Goal: Task Accomplishment & Management: Complete application form

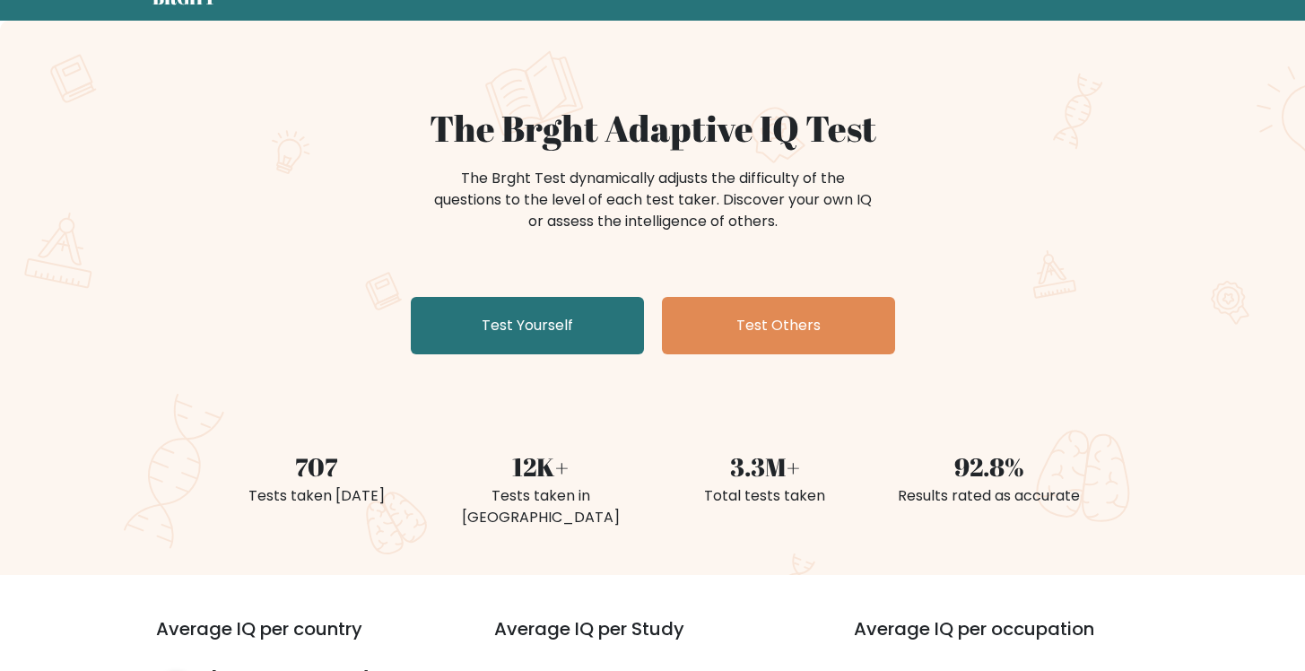
scroll to position [116, 0]
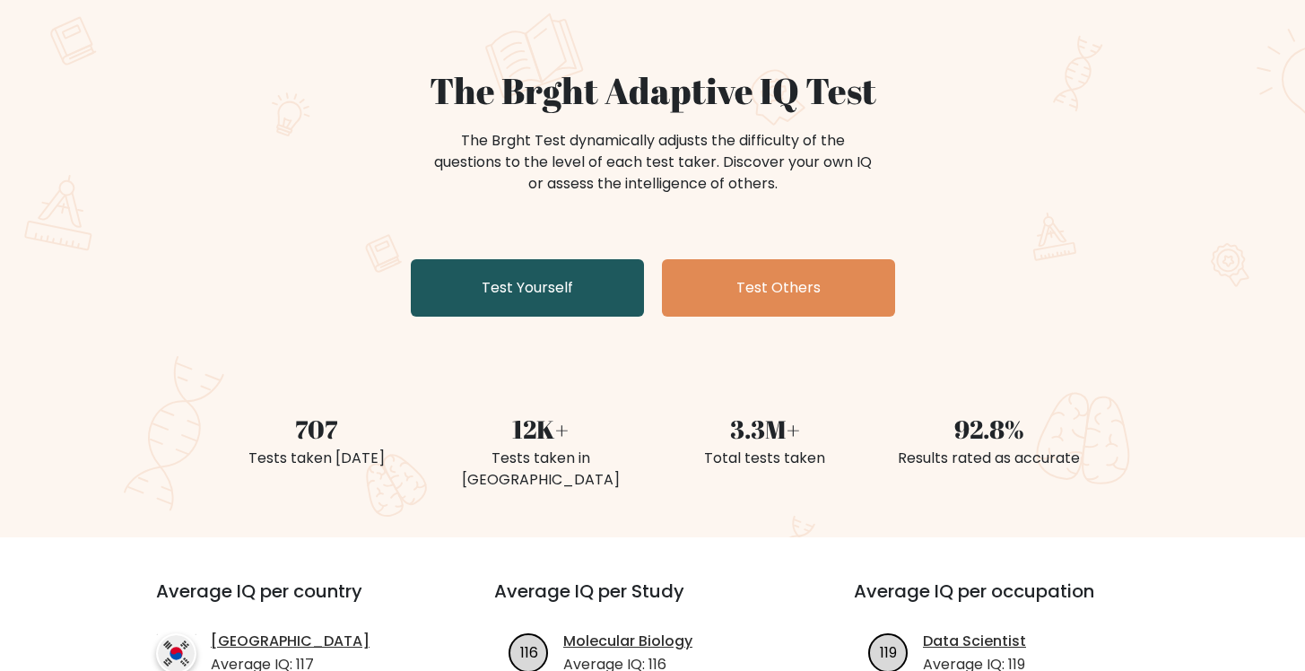
click at [489, 291] on link "Test Yourself" at bounding box center [527, 287] width 233 height 57
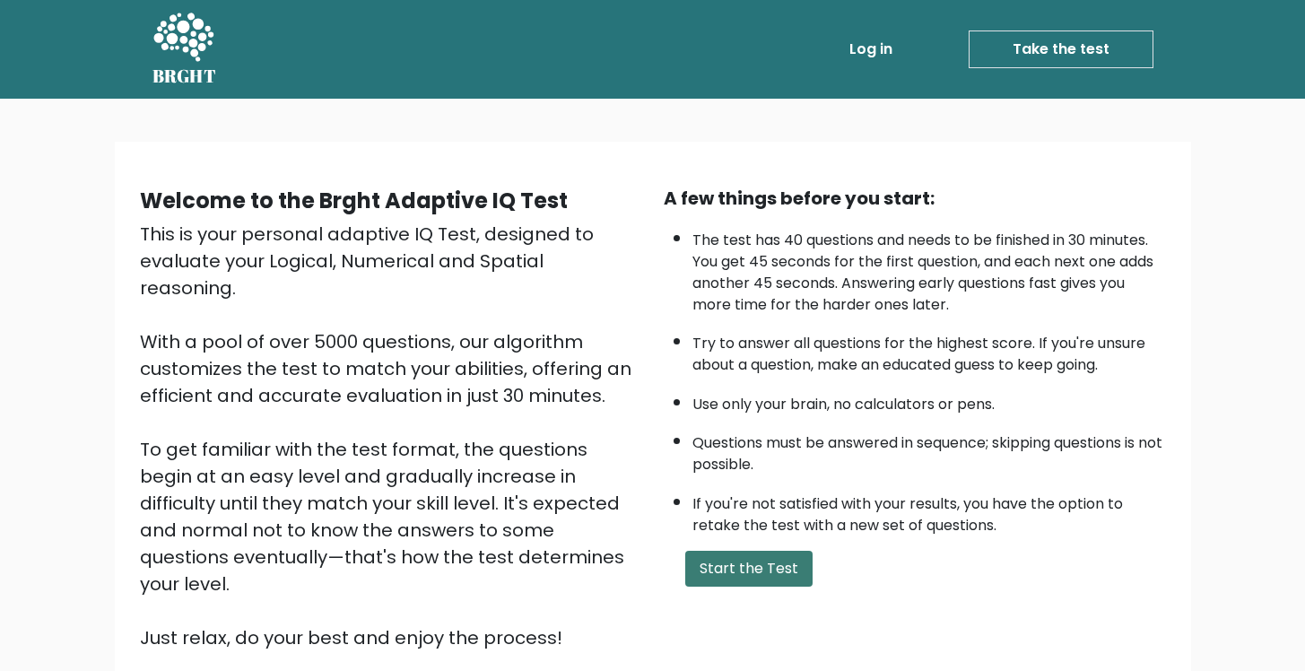
click at [745, 572] on button "Start the Test" at bounding box center [748, 569] width 127 height 36
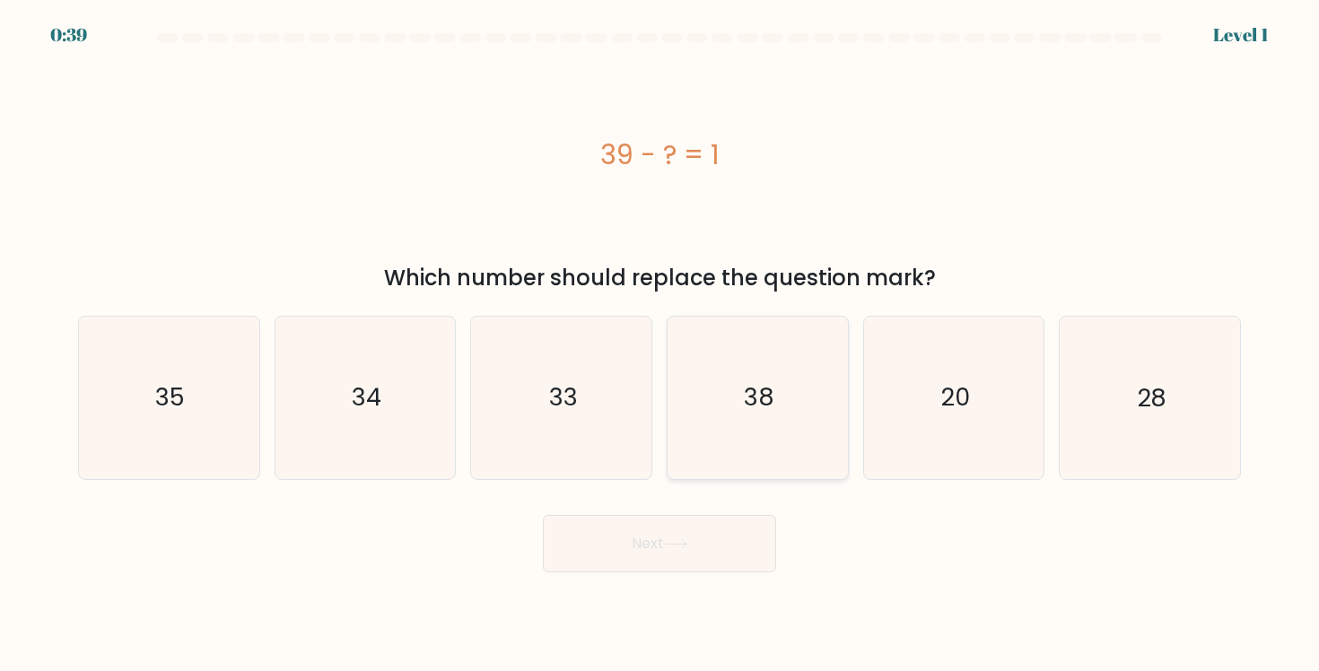
click at [772, 454] on icon "38" at bounding box center [756, 397] width 161 height 161
click at [660, 345] on input "d. 38" at bounding box center [659, 340] width 1 height 9
radio input "true"
click at [739, 528] on button "Next" at bounding box center [659, 543] width 233 height 57
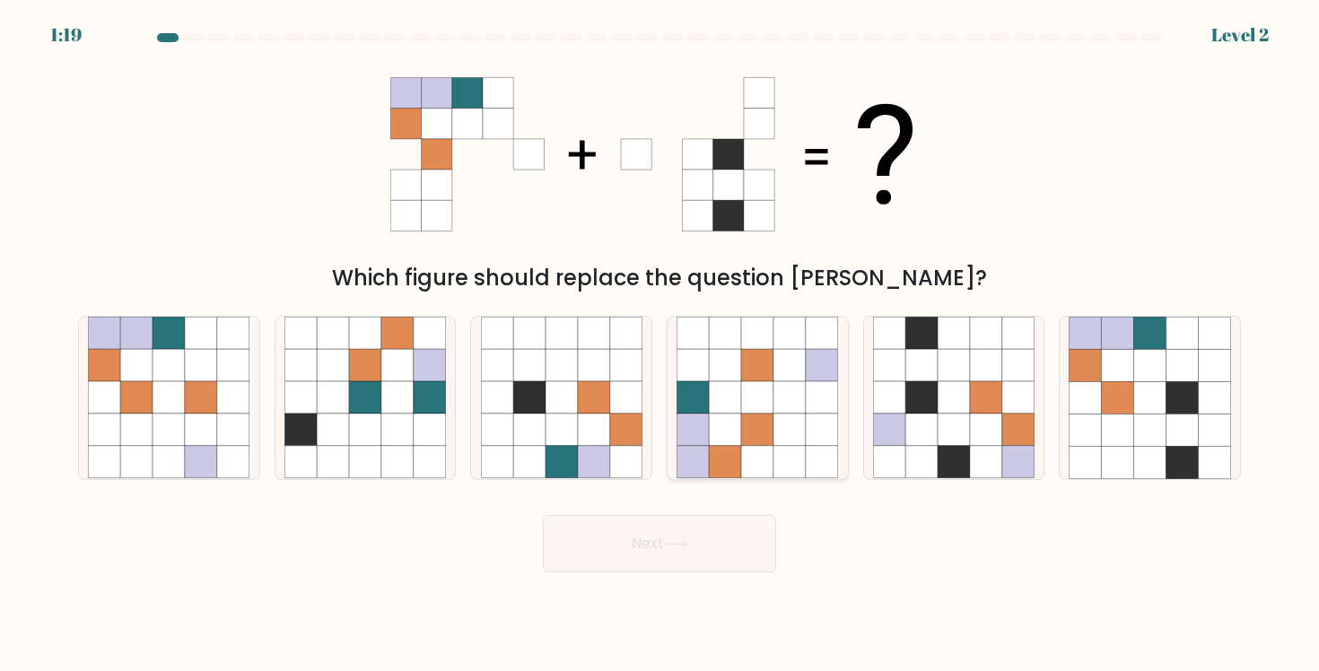
click at [759, 467] on icon at bounding box center [757, 462] width 32 height 32
click at [660, 345] on input "d." at bounding box center [659, 340] width 1 height 9
radio input "true"
click at [726, 537] on button "Next" at bounding box center [659, 543] width 233 height 57
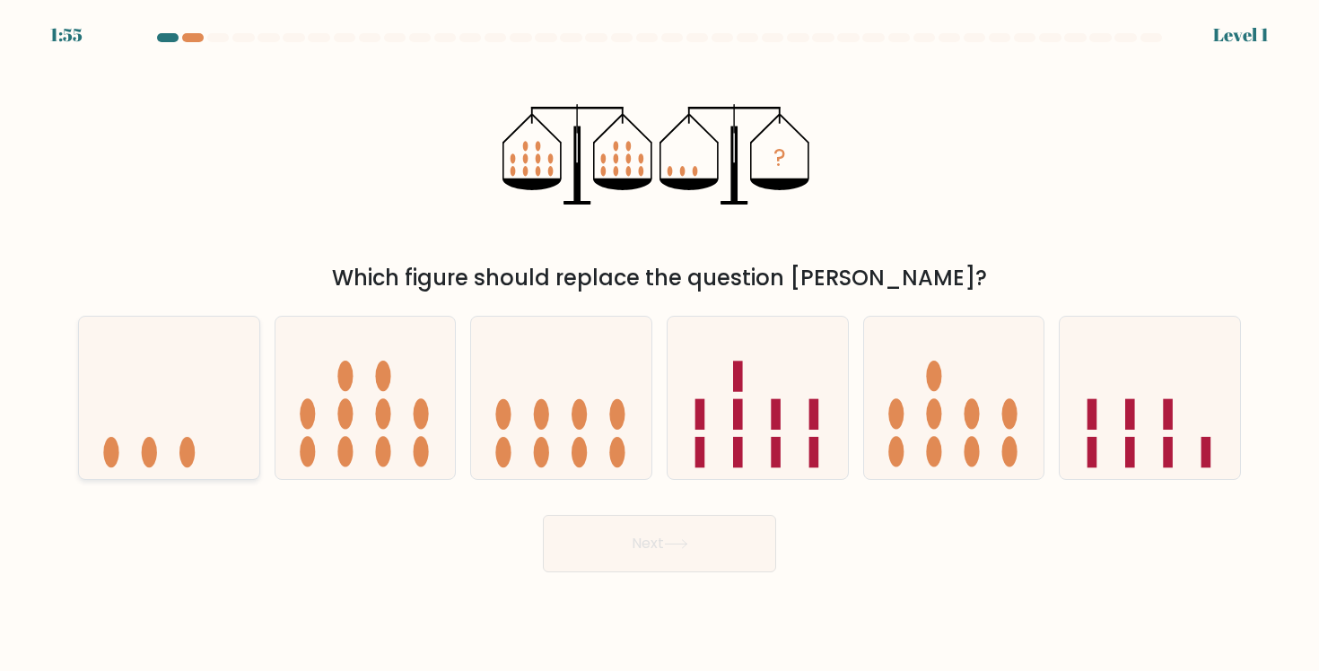
click at [161, 459] on icon at bounding box center [169, 397] width 180 height 149
click at [659, 345] on input "a." at bounding box center [659, 340] width 1 height 9
radio input "true"
click at [660, 559] on button "Next" at bounding box center [659, 543] width 233 height 57
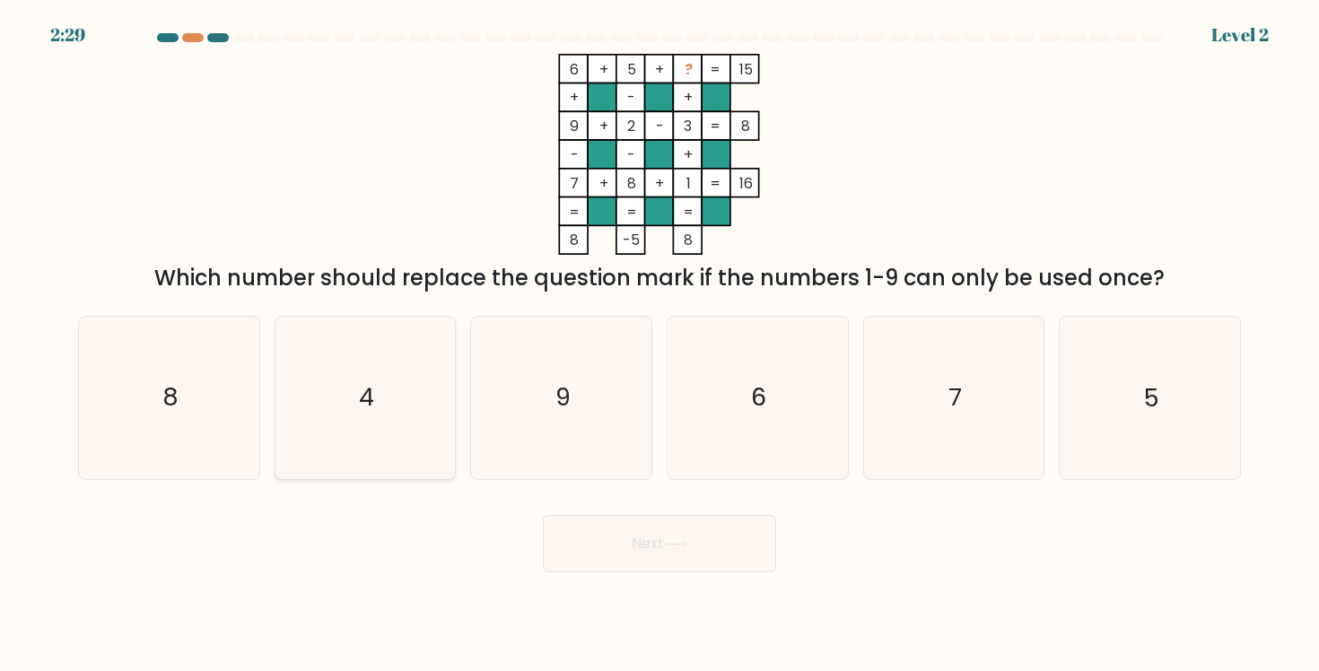
drag, startPoint x: 358, startPoint y: 423, endPoint x: 378, endPoint y: 432, distance: 21.7
click at [358, 423] on icon "4" at bounding box center [364, 397] width 161 height 161
click at [659, 345] on input "b. 4" at bounding box center [659, 340] width 1 height 9
radio input "true"
click at [583, 520] on button "Next" at bounding box center [659, 543] width 233 height 57
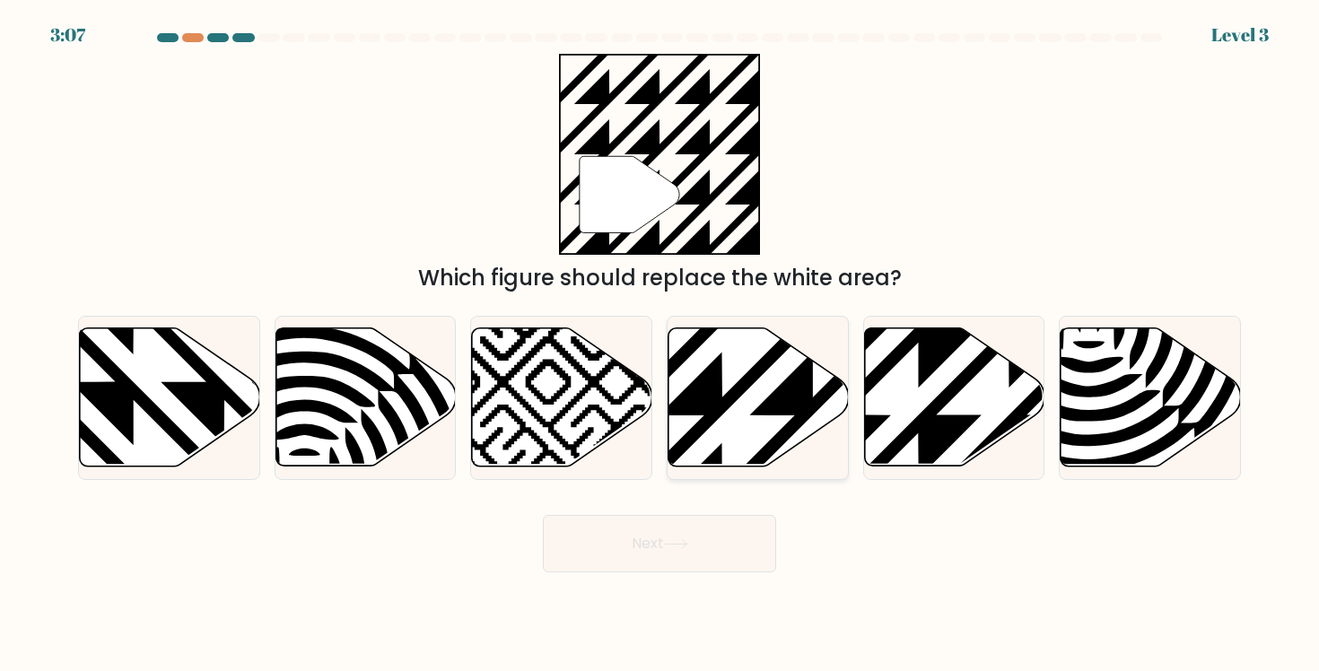
click at [741, 430] on icon at bounding box center [758, 397] width 180 height 138
click at [660, 345] on input "d." at bounding box center [659, 340] width 1 height 9
radio input "true"
click at [701, 540] on button "Next" at bounding box center [659, 543] width 233 height 57
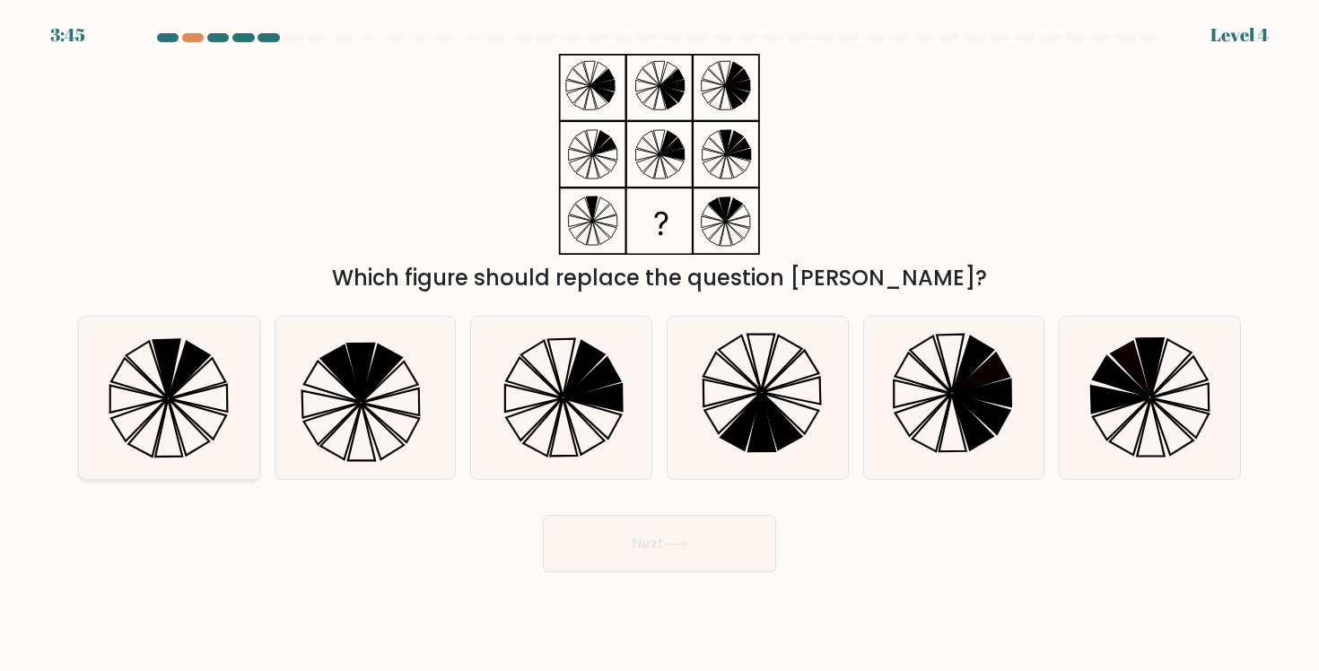
click at [187, 426] on icon at bounding box center [168, 397] width 161 height 161
click at [659, 345] on input "a." at bounding box center [659, 340] width 1 height 9
radio input "true"
click at [615, 554] on button "Next" at bounding box center [659, 543] width 233 height 57
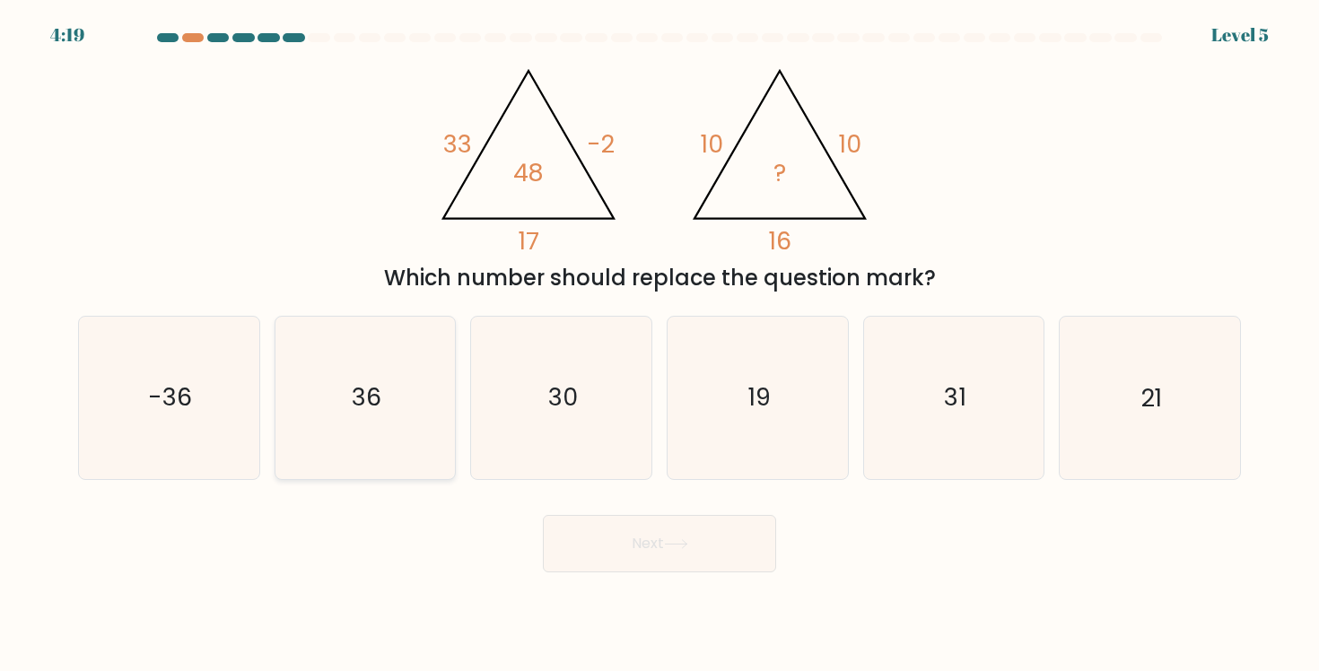
click at [358, 419] on icon "36" at bounding box center [364, 397] width 161 height 161
click at [659, 345] on input "b. 36" at bounding box center [659, 340] width 1 height 9
radio input "true"
click at [575, 557] on button "Next" at bounding box center [659, 543] width 233 height 57
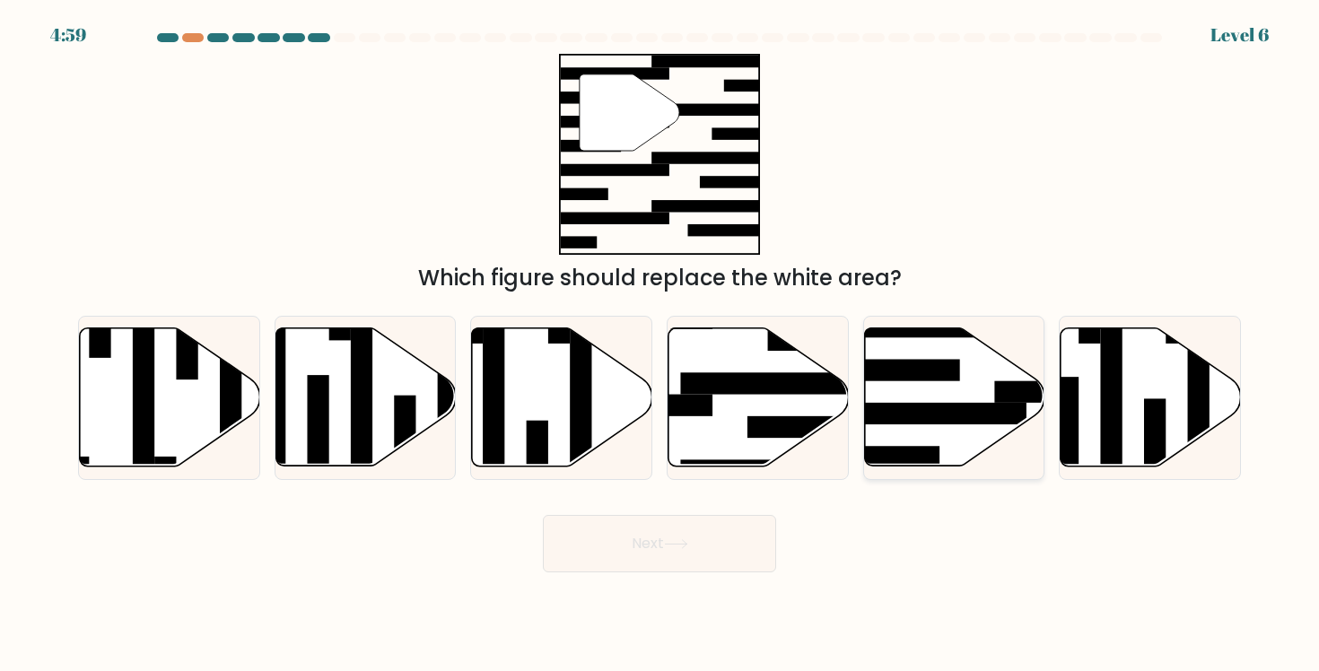
click at [883, 432] on icon at bounding box center [954, 397] width 180 height 138
click at [660, 345] on input "e." at bounding box center [659, 340] width 1 height 9
radio input "true"
click at [649, 561] on button "Next" at bounding box center [659, 543] width 233 height 57
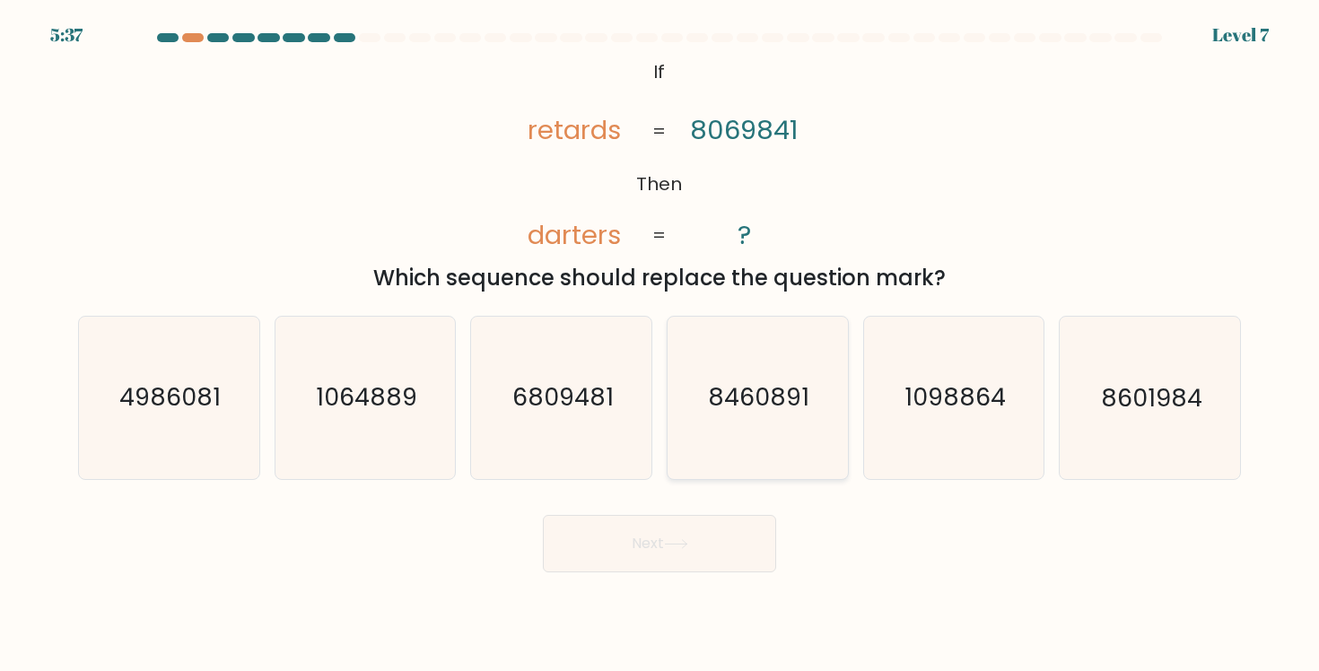
click at [791, 393] on text "8460891" at bounding box center [759, 397] width 101 height 33
click at [660, 345] on input "d. 8460891" at bounding box center [659, 340] width 1 height 9
radio input "true"
click at [729, 528] on button "Next" at bounding box center [659, 543] width 233 height 57
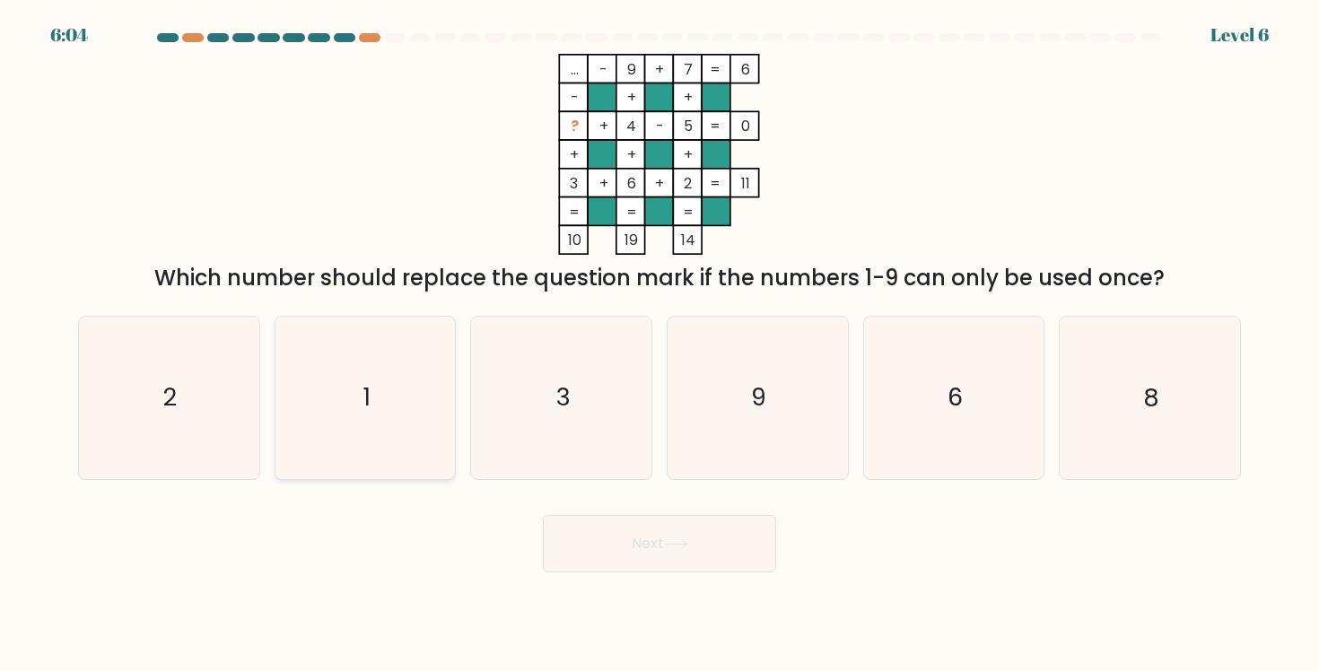
click at [327, 424] on icon "1" at bounding box center [364, 397] width 161 height 161
click at [659, 345] on input "b. 1" at bounding box center [659, 340] width 1 height 9
radio input "true"
click at [609, 524] on button "Next" at bounding box center [659, 543] width 233 height 57
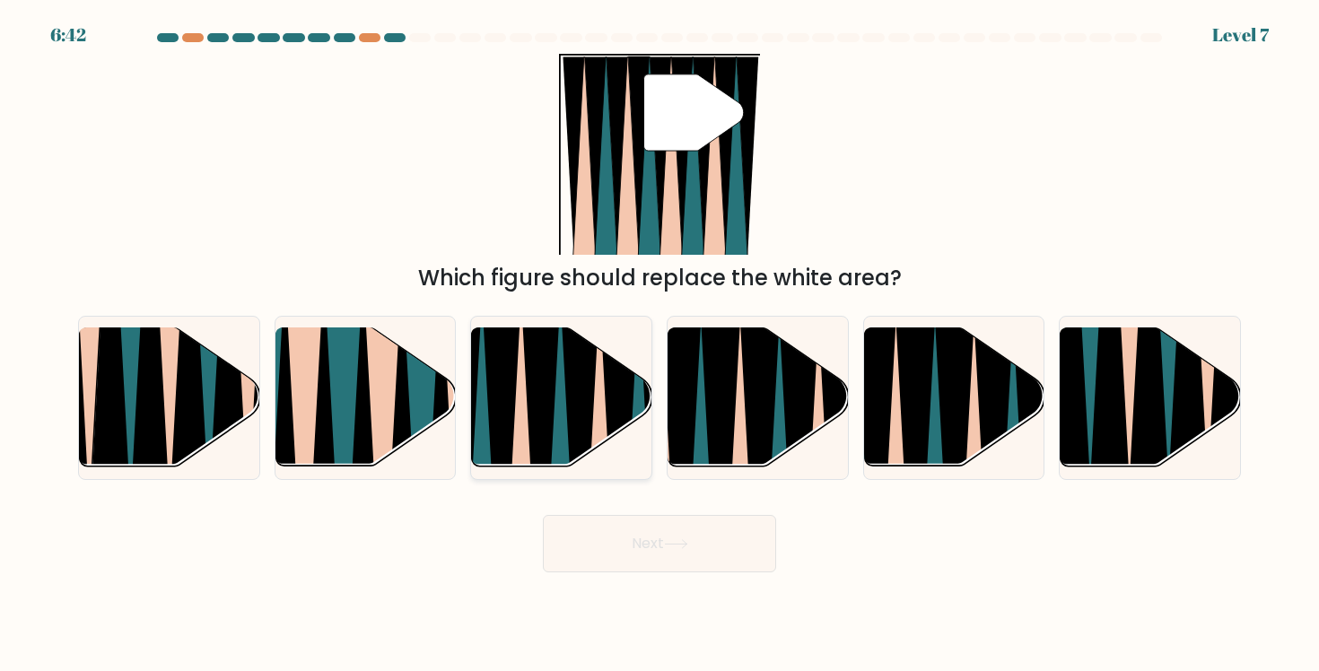
click at [579, 430] on icon at bounding box center [581, 477] width 39 height 360
click at [659, 345] on input "c." at bounding box center [659, 340] width 1 height 9
radio input "true"
click at [615, 535] on button "Next" at bounding box center [659, 543] width 233 height 57
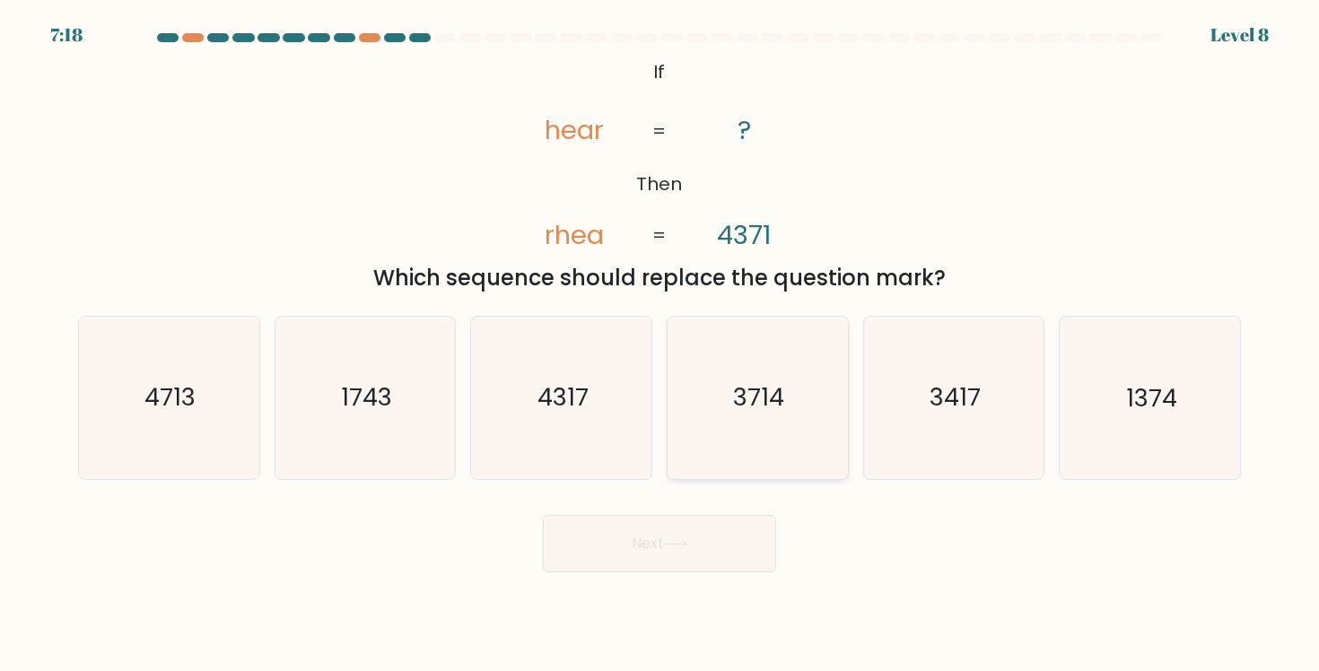
click at [746, 410] on text "3714" at bounding box center [759, 397] width 51 height 33
click at [660, 345] on input "d. 3714" at bounding box center [659, 340] width 1 height 9
radio input "true"
click at [738, 539] on button "Next" at bounding box center [659, 543] width 233 height 57
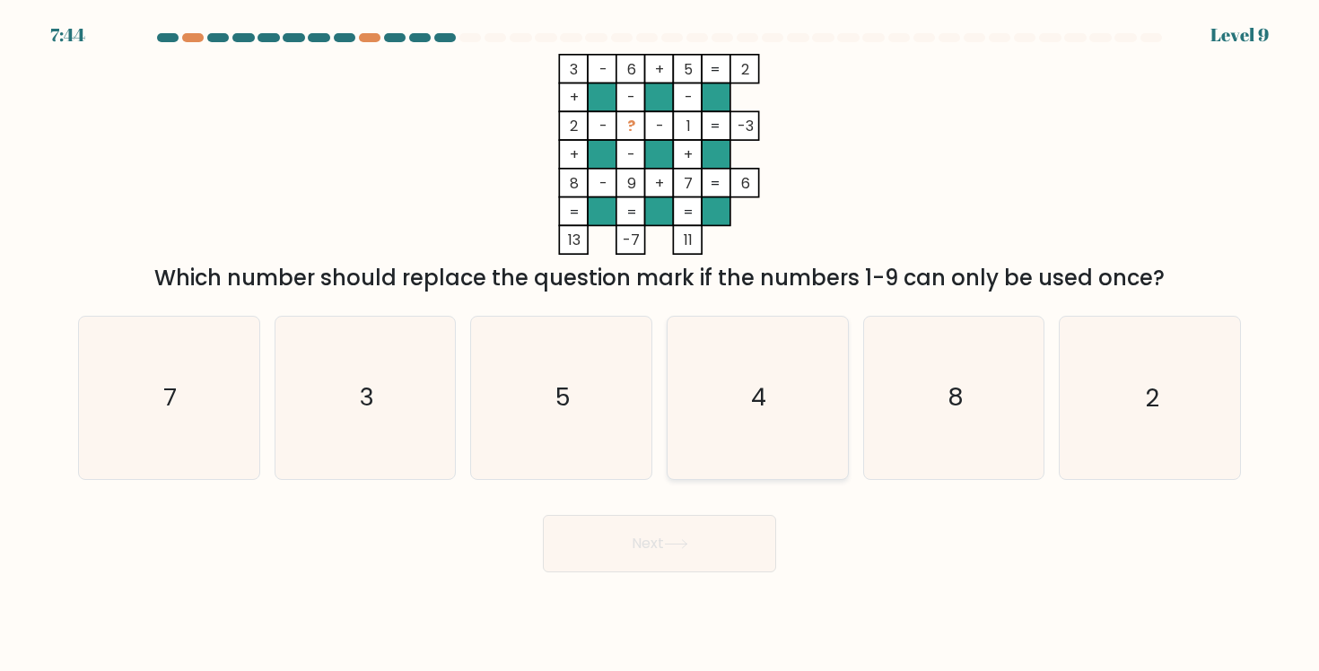
click at [754, 451] on icon "4" at bounding box center [756, 397] width 161 height 161
click at [660, 345] on input "d. 4" at bounding box center [659, 340] width 1 height 9
radio input "true"
click at [718, 538] on button "Next" at bounding box center [659, 543] width 233 height 57
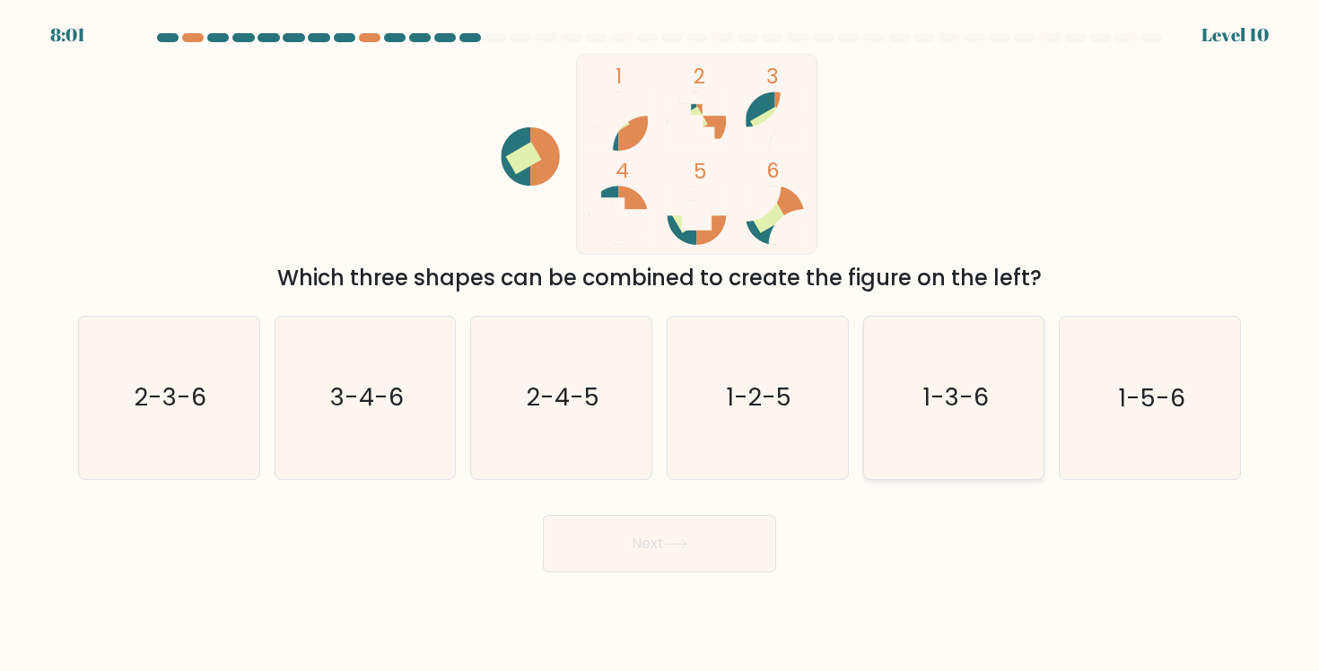
click at [1018, 374] on icon "1-3-6" at bounding box center [953, 397] width 161 height 161
click at [660, 345] on input "e. 1-3-6" at bounding box center [659, 340] width 1 height 9
radio input "true"
click at [673, 555] on button "Next" at bounding box center [659, 543] width 233 height 57
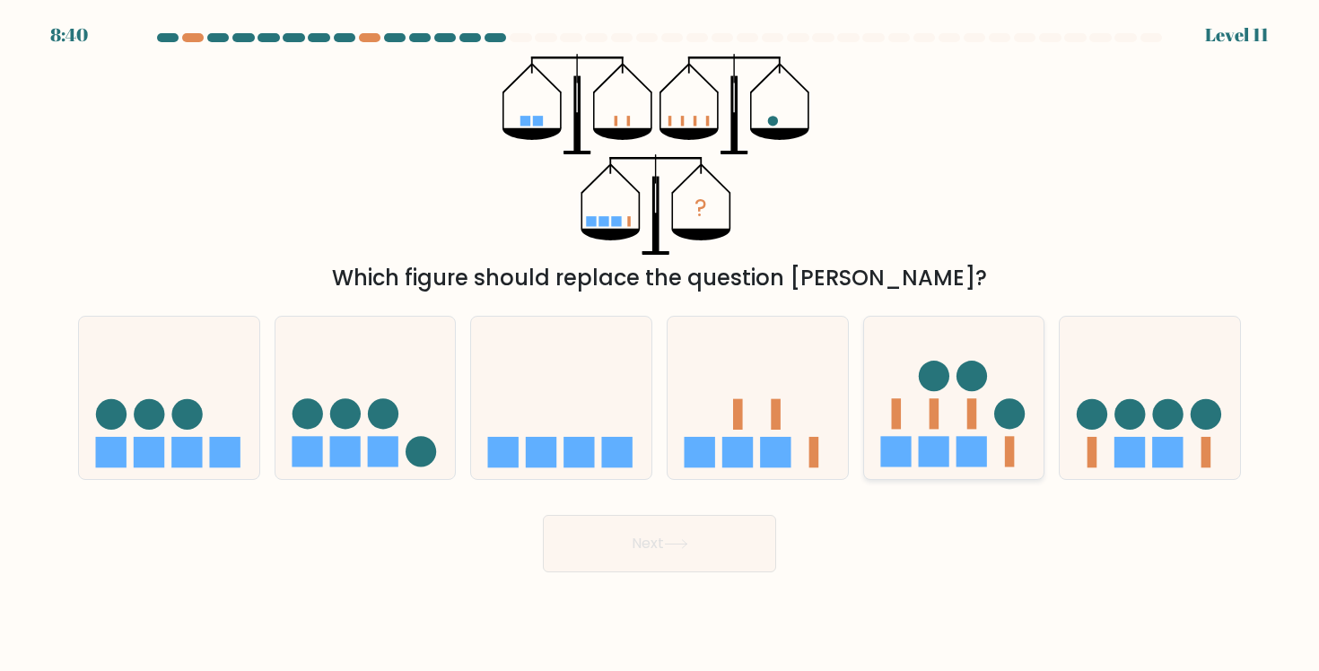
click at [892, 427] on rect at bounding box center [896, 414] width 10 height 31
click at [660, 345] on input "e." at bounding box center [659, 340] width 1 height 9
radio input "true"
click at [755, 538] on button "Next" at bounding box center [659, 543] width 233 height 57
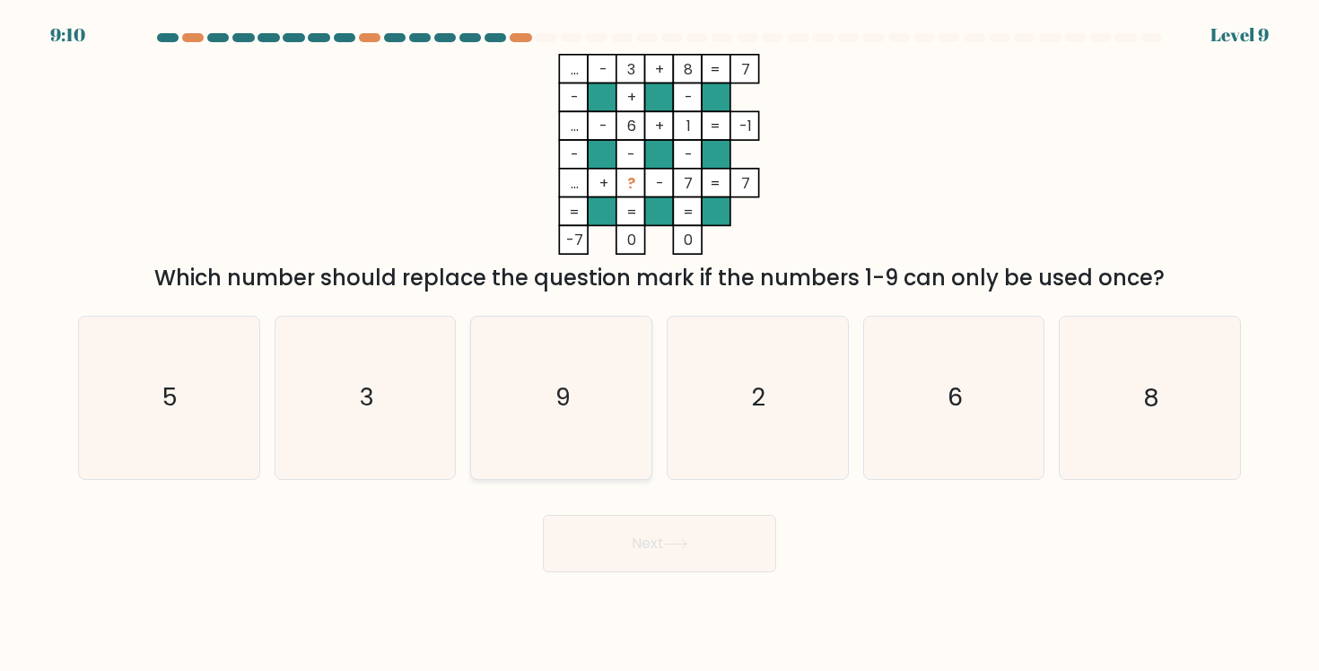
click at [615, 375] on icon "9" at bounding box center [561, 397] width 161 height 161
click at [659, 345] on input "c. 9" at bounding box center [659, 340] width 1 height 9
radio input "true"
click at [643, 549] on button "Next" at bounding box center [659, 543] width 233 height 57
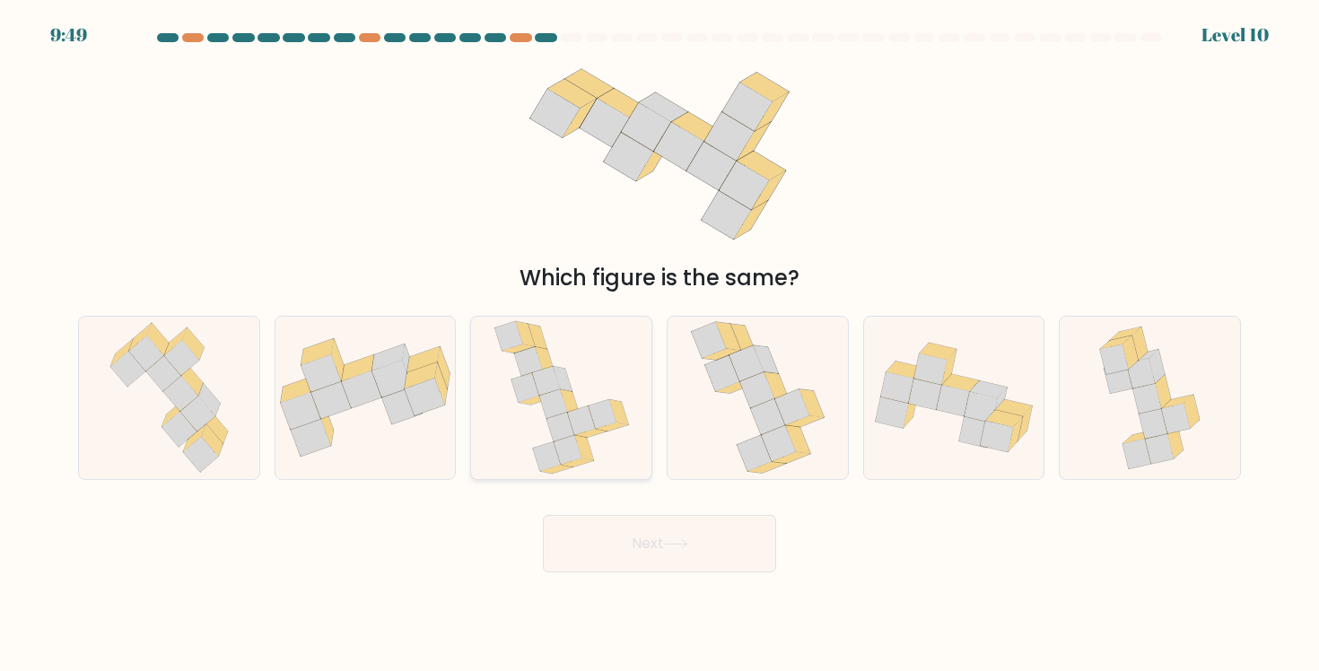
click at [582, 406] on icon at bounding box center [561, 397] width 136 height 161
click at [659, 345] on input "c." at bounding box center [659, 340] width 1 height 9
radio input "true"
click at [598, 541] on button "Next" at bounding box center [659, 543] width 233 height 57
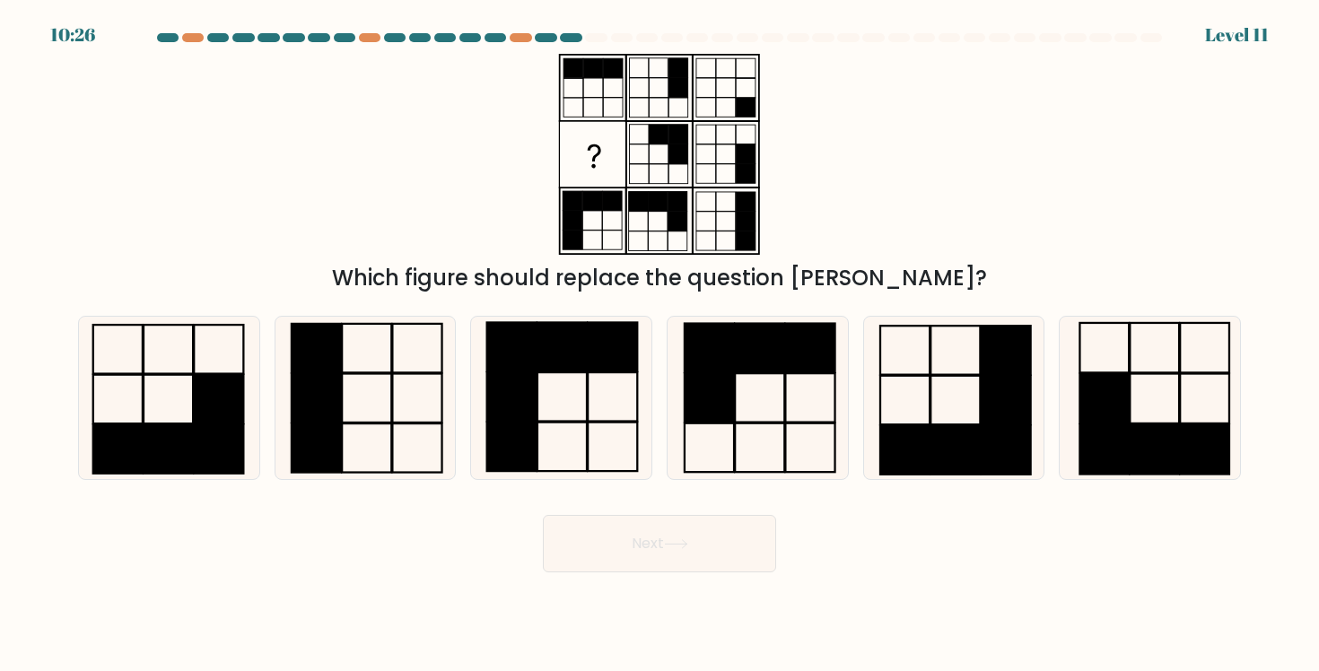
click at [851, 431] on div "d." at bounding box center [757, 397] width 196 height 163
click at [894, 435] on rect at bounding box center [904, 450] width 49 height 49
click at [660, 345] on input "e." at bounding box center [659, 340] width 1 height 9
radio input "true"
click at [733, 564] on button "Next" at bounding box center [659, 543] width 233 height 57
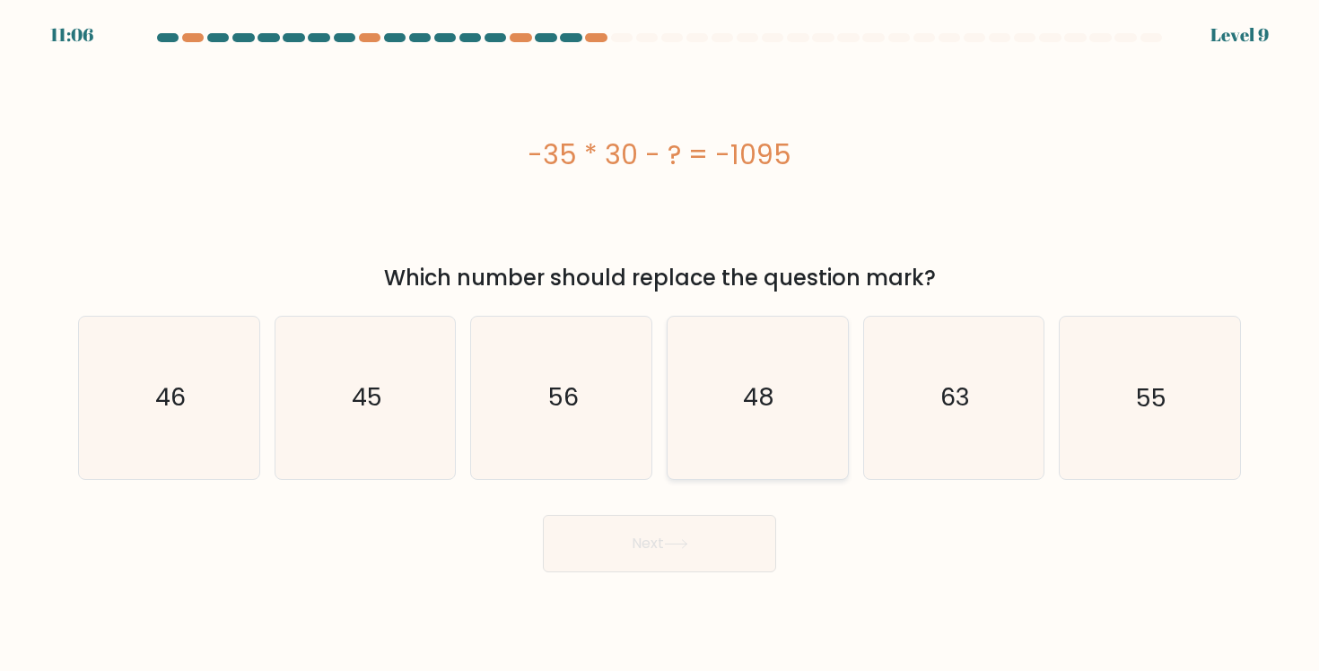
click at [716, 344] on icon "48" at bounding box center [756, 397] width 161 height 161
click at [660, 344] on input "d. 48" at bounding box center [659, 340] width 1 height 9
radio input "true"
click at [720, 525] on button "Next" at bounding box center [659, 543] width 233 height 57
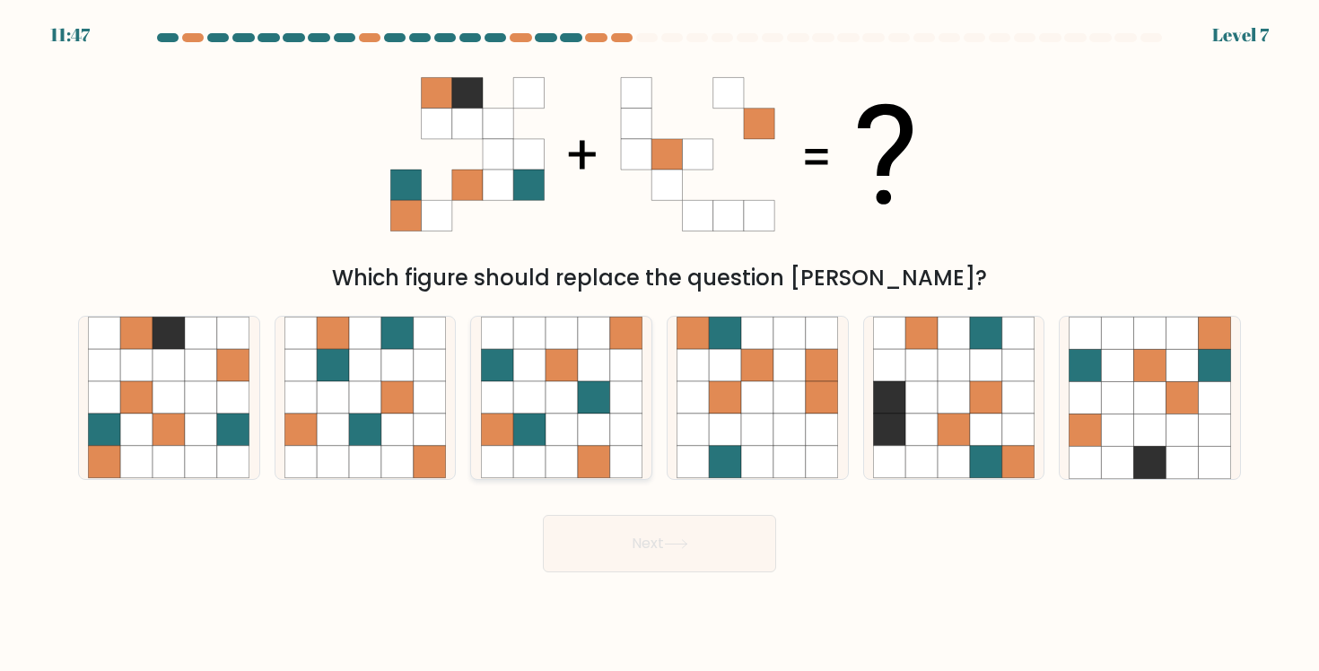
click at [578, 415] on icon at bounding box center [594, 430] width 32 height 32
click at [659, 345] on input "c." at bounding box center [659, 340] width 1 height 9
radio input "true"
click at [872, 454] on div at bounding box center [954, 397] width 182 height 163
click at [660, 345] on input "e." at bounding box center [659, 340] width 1 height 9
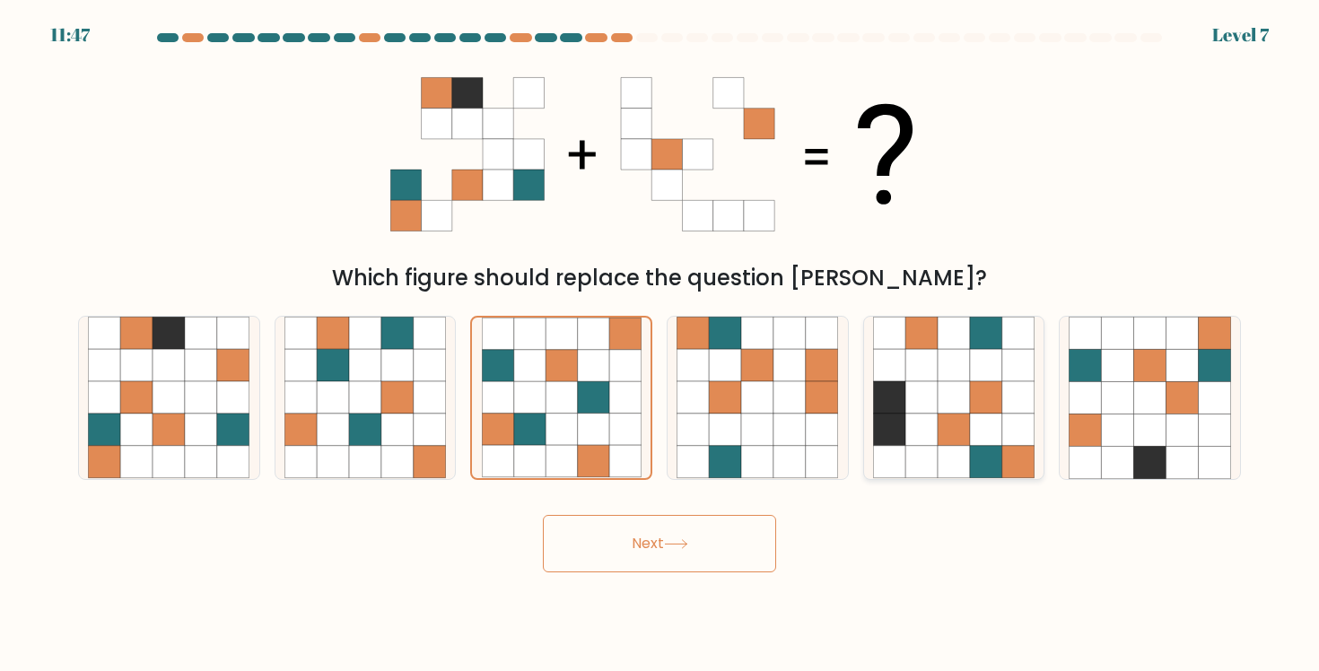
radio input "true"
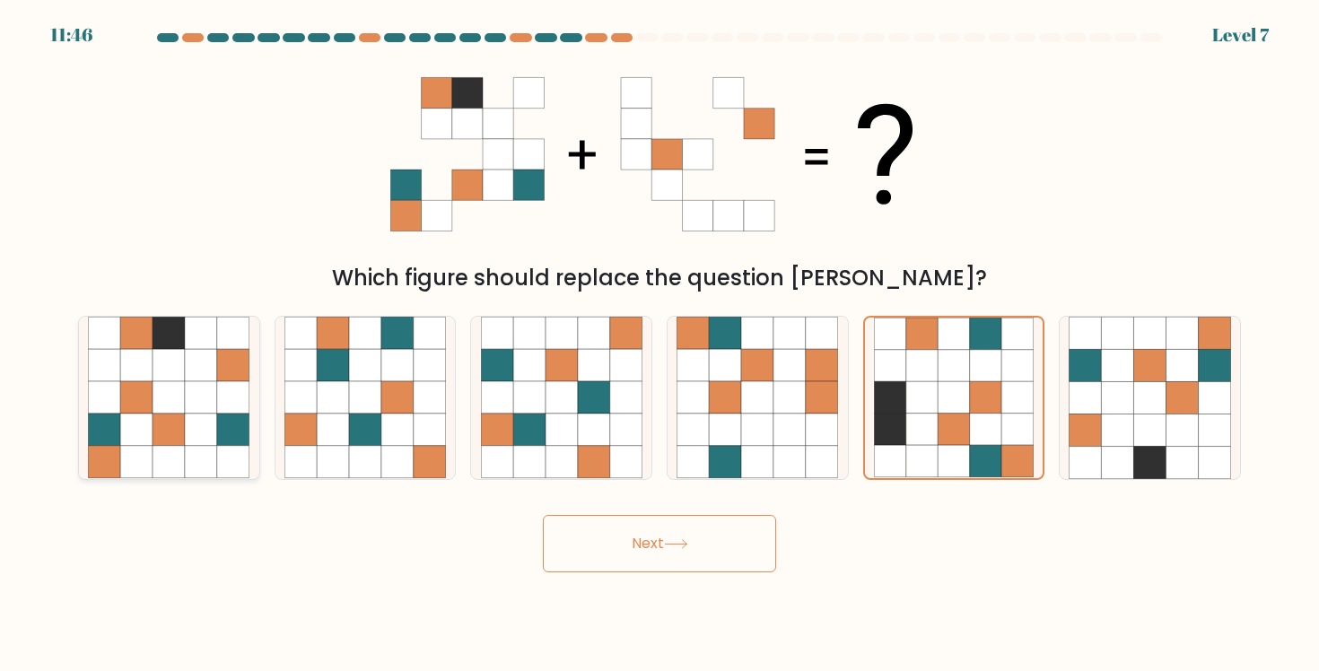
click at [195, 353] on icon at bounding box center [201, 366] width 32 height 32
click at [659, 345] on input "a." at bounding box center [659, 340] width 1 height 9
radio input "true"
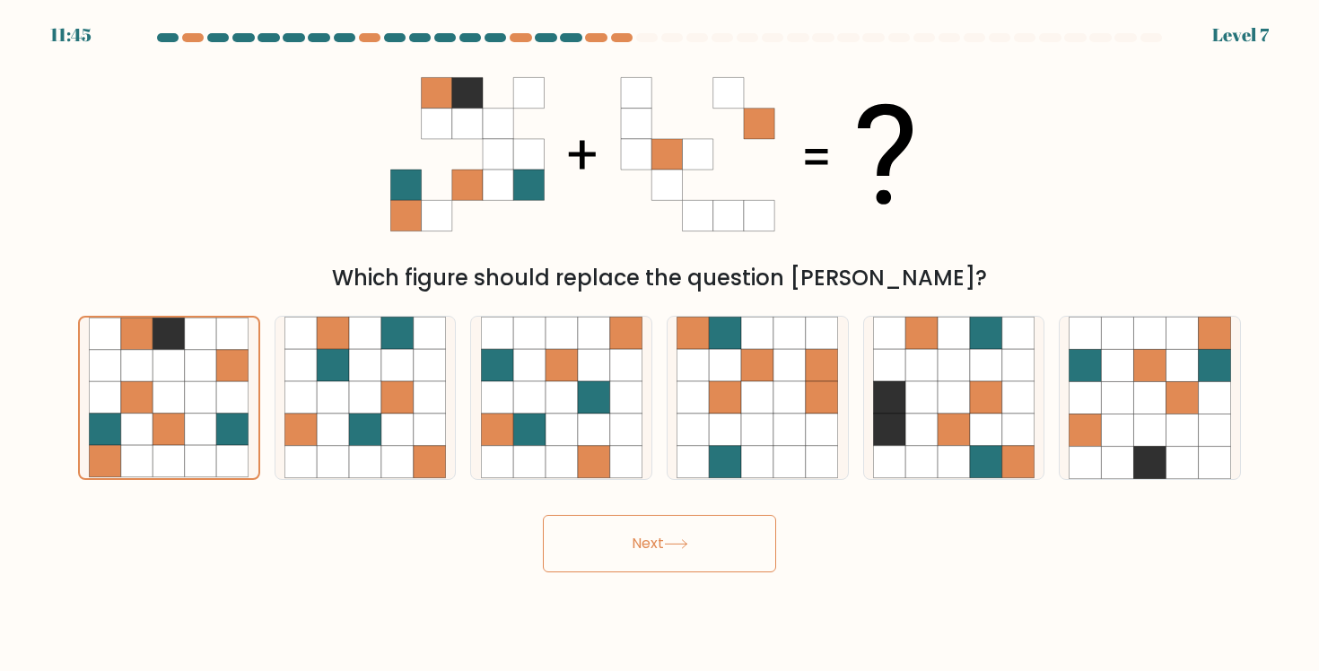
click at [610, 534] on button "Next" at bounding box center [659, 543] width 233 height 57
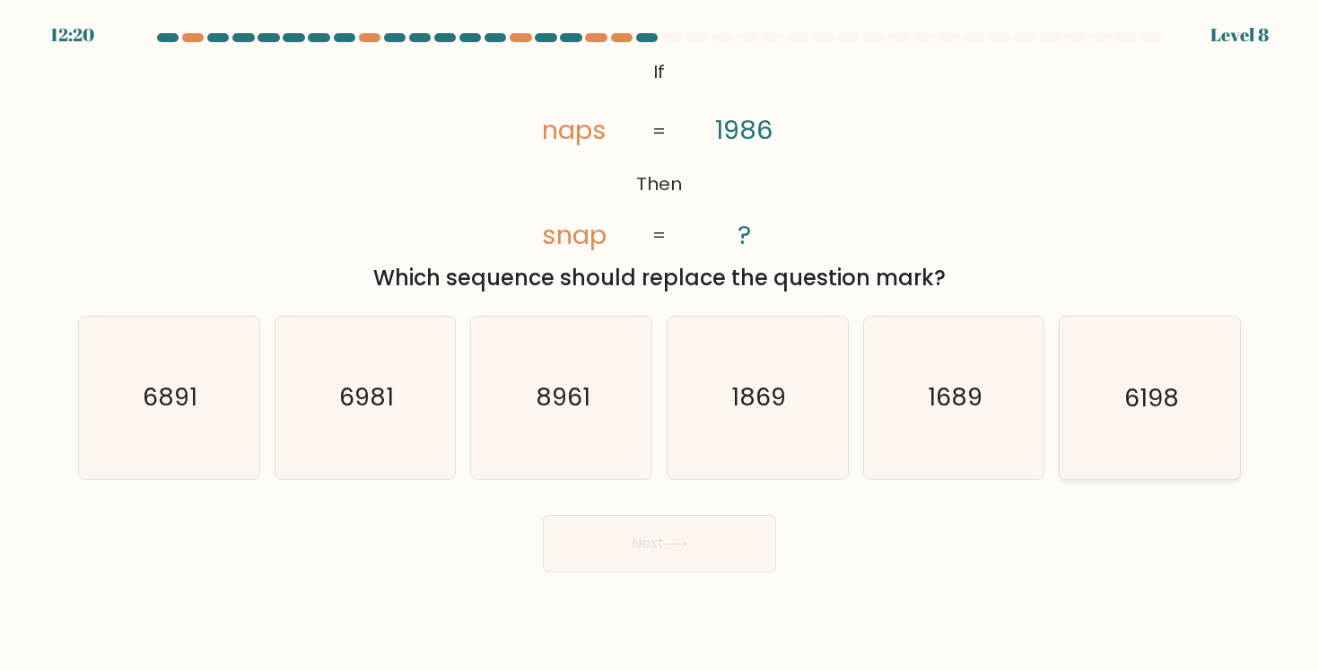
click at [1101, 410] on icon "6198" at bounding box center [1149, 397] width 161 height 161
click at [660, 345] on input "f. 6198" at bounding box center [659, 340] width 1 height 9
radio input "true"
click at [746, 542] on button "Next" at bounding box center [659, 543] width 233 height 57
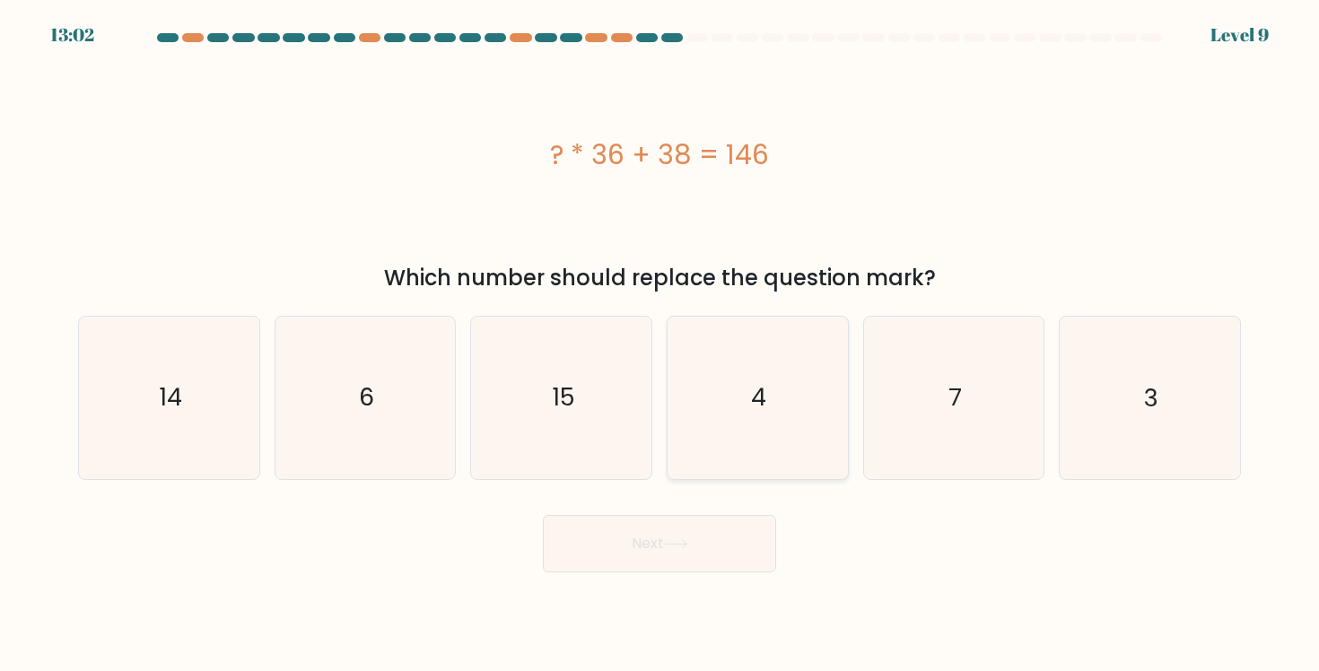
click at [804, 450] on icon "4" at bounding box center [756, 397] width 161 height 161
click at [660, 345] on input "d. 4" at bounding box center [659, 340] width 1 height 9
radio input "true"
click at [756, 546] on button "Next" at bounding box center [659, 543] width 233 height 57
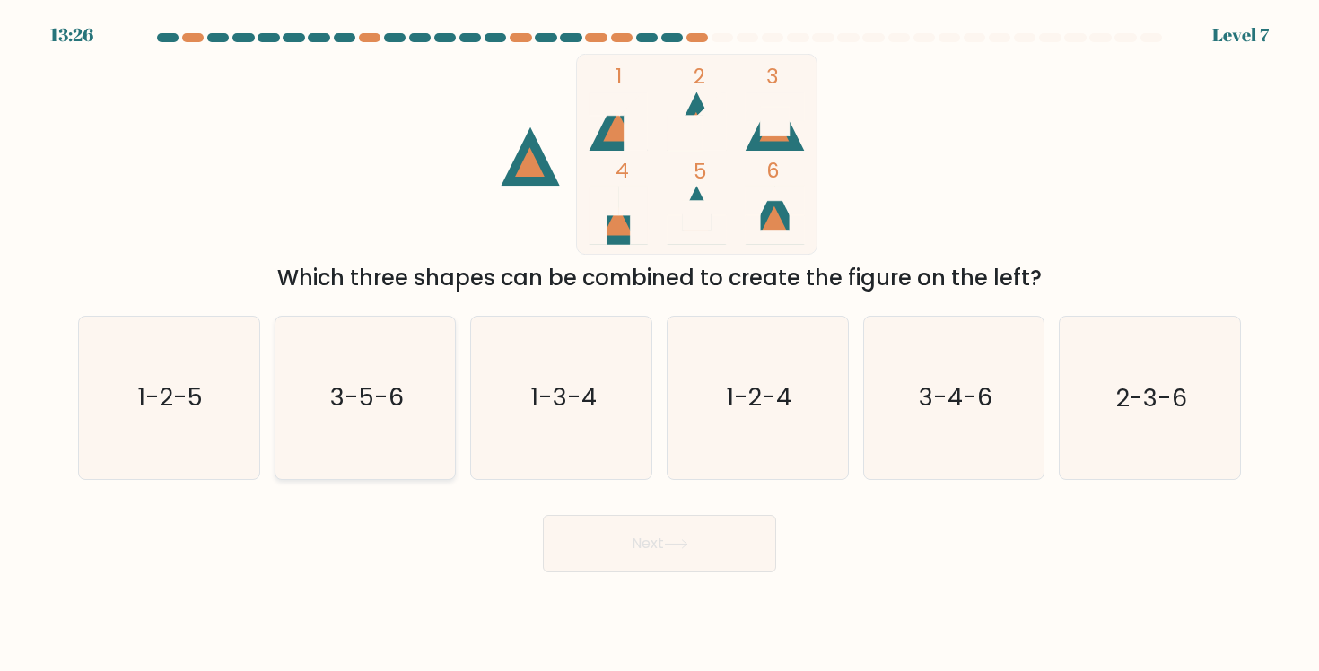
click at [328, 447] on icon "3-5-6" at bounding box center [364, 397] width 161 height 161
click at [659, 345] on input "b. 3-5-6" at bounding box center [659, 340] width 1 height 9
radio input "true"
click at [607, 538] on button "Next" at bounding box center [659, 543] width 233 height 57
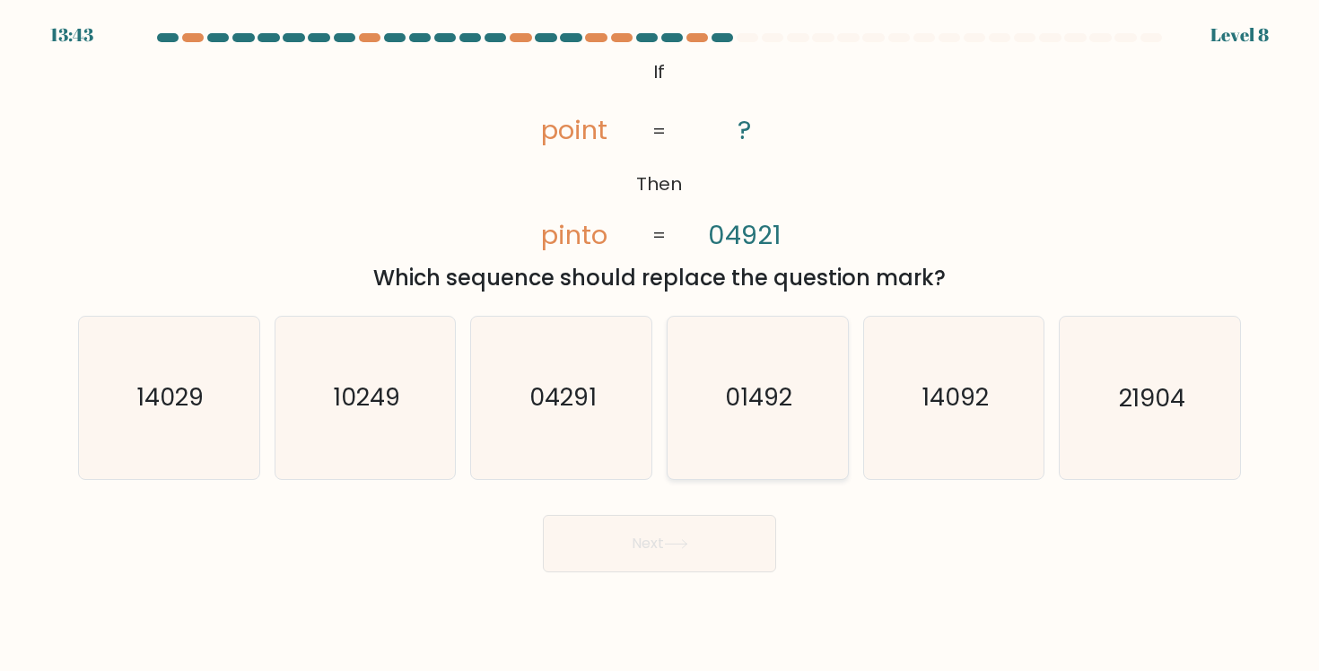
click at [761, 402] on text "01492" at bounding box center [759, 397] width 67 height 33
click at [660, 345] on input "d. 01492" at bounding box center [659, 340] width 1 height 9
radio input "true"
click at [742, 529] on button "Next" at bounding box center [659, 543] width 233 height 57
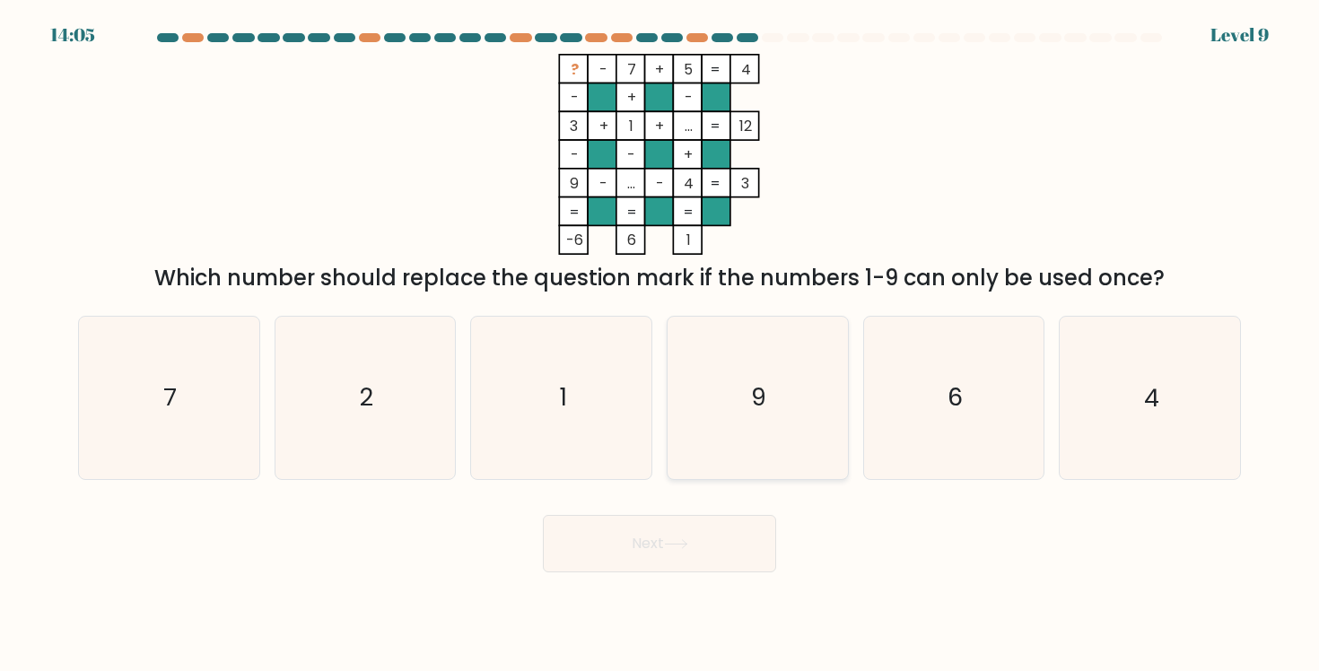
click at [719, 368] on icon "9" at bounding box center [756, 397] width 161 height 161
click at [660, 345] on input "d. 9" at bounding box center [659, 340] width 1 height 9
radio input "true"
click at [680, 528] on button "Next" at bounding box center [659, 543] width 233 height 57
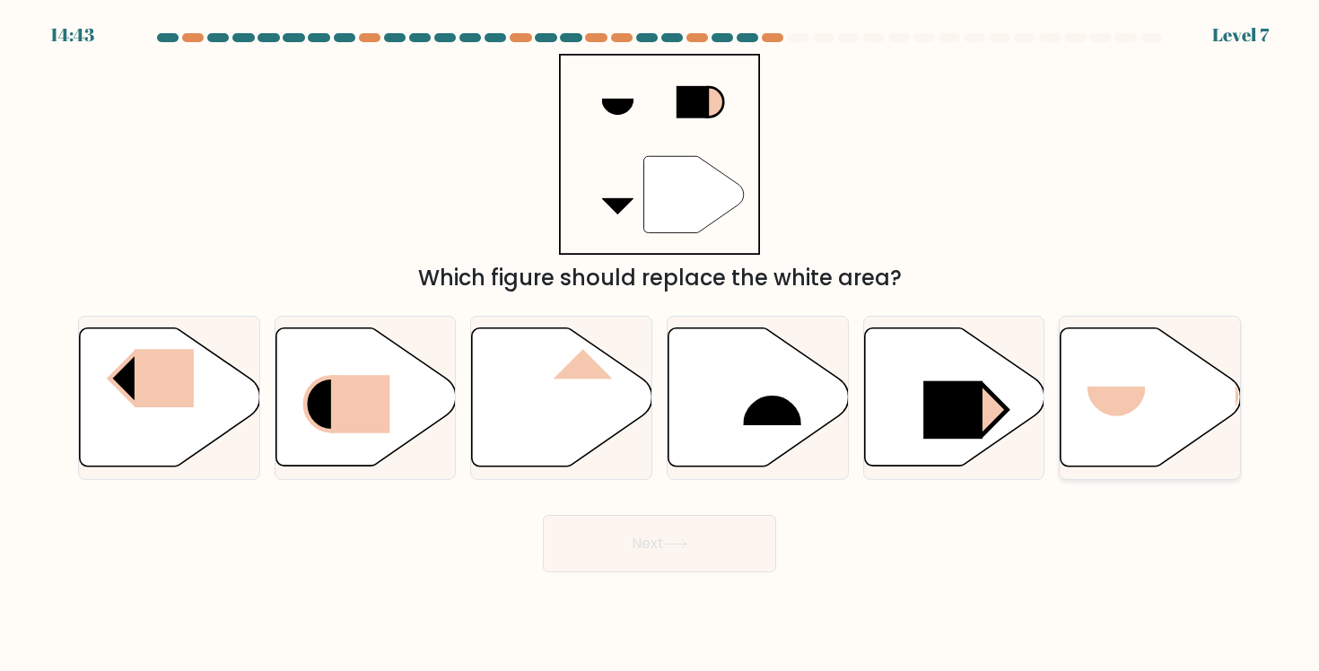
click at [1104, 415] on rect at bounding box center [1116, 417] width 58 height 60
click at [660, 345] on input "f." at bounding box center [659, 340] width 1 height 9
radio input "true"
click at [743, 553] on button "Next" at bounding box center [659, 543] width 233 height 57
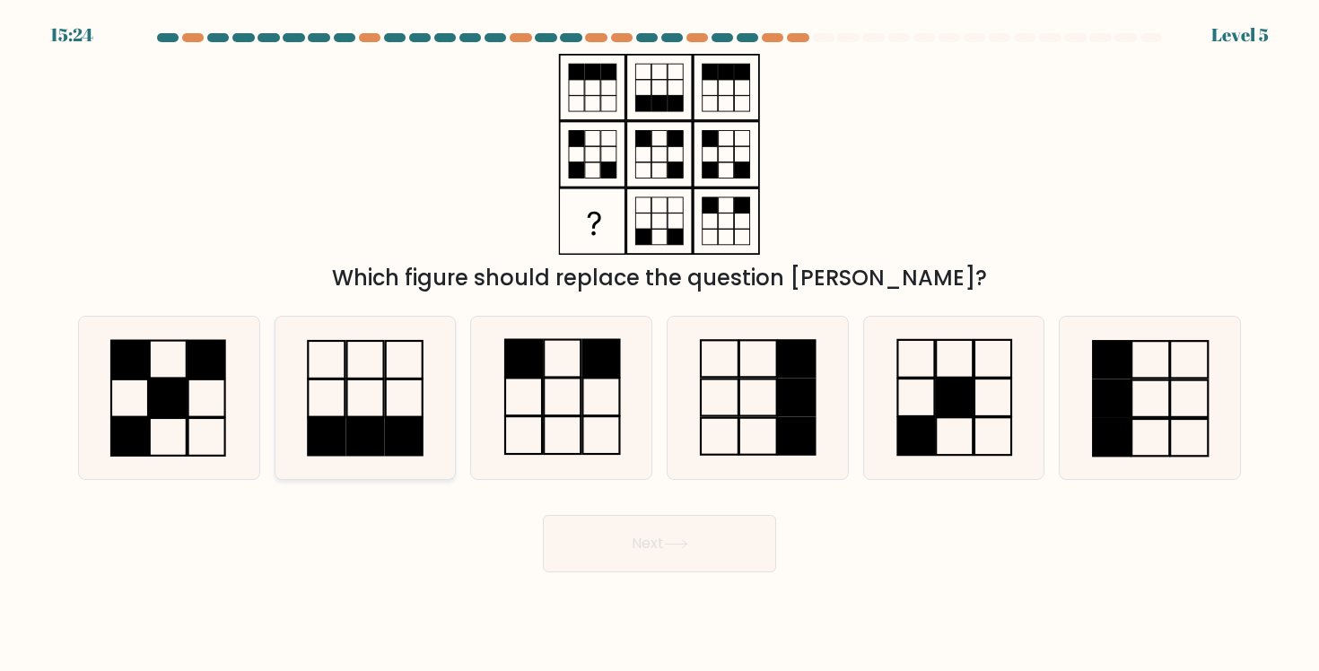
click at [405, 424] on rect at bounding box center [404, 437] width 37 height 38
click at [659, 345] on input "b." at bounding box center [659, 340] width 1 height 9
radio input "true"
click at [676, 567] on button "Next" at bounding box center [659, 543] width 233 height 57
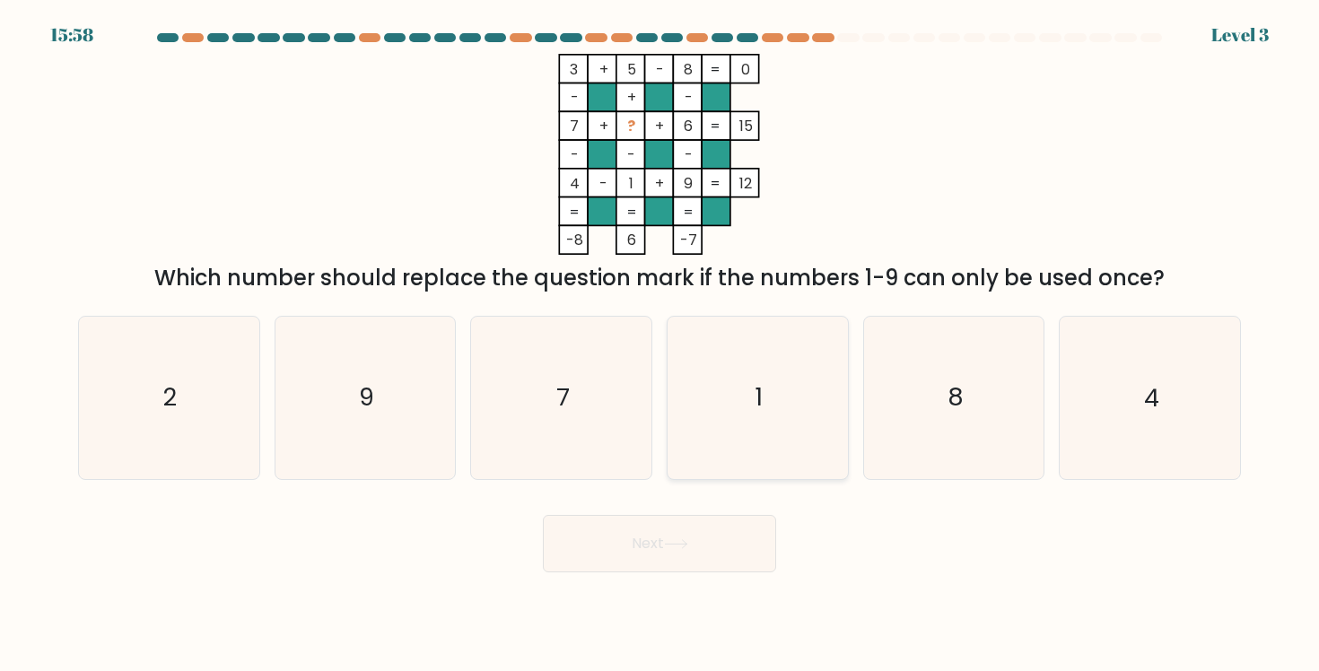
click at [767, 430] on icon "1" at bounding box center [756, 397] width 161 height 161
click at [660, 345] on input "d. 1" at bounding box center [659, 340] width 1 height 9
radio input "true"
click at [694, 546] on button "Next" at bounding box center [659, 543] width 233 height 57
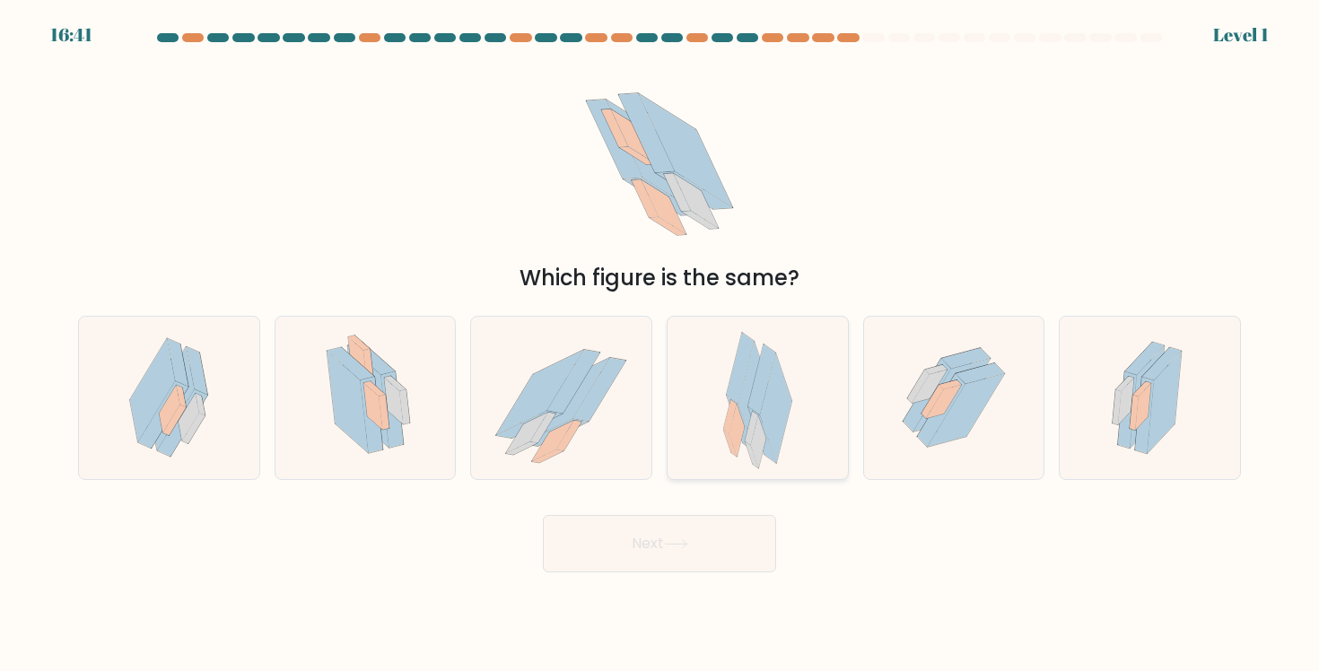
click at [762, 365] on icon at bounding box center [761, 380] width 27 height 70
click at [660, 345] on input "d." at bounding box center [659, 340] width 1 height 9
radio input "true"
click at [721, 533] on button "Next" at bounding box center [659, 543] width 233 height 57
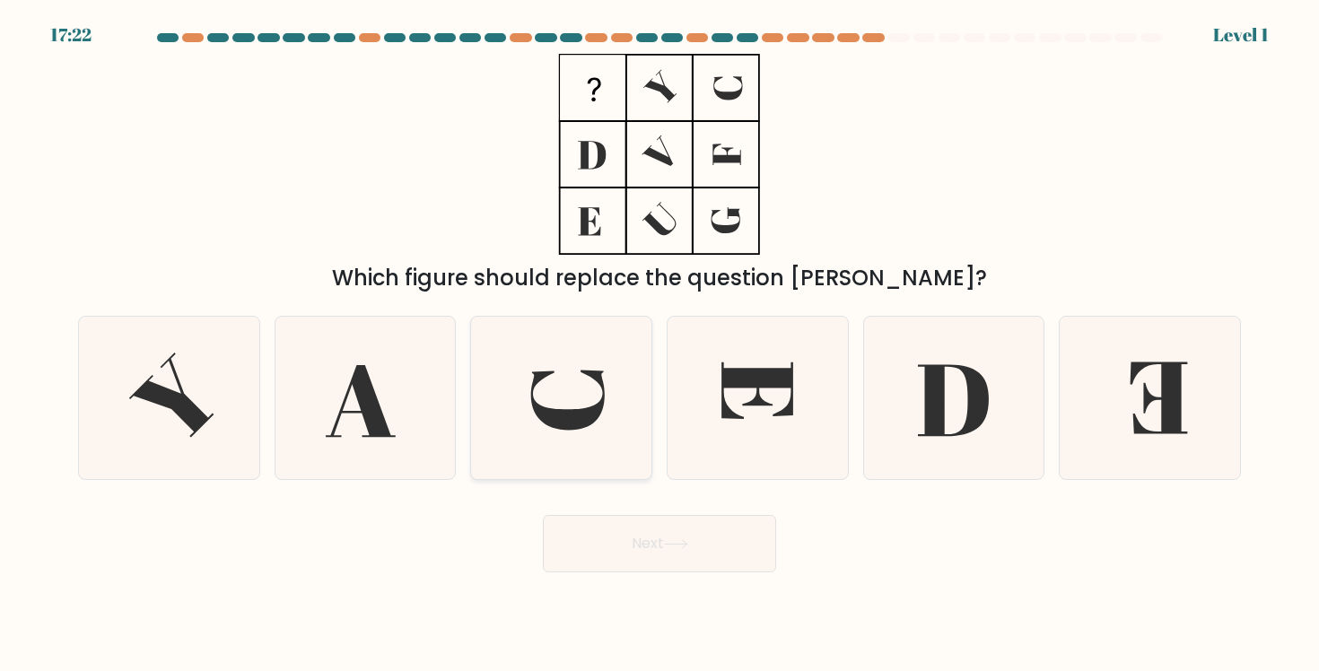
click at [590, 406] on icon at bounding box center [561, 397] width 161 height 161
click at [659, 345] on input "c." at bounding box center [659, 340] width 1 height 9
radio input "true"
click at [629, 544] on button "Next" at bounding box center [659, 543] width 233 height 57
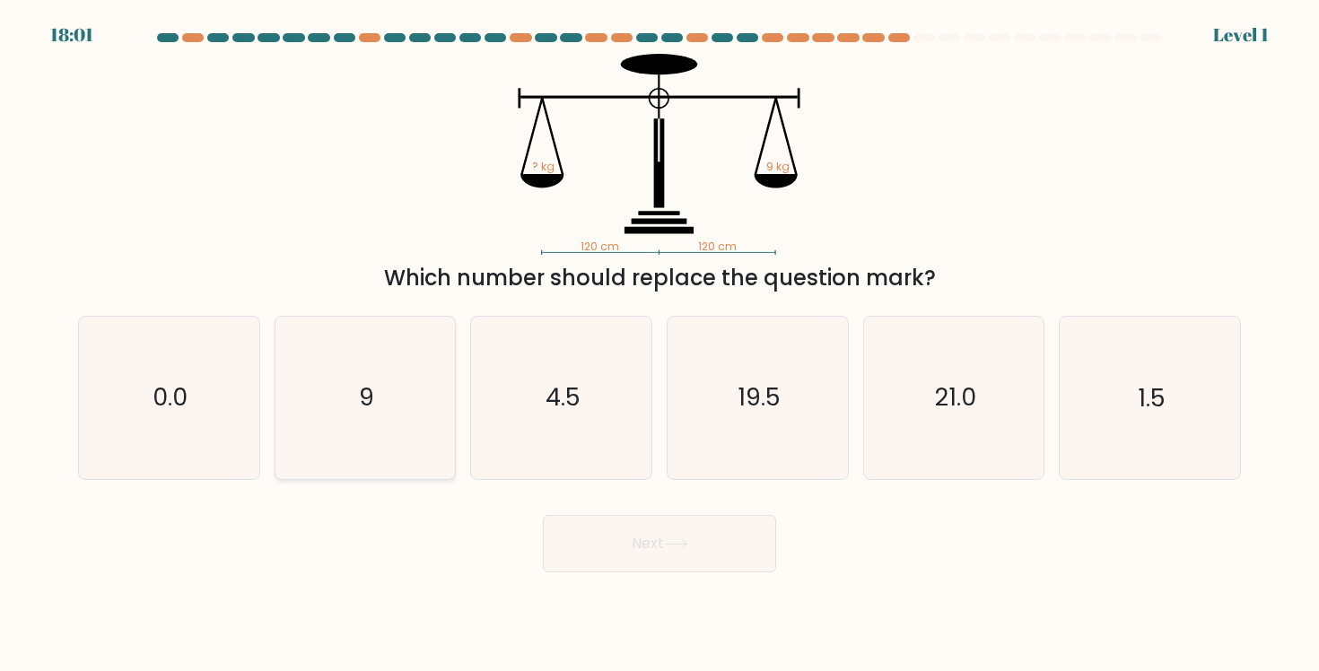
click at [320, 432] on icon "9" at bounding box center [364, 397] width 161 height 161
click at [659, 345] on input "b. 9" at bounding box center [659, 340] width 1 height 9
radio input "true"
click at [605, 534] on button "Next" at bounding box center [659, 543] width 233 height 57
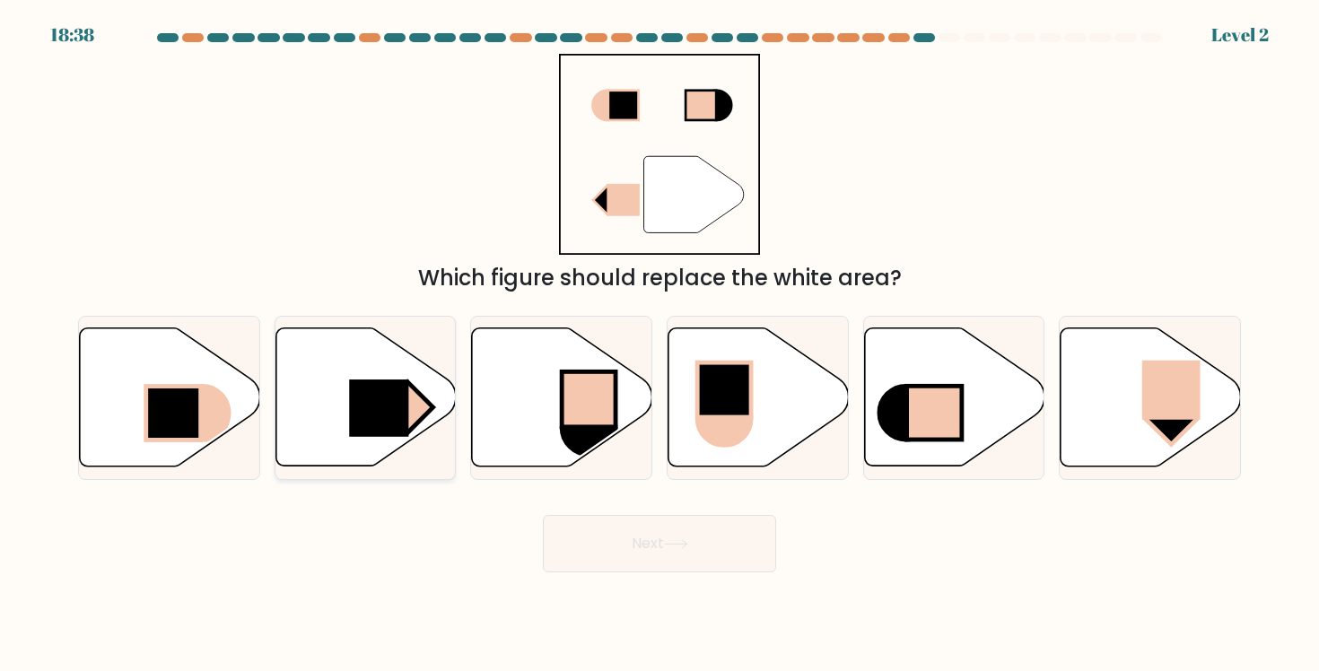
click at [367, 382] on rect at bounding box center [378, 408] width 59 height 57
click at [659, 345] on input "b." at bounding box center [659, 340] width 1 height 9
radio input "true"
click at [664, 543] on button "Next" at bounding box center [659, 543] width 233 height 57
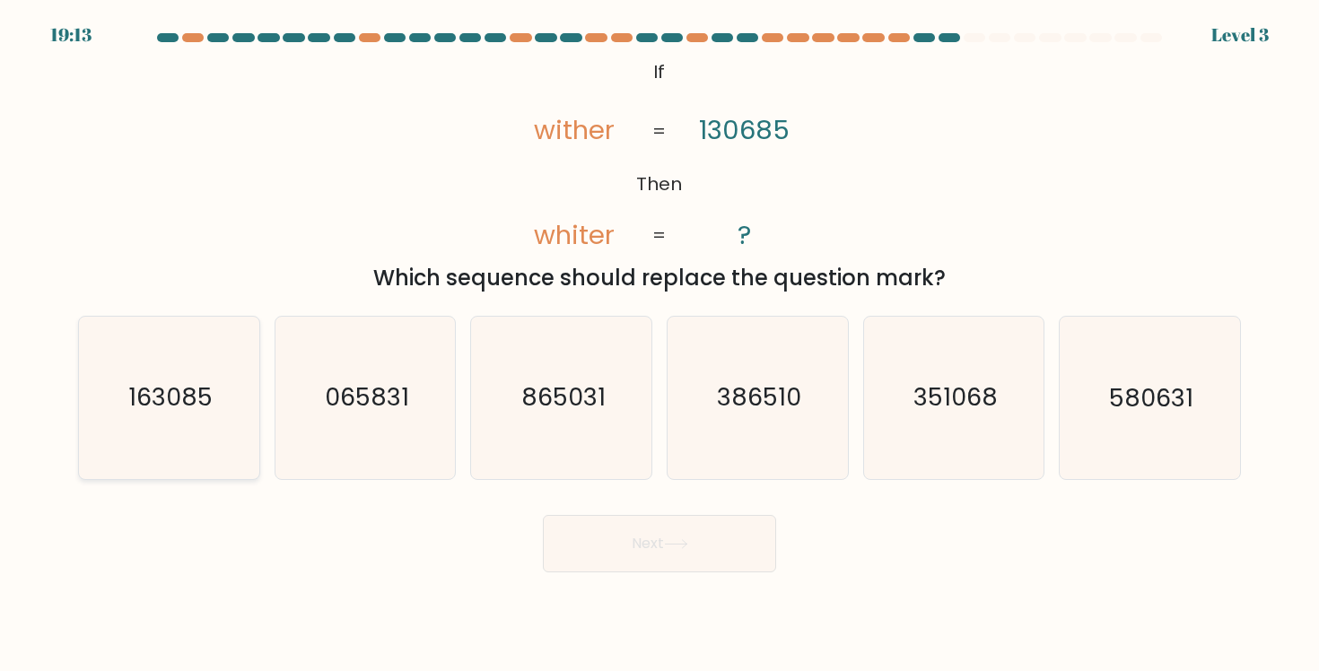
click at [158, 464] on icon "163085" at bounding box center [168, 397] width 161 height 161
click at [659, 345] on input "a. 163085" at bounding box center [659, 340] width 1 height 9
radio input "true"
click at [575, 553] on button "Next" at bounding box center [659, 543] width 233 height 57
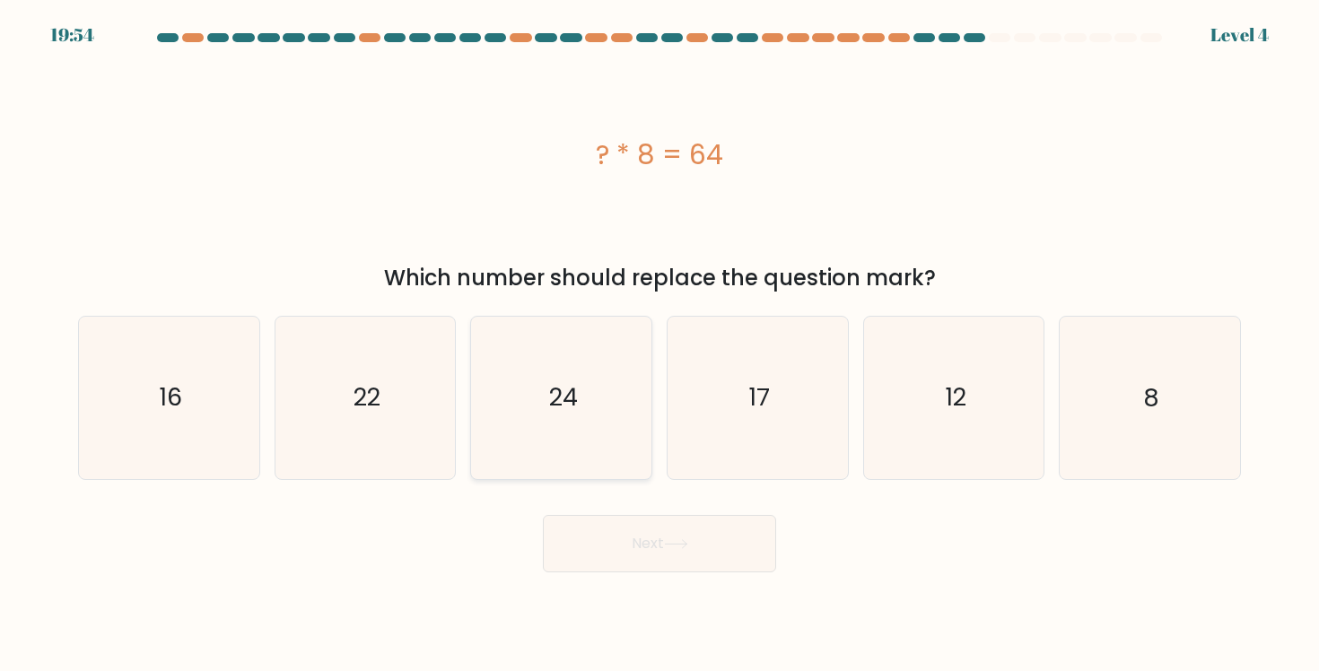
click at [580, 412] on icon "24" at bounding box center [561, 397] width 161 height 161
click at [659, 345] on input "c. 24" at bounding box center [659, 340] width 1 height 9
radio input "true"
click at [598, 528] on button "Next" at bounding box center [659, 543] width 233 height 57
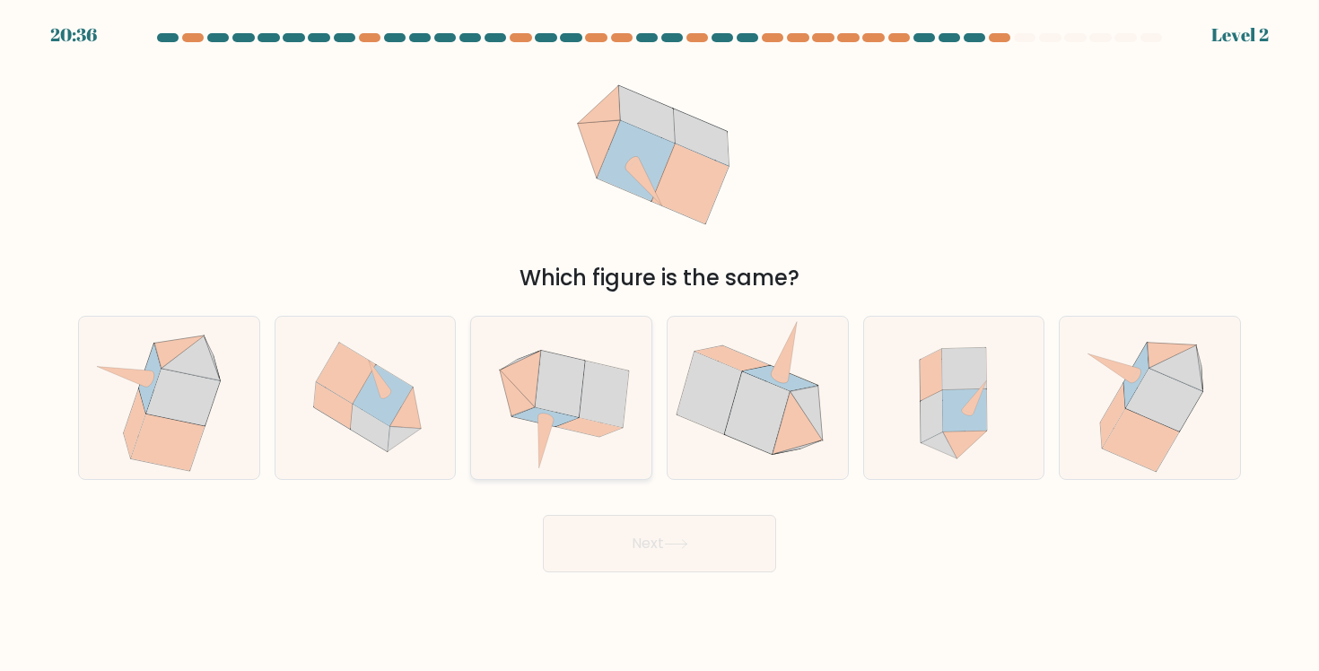
click at [578, 434] on icon at bounding box center [561, 397] width 165 height 161
click at [659, 345] on input "c." at bounding box center [659, 340] width 1 height 9
radio input "true"
click at [618, 550] on button "Next" at bounding box center [659, 543] width 233 height 57
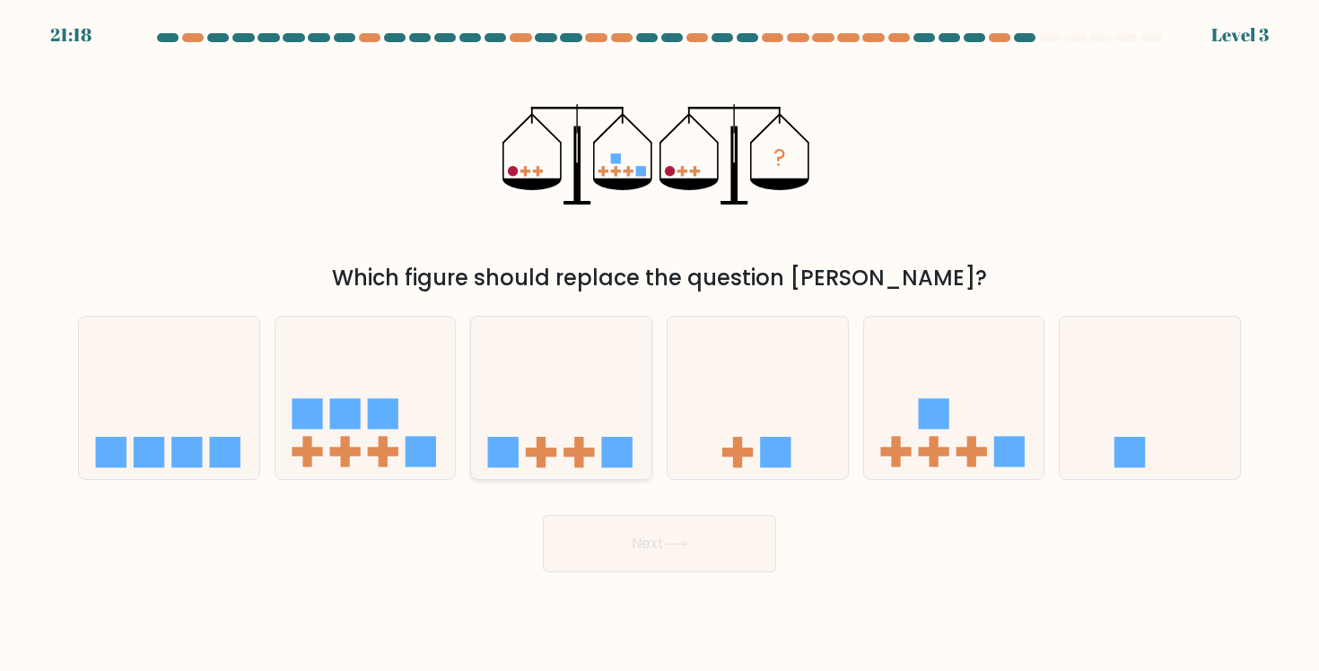
click at [633, 448] on icon at bounding box center [561, 397] width 180 height 149
click at [659, 345] on input "c." at bounding box center [659, 340] width 1 height 9
radio input "true"
click at [633, 543] on button "Next" at bounding box center [659, 543] width 233 height 57
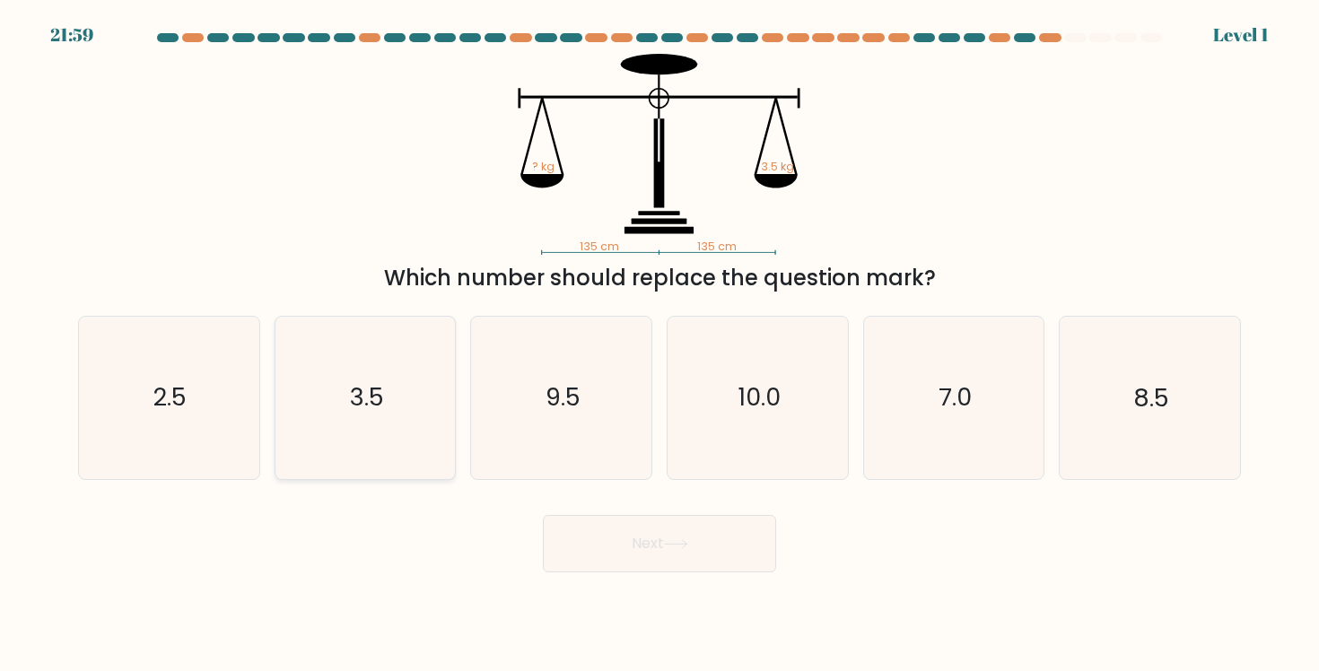
click at [352, 433] on icon "3.5" at bounding box center [364, 397] width 161 height 161
click at [659, 345] on input "b. 3.5" at bounding box center [659, 340] width 1 height 9
radio input "true"
click at [598, 533] on button "Next" at bounding box center [659, 543] width 233 height 57
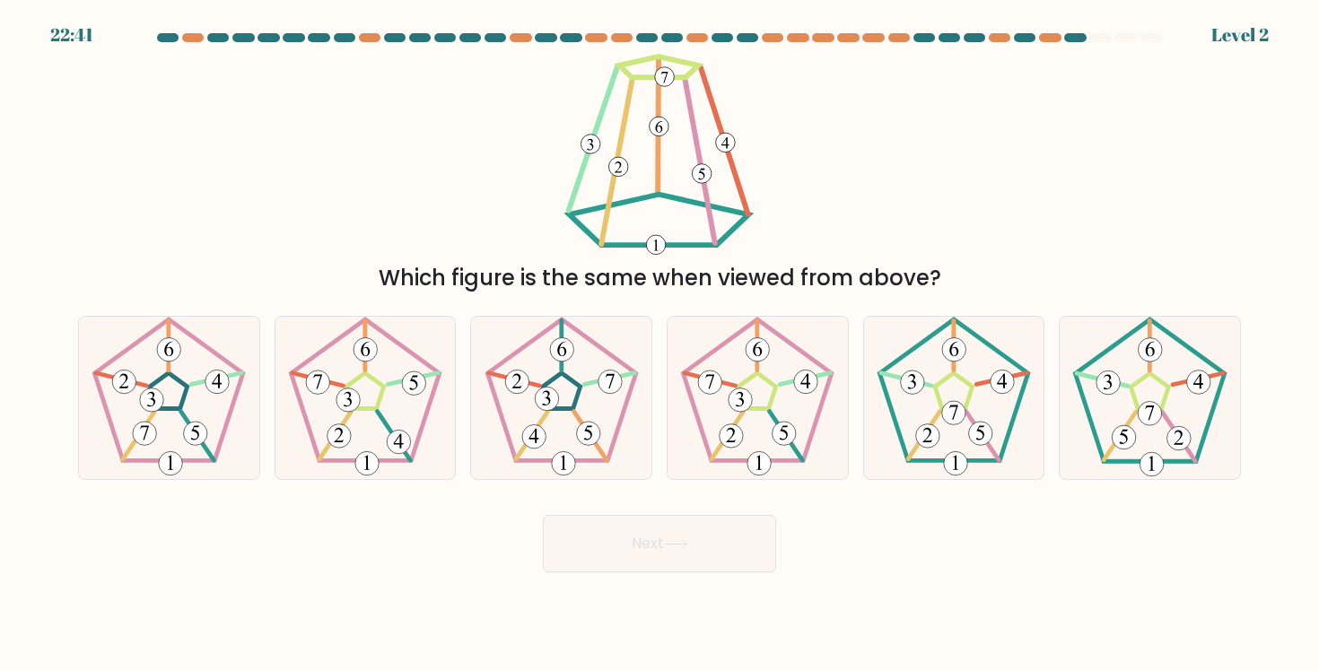
click at [596, 524] on button "Next" at bounding box center [659, 543] width 233 height 57
click at [348, 418] on 459 at bounding box center [334, 436] width 31 height 48
click at [659, 345] on input "b." at bounding box center [659, 340] width 1 height 9
radio input "true"
click at [661, 538] on button "Next" at bounding box center [659, 543] width 233 height 57
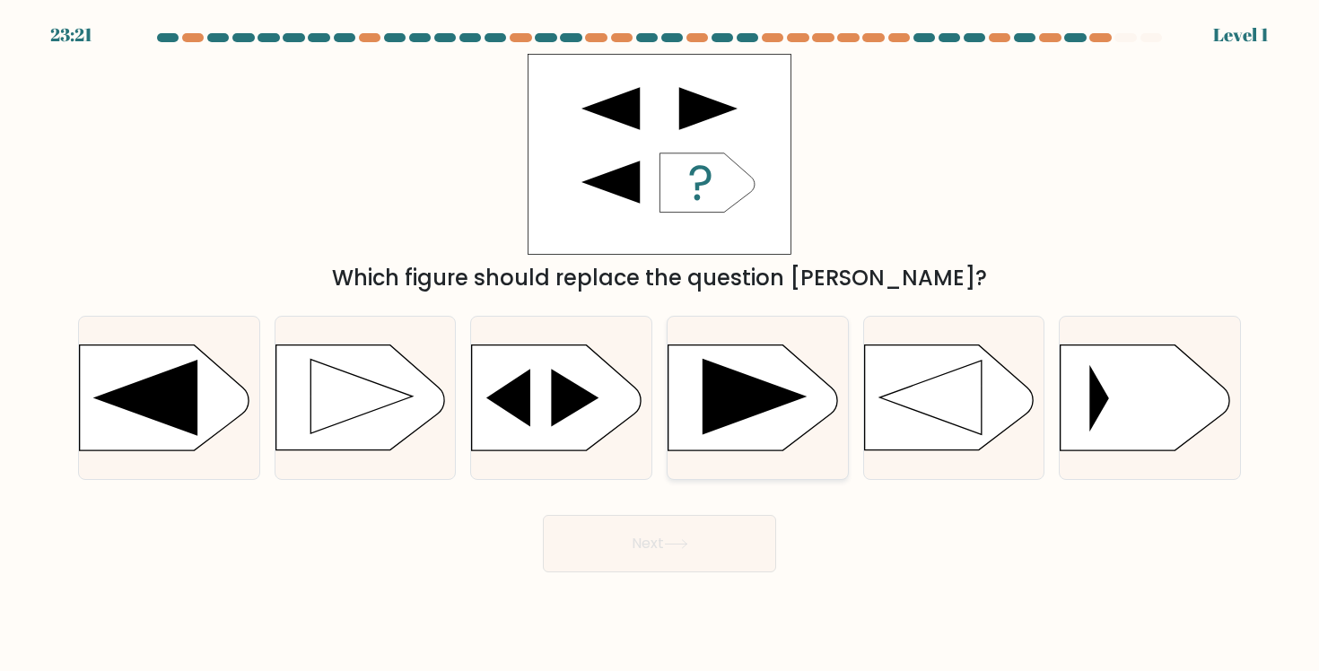
click at [734, 421] on icon at bounding box center [755, 397] width 104 height 76
click at [660, 345] on input "d." at bounding box center [659, 340] width 1 height 9
radio input "true"
click at [705, 547] on button "Next" at bounding box center [659, 543] width 233 height 57
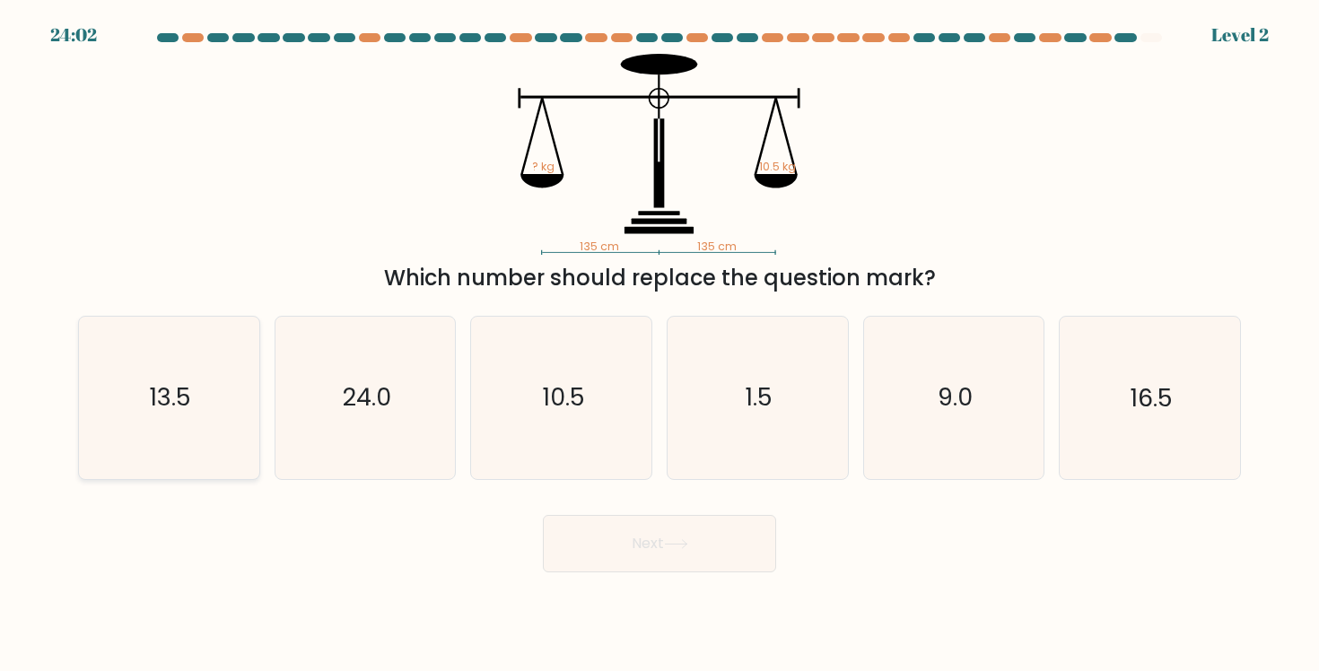
click at [192, 378] on icon "13.5" at bounding box center [168, 397] width 161 height 161
click at [659, 345] on input "a. 13.5" at bounding box center [659, 340] width 1 height 9
radio input "true"
click at [624, 445] on icon "10.5" at bounding box center [561, 397] width 161 height 161
click at [659, 345] on input "c. 10.5" at bounding box center [659, 340] width 1 height 9
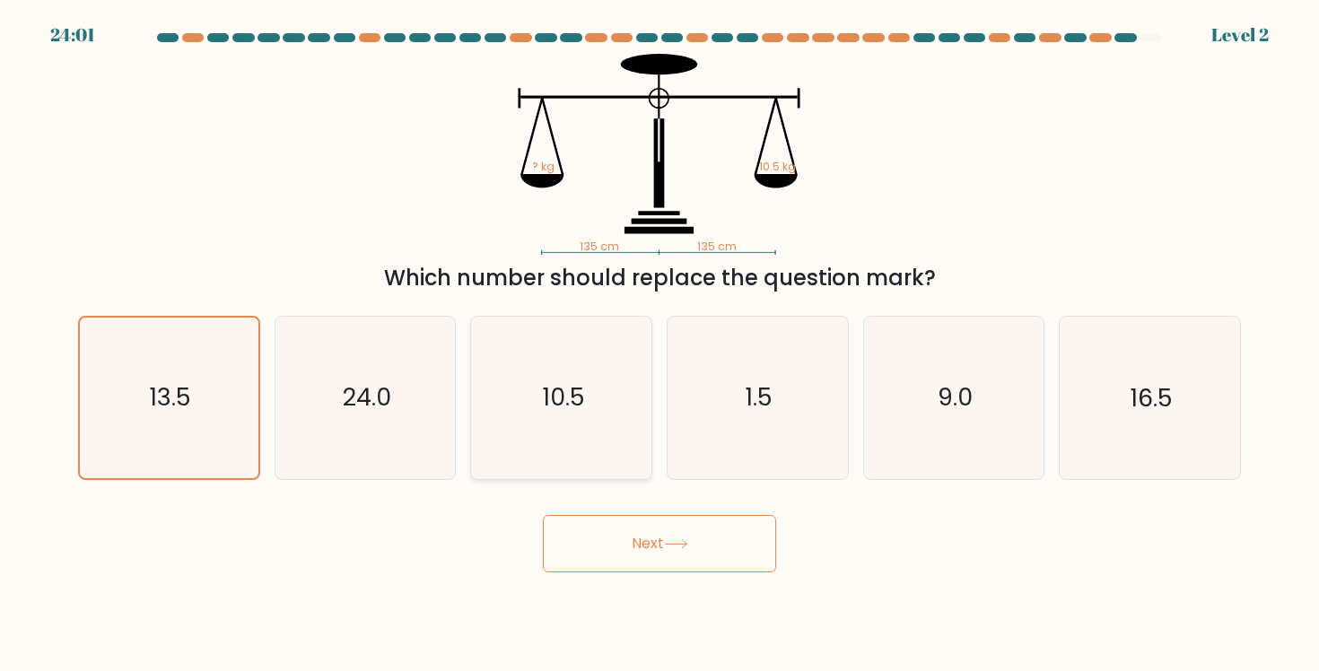
radio input "true"
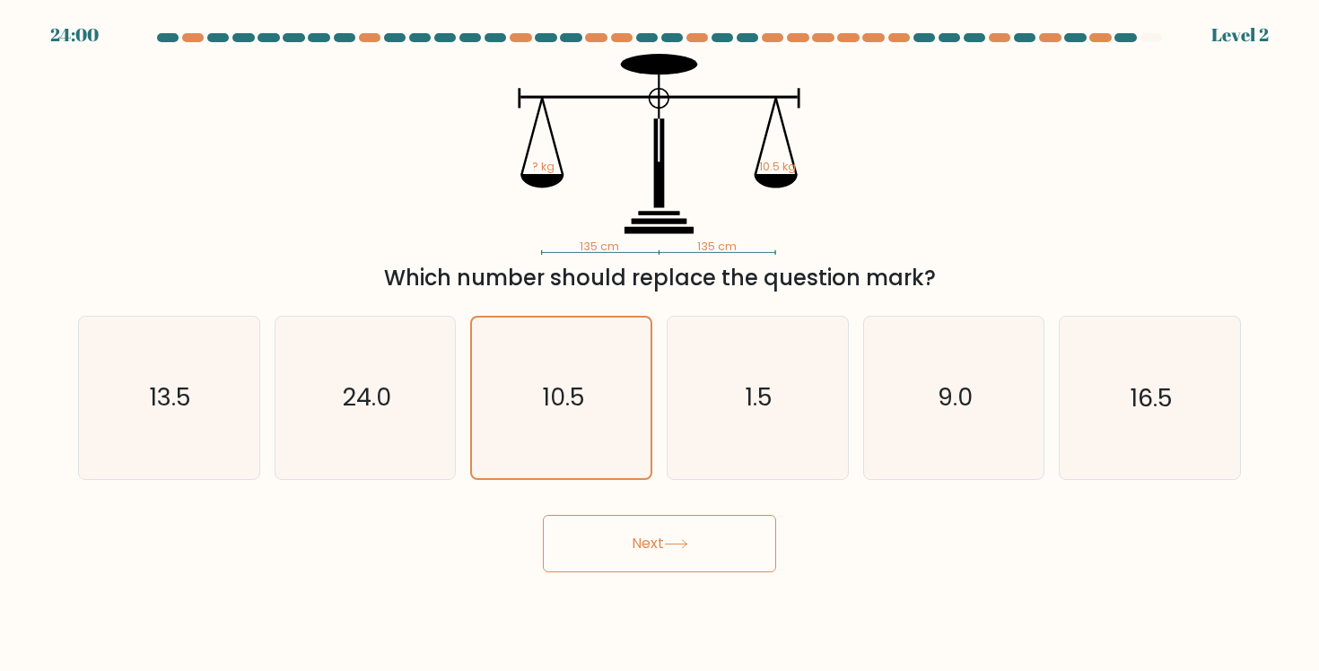
click at [642, 563] on button "Next" at bounding box center [659, 543] width 233 height 57
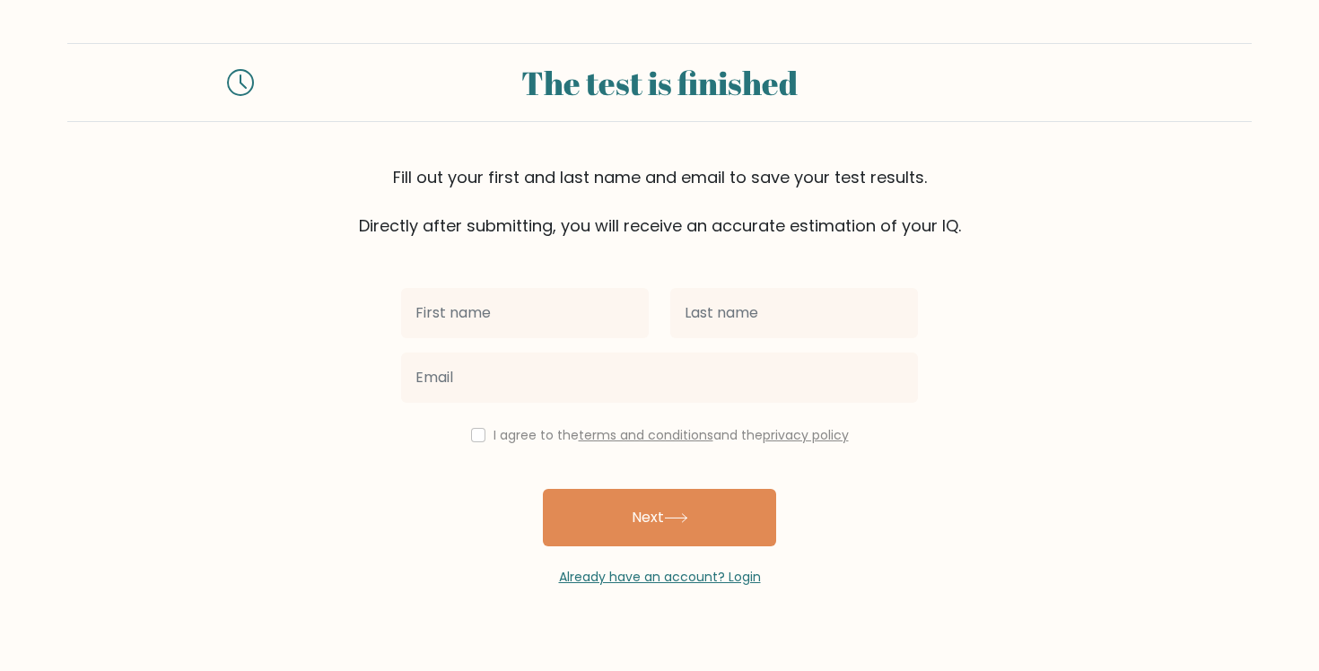
click at [546, 304] on input "text" at bounding box center [525, 313] width 248 height 50
type input "[PERSON_NAME]"
click at [756, 344] on div at bounding box center [793, 313] width 269 height 65
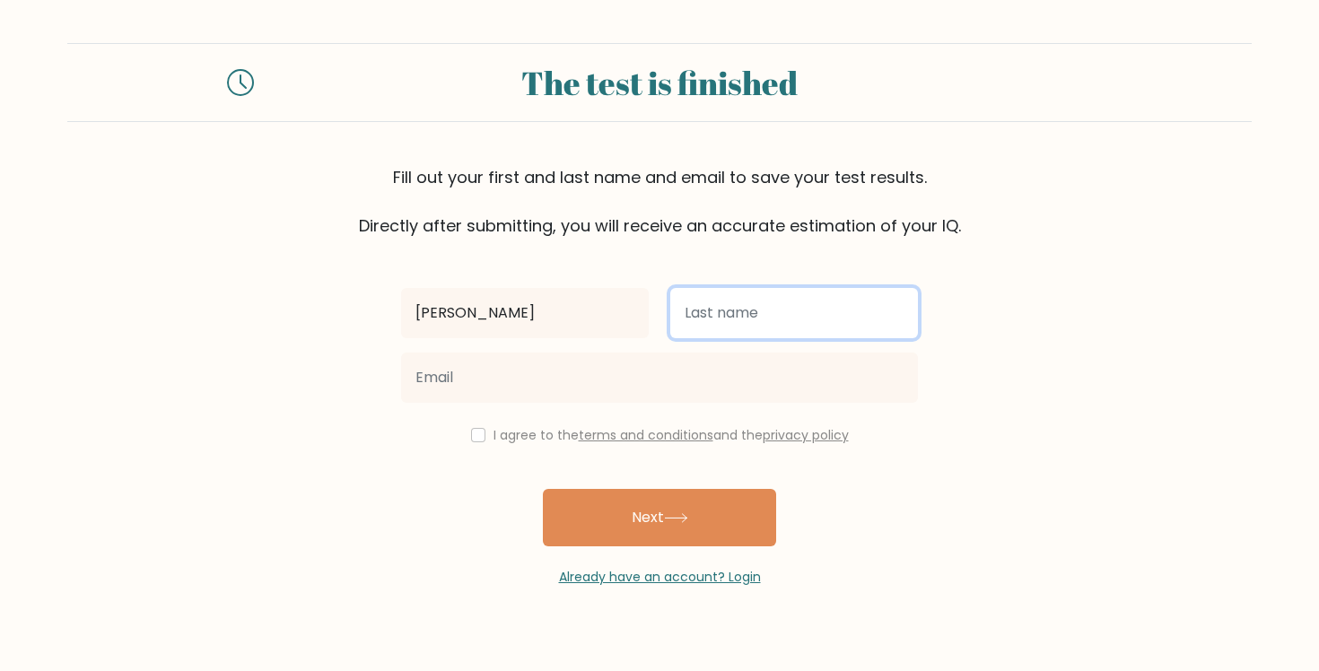
click at [717, 335] on input "text" at bounding box center [794, 313] width 248 height 50
type input "[PERSON_NAME]"
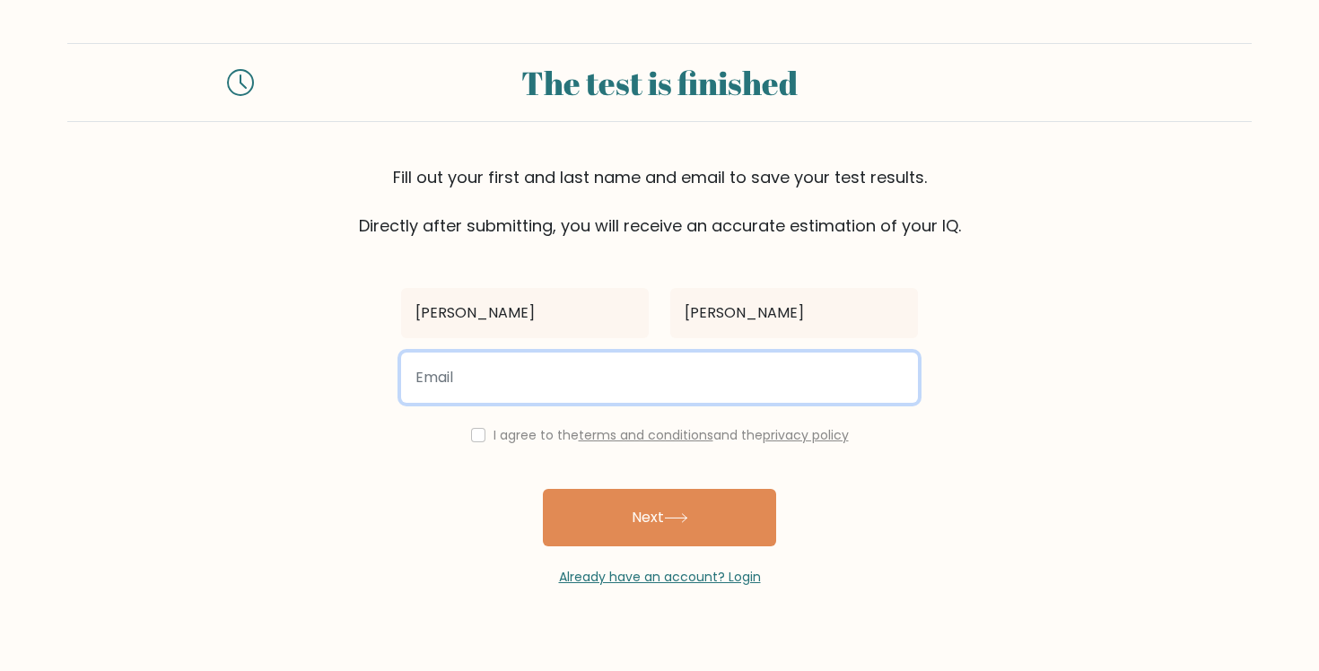
click at [728, 377] on input "email" at bounding box center [659, 378] width 517 height 50
type input "[EMAIL_ADDRESS][DOMAIN_NAME]"
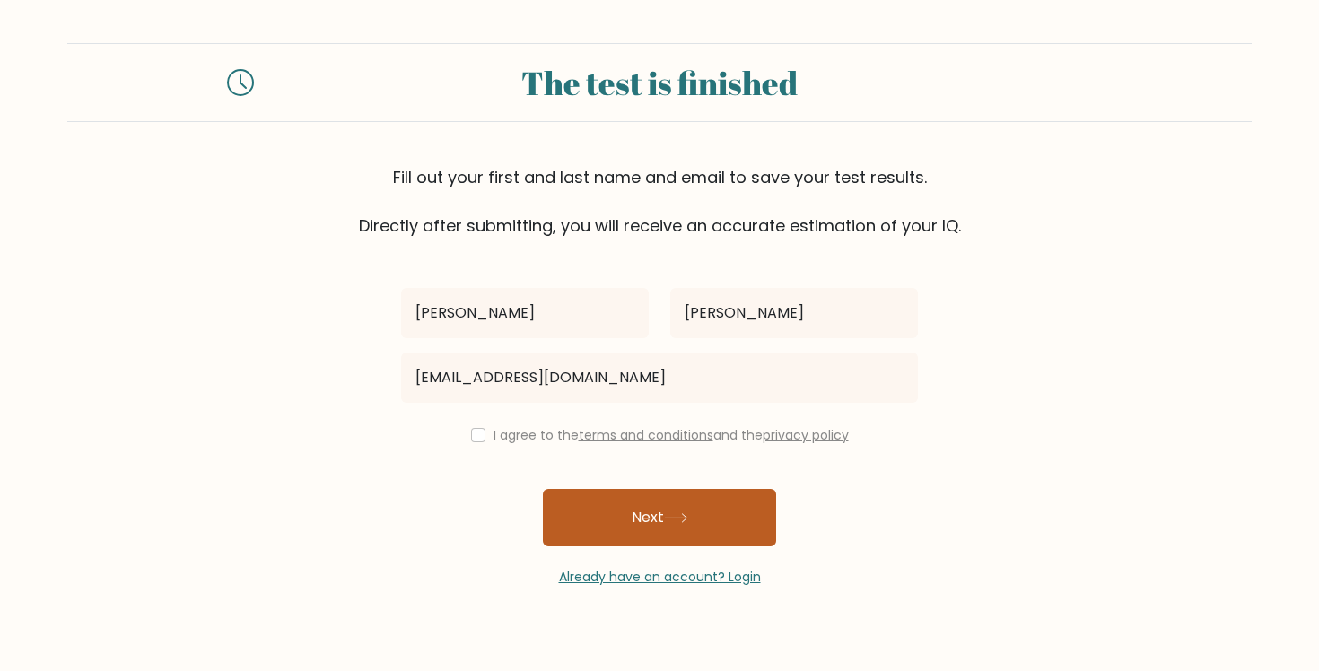
click at [642, 521] on button "Next" at bounding box center [659, 517] width 233 height 57
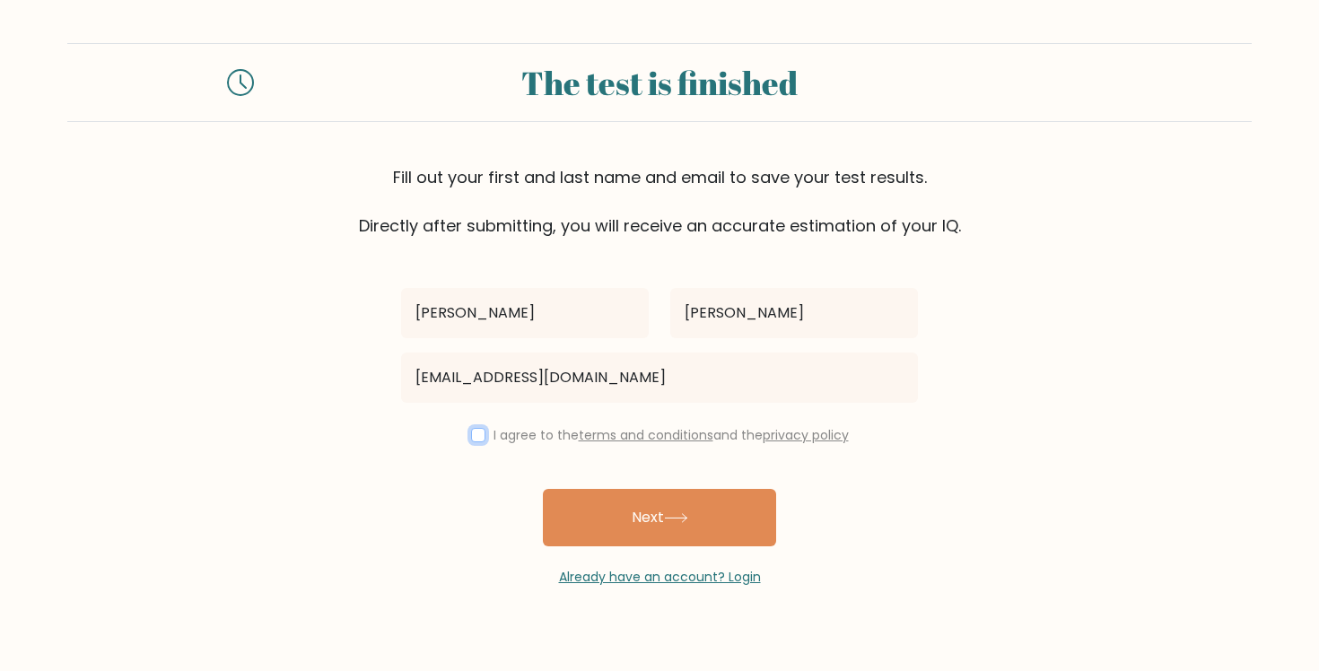
click at [476, 435] on input "checkbox" at bounding box center [478, 435] width 14 height 14
checkbox input "true"
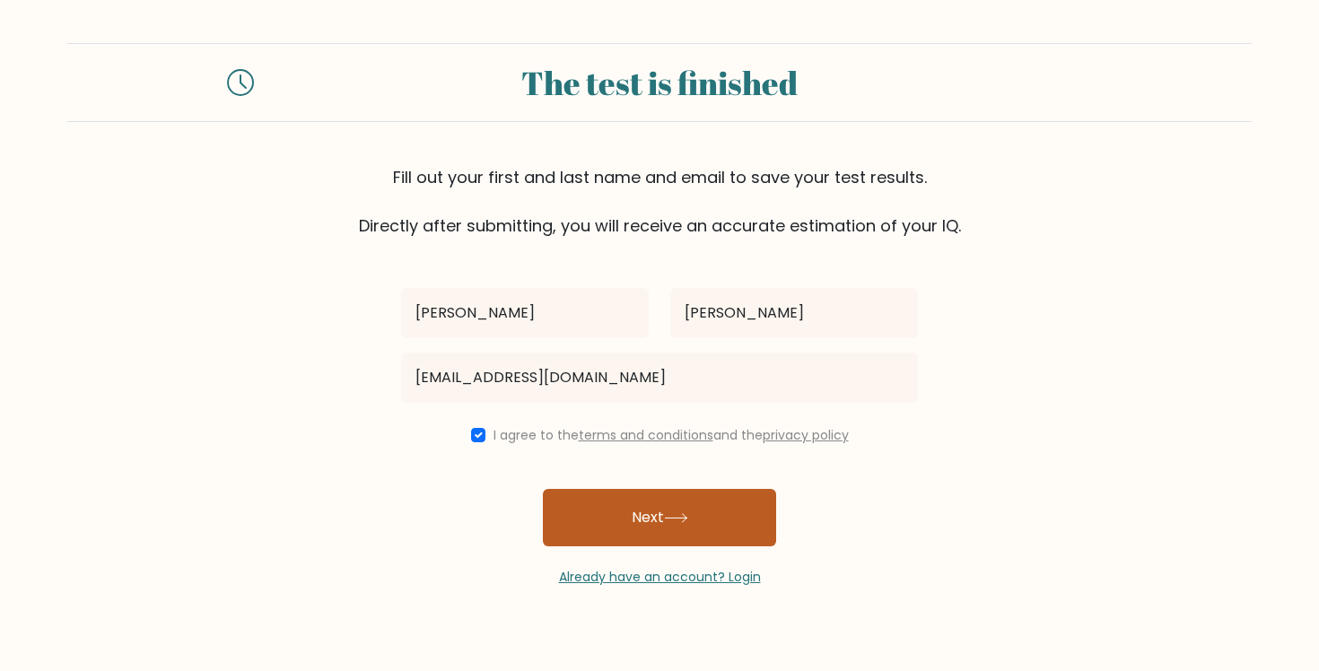
click at [605, 512] on button "Next" at bounding box center [659, 517] width 233 height 57
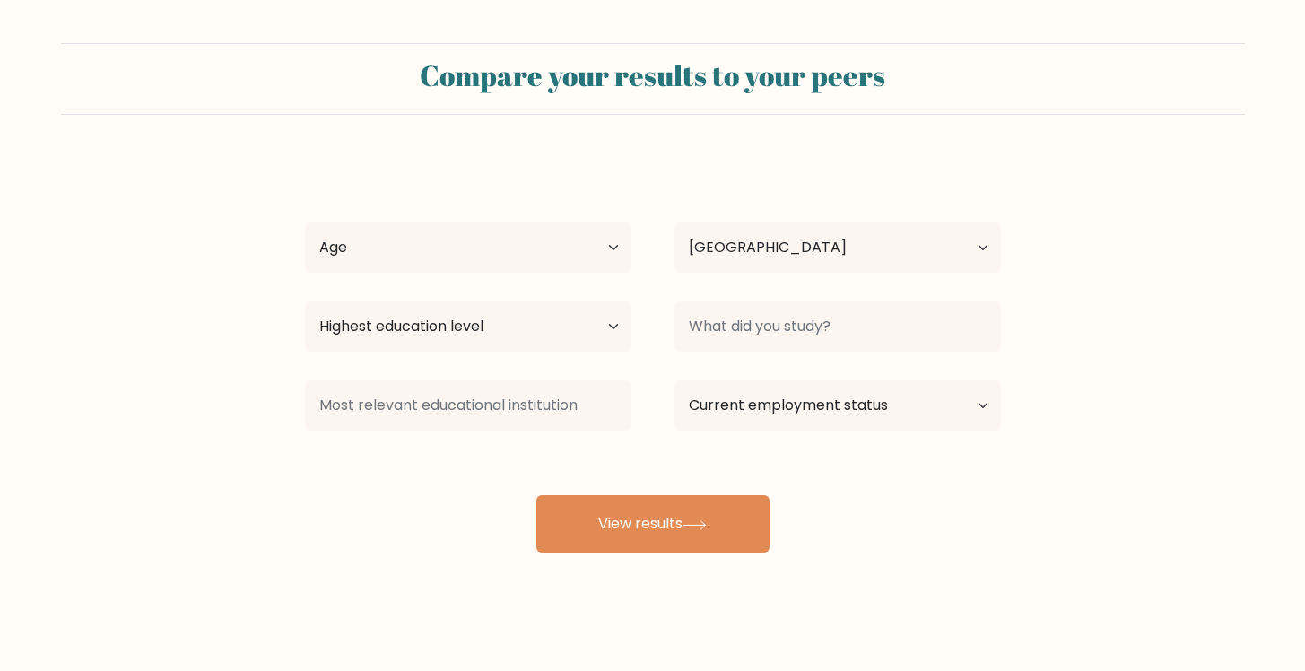
select select "NZ"
click at [429, 264] on select "Age Under [DEMOGRAPHIC_DATA] [DEMOGRAPHIC_DATA] [DEMOGRAPHIC_DATA] [DEMOGRAPHIC…" at bounding box center [468, 248] width 327 height 50
click at [305, 223] on select "Age Under [DEMOGRAPHIC_DATA] [DEMOGRAPHIC_DATA] [DEMOGRAPHIC_DATA] [DEMOGRAPHIC…" at bounding box center [468, 248] width 327 height 50
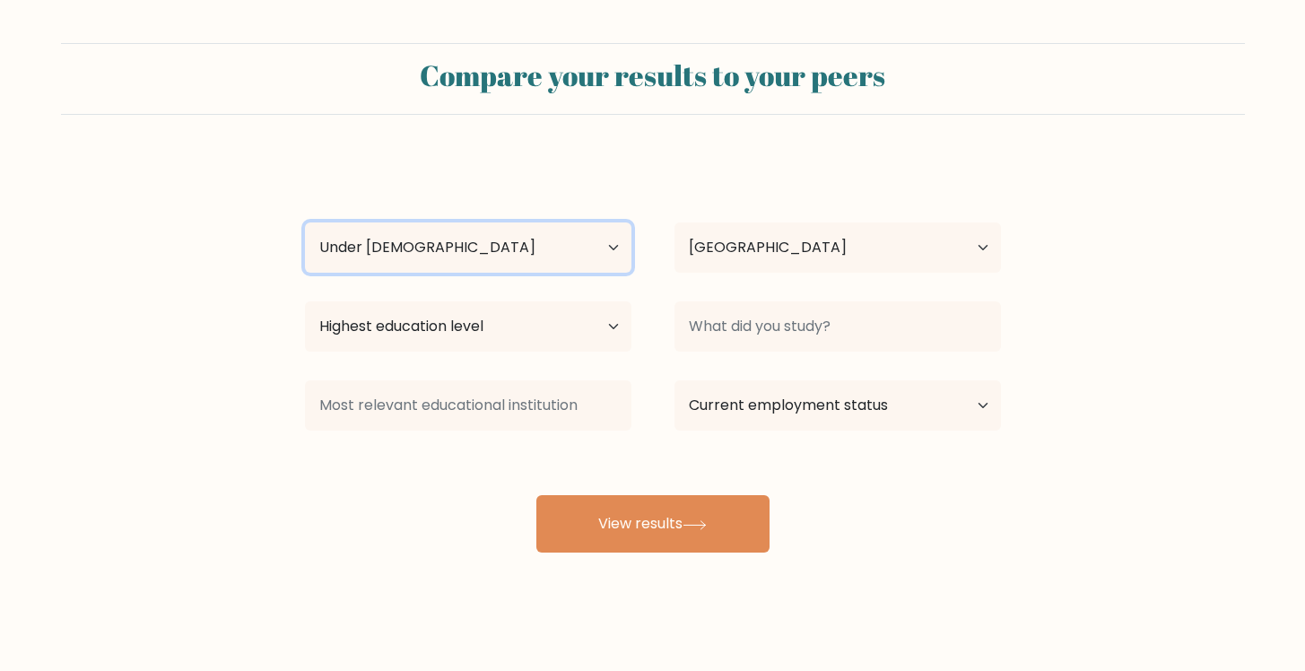
click at [428, 249] on select "Age Under 18 years old 18-24 years old 25-34 years old 35-44 years old 45-54 ye…" at bounding box center [468, 248] width 327 height 50
select select "18_24"
click at [305, 223] on select "Age Under 18 years old 18-24 years old 25-34 years old 35-44 years old 45-54 ye…" at bounding box center [468, 248] width 327 height 50
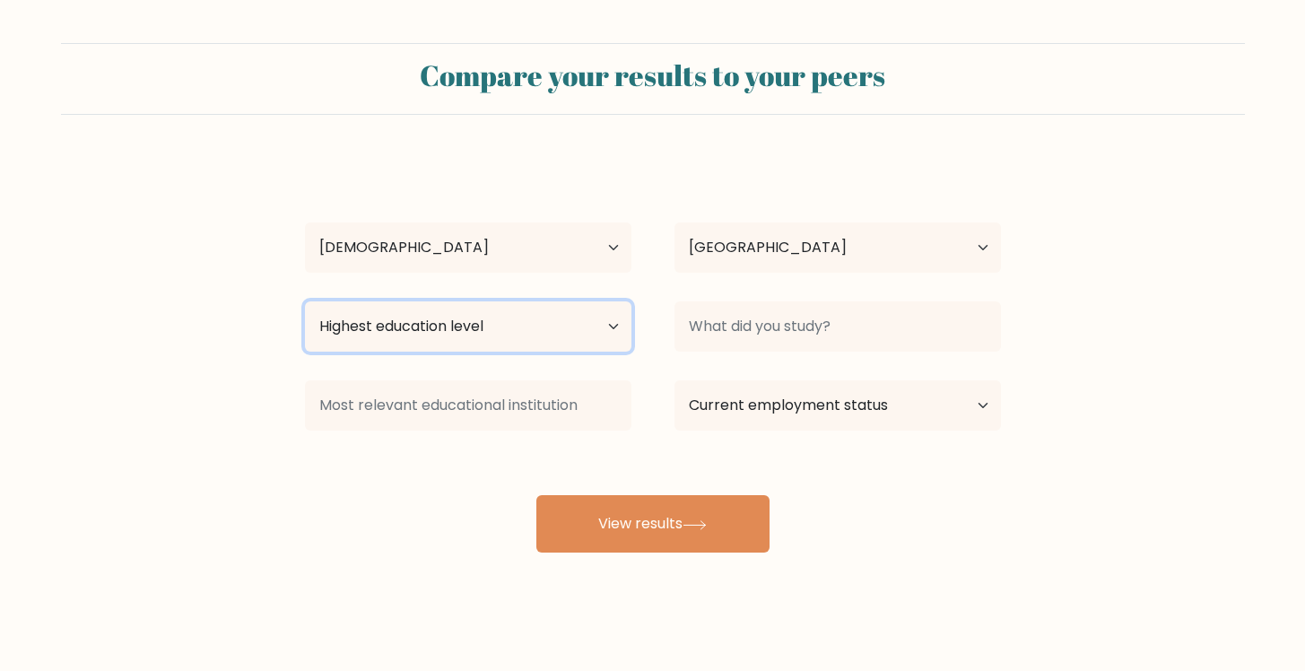
click at [528, 343] on select "Highest education level No schooling Primary Lower Secondary Upper Secondary Oc…" at bounding box center [468, 326] width 327 height 50
select select "upper_secondary"
click at [305, 301] on select "Highest education level No schooling Primary Lower Secondary Upper Secondary Oc…" at bounding box center [468, 326] width 327 height 50
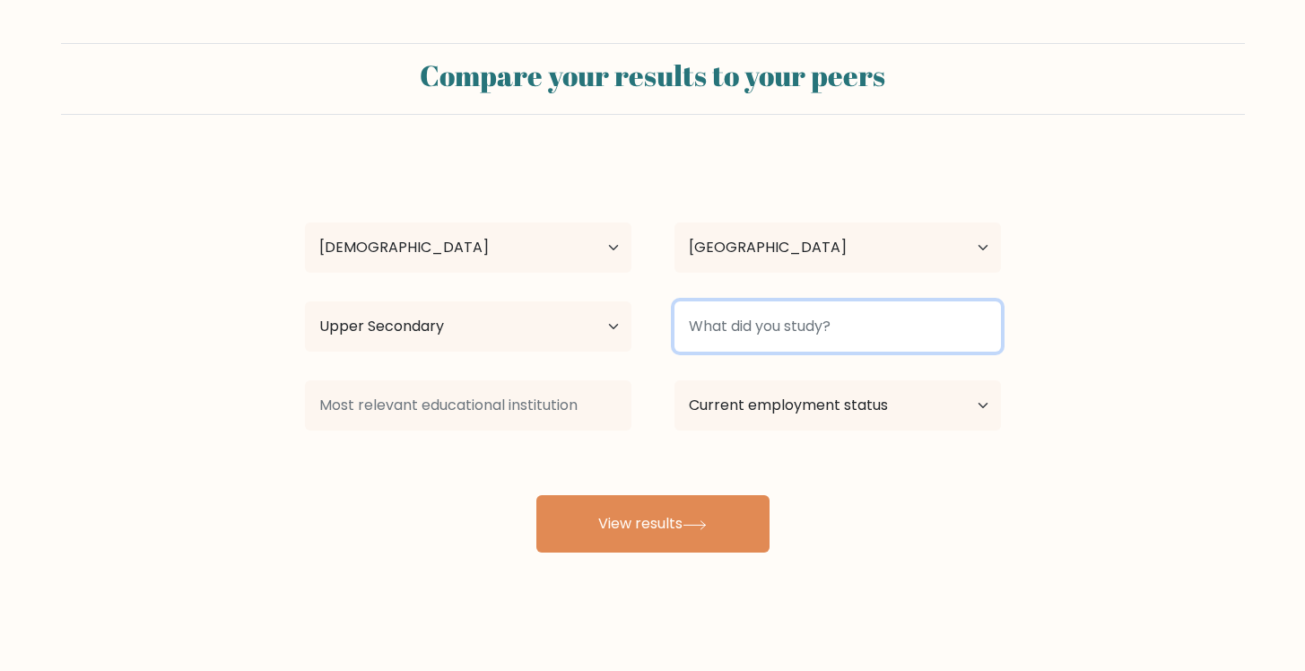
click at [748, 336] on input at bounding box center [838, 326] width 327 height 50
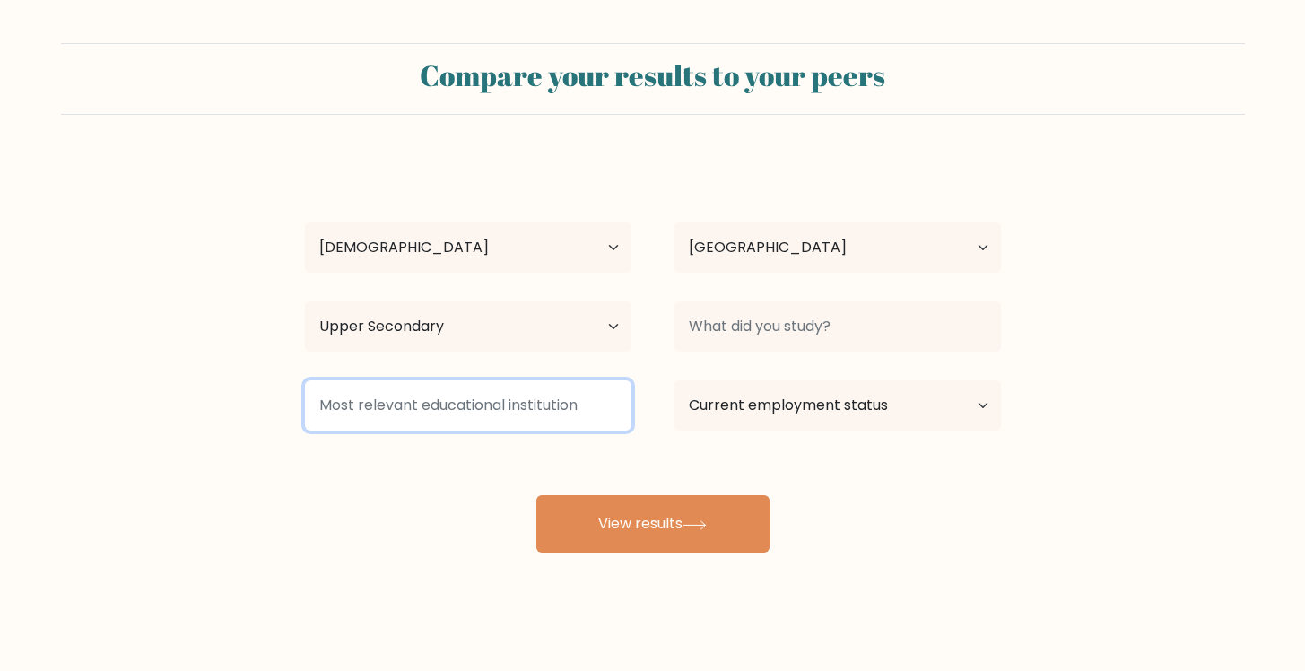
click at [561, 401] on input at bounding box center [468, 405] width 327 height 50
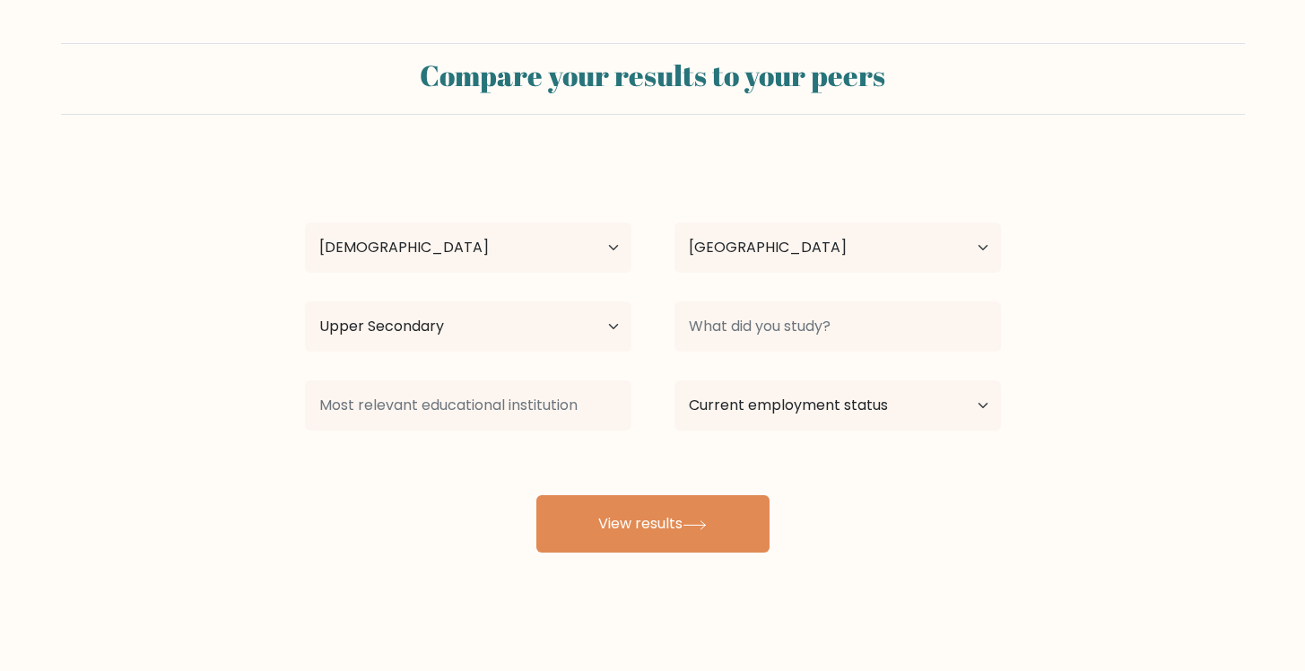
click at [595, 462] on div "Te Aohau Sophia Donnell Age Under 18 years old 18-24 years old 25-34 years old …" at bounding box center [653, 355] width 718 height 395
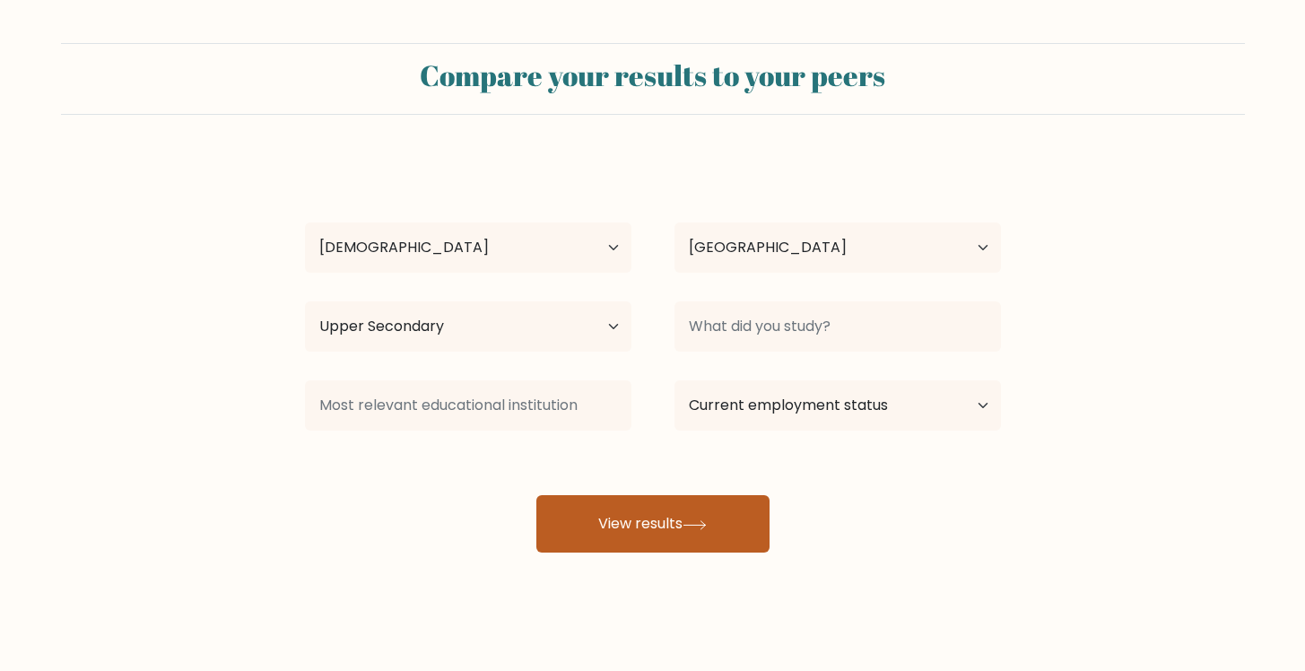
click at [637, 508] on button "View results" at bounding box center [653, 523] width 233 height 57
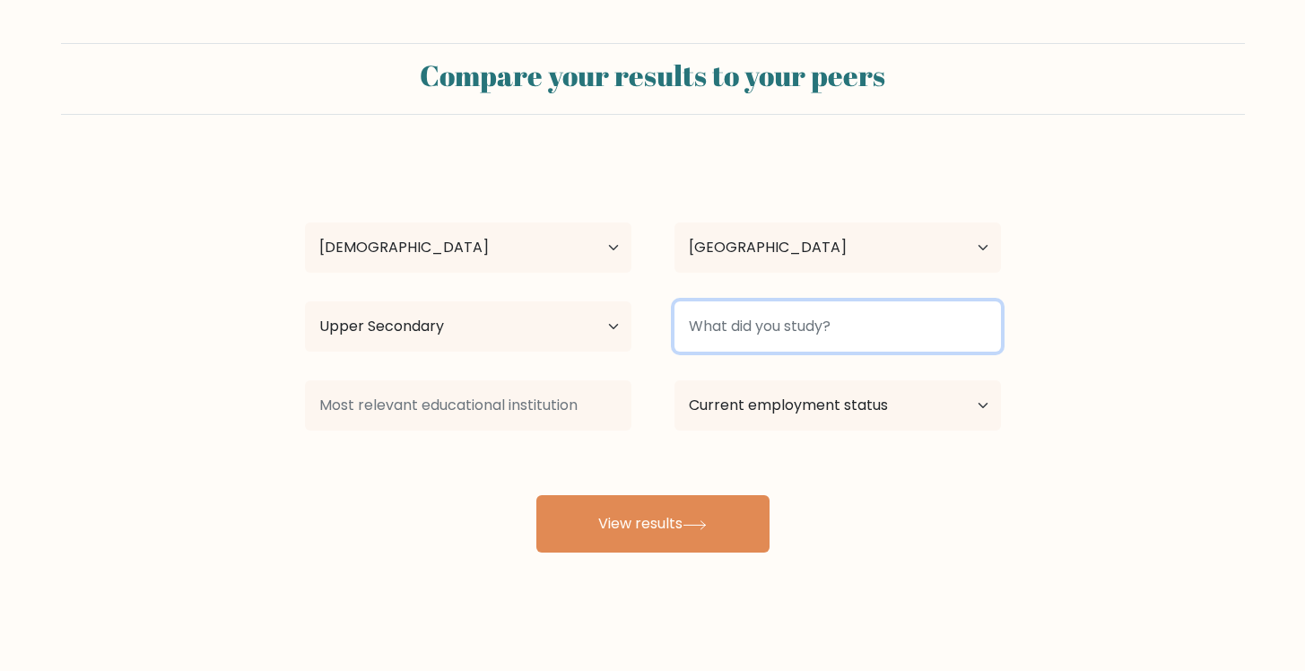
click at [733, 330] on input at bounding box center [838, 326] width 327 height 50
type input "NCEA"
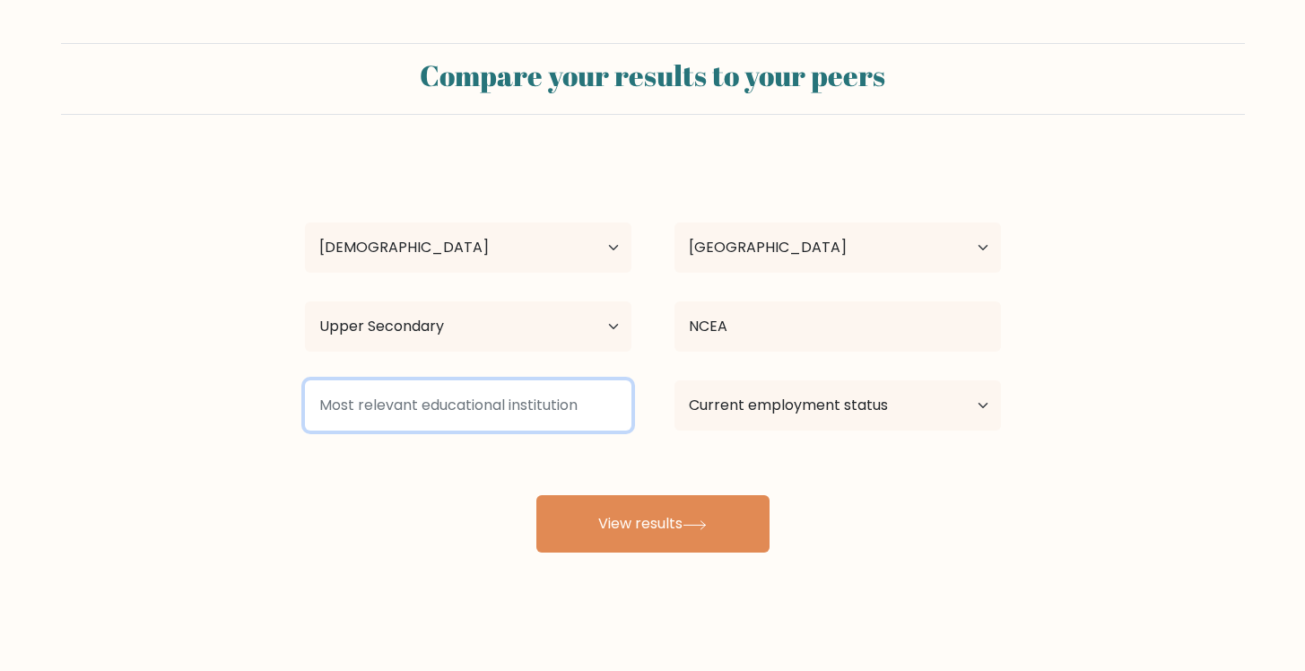
click at [572, 407] on input at bounding box center [468, 405] width 327 height 50
type input "NCEA"
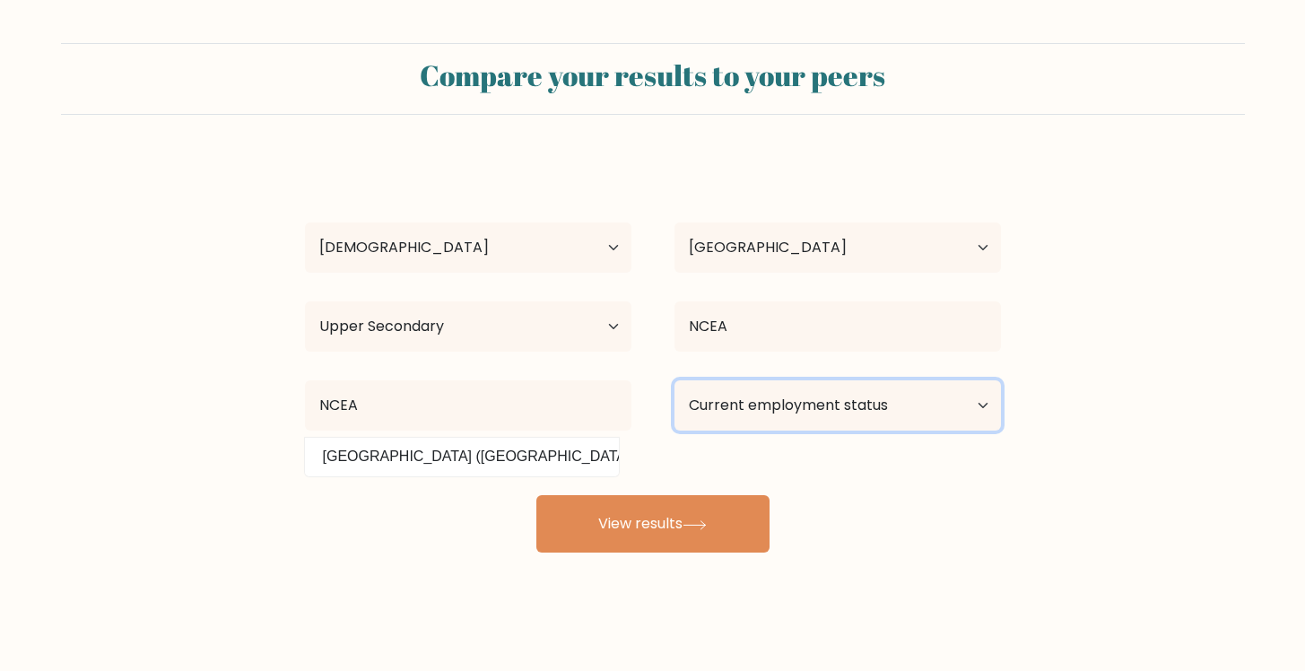
click at [842, 404] on select "Current employment status Employed Student Retired Other / prefer not to answer" at bounding box center [838, 405] width 327 height 50
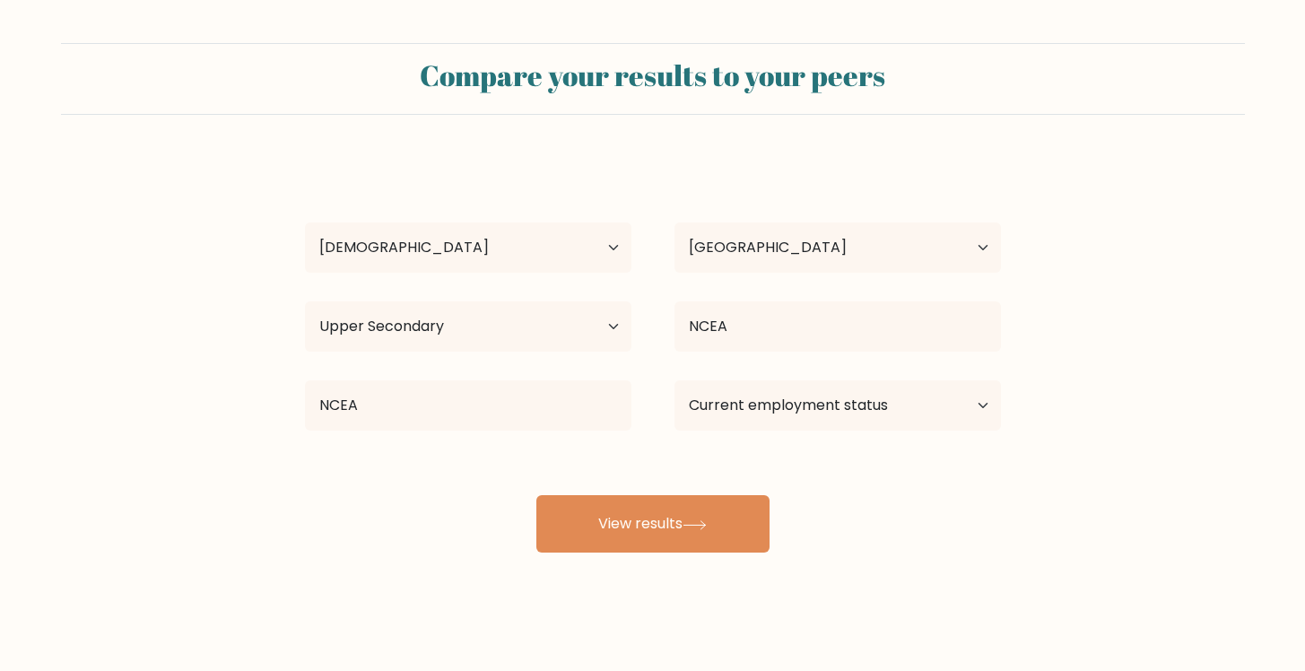
click at [712, 431] on div "Current employment status Employed Student Retired Other / prefer not to answer" at bounding box center [838, 405] width 370 height 65
click at [702, 417] on select "Current employment status Employed Student Retired Other / prefer not to answer" at bounding box center [838, 405] width 327 height 50
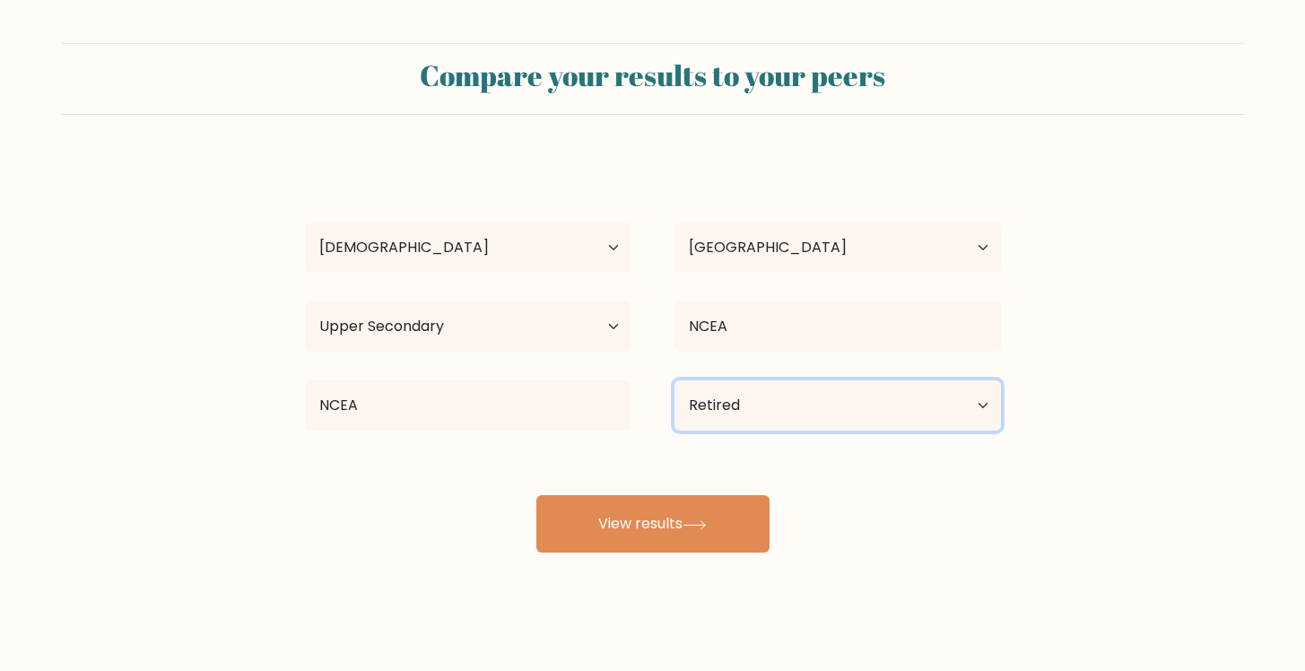
click at [675, 380] on select "Current employment status Employed Student Retired Other / prefer not to answer" at bounding box center [838, 405] width 327 height 50
click at [698, 418] on select "Current employment status Employed Student Retired Other / prefer not to answer" at bounding box center [838, 405] width 327 height 50
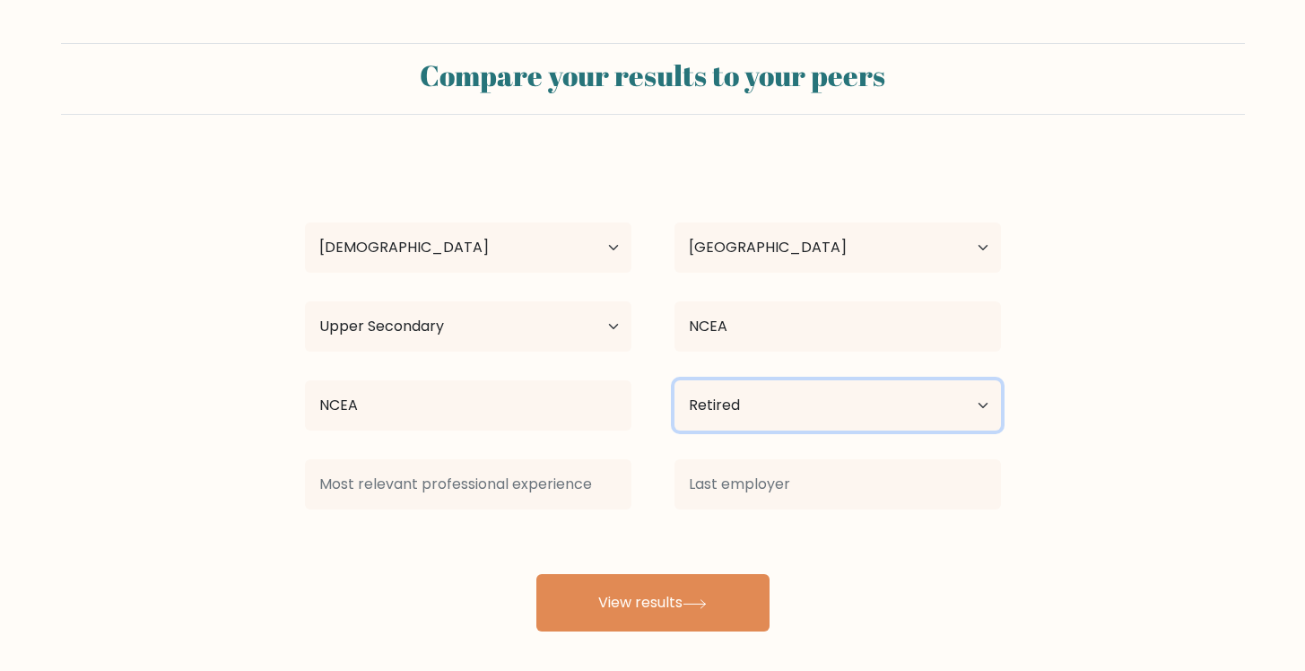
select select "student"
click at [675, 380] on select "Current employment status Employed Student Retired Other / prefer not to answer" at bounding box center [838, 405] width 327 height 50
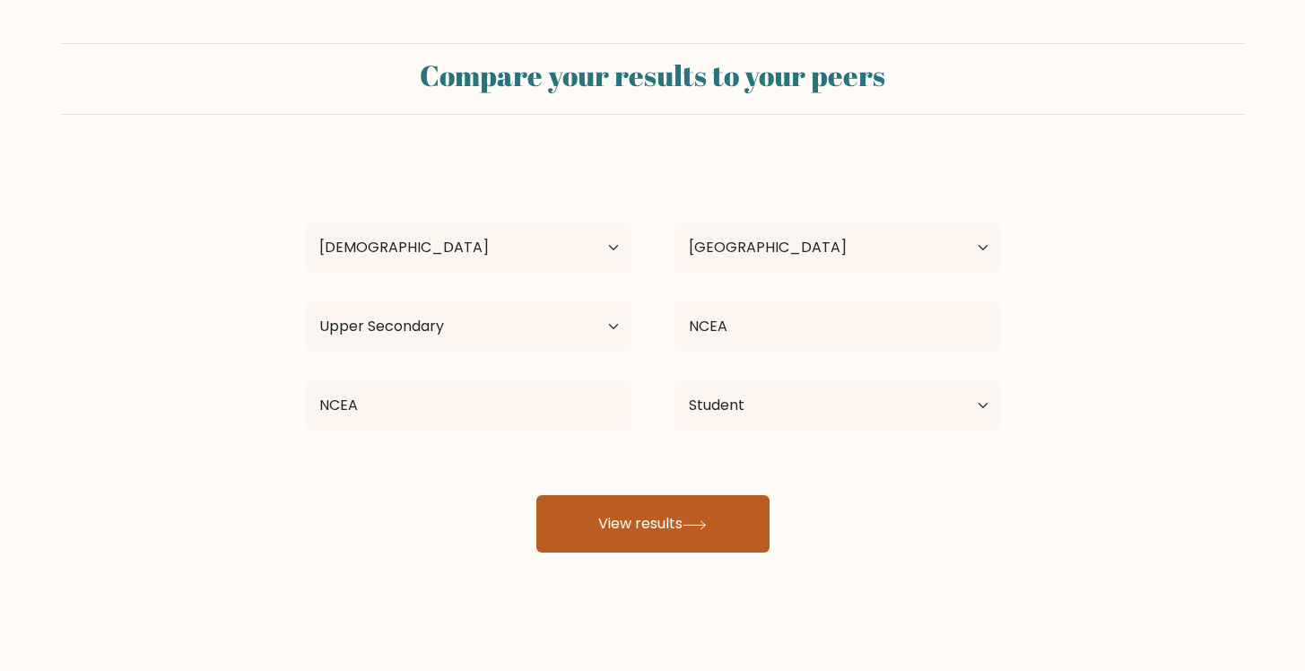
click at [642, 528] on button "View results" at bounding box center [653, 523] width 233 height 57
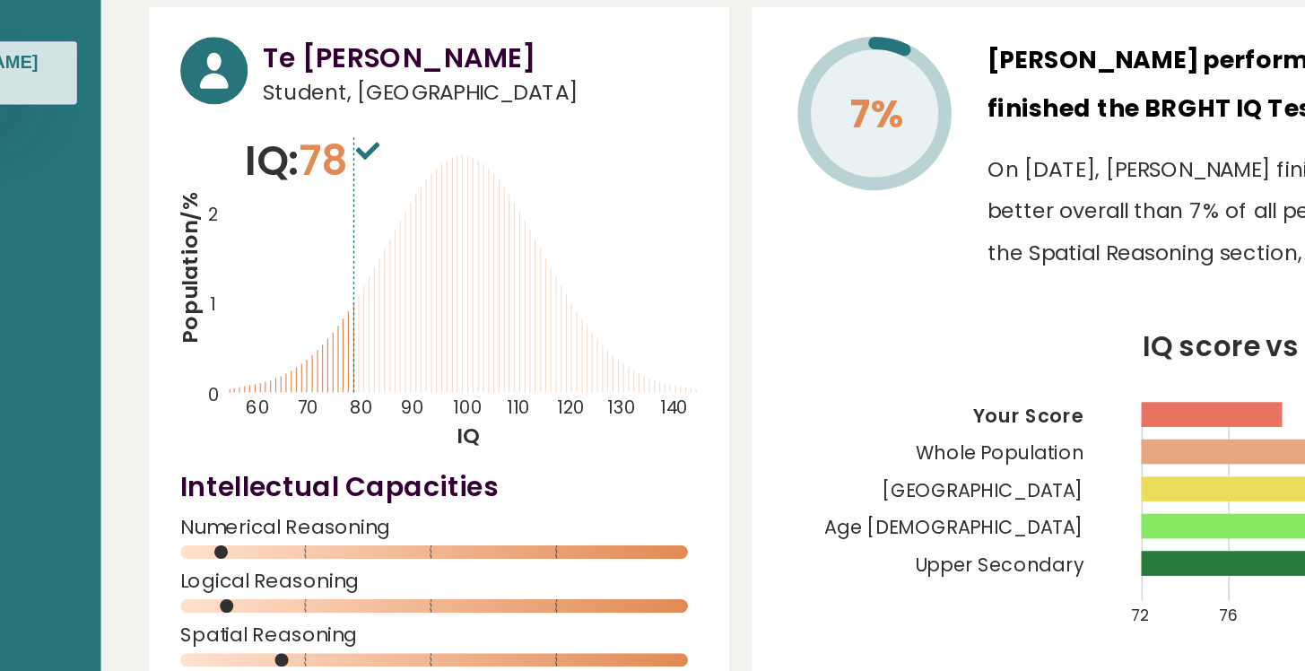
click at [371, 168] on sup at bounding box center [365, 159] width 23 height 25
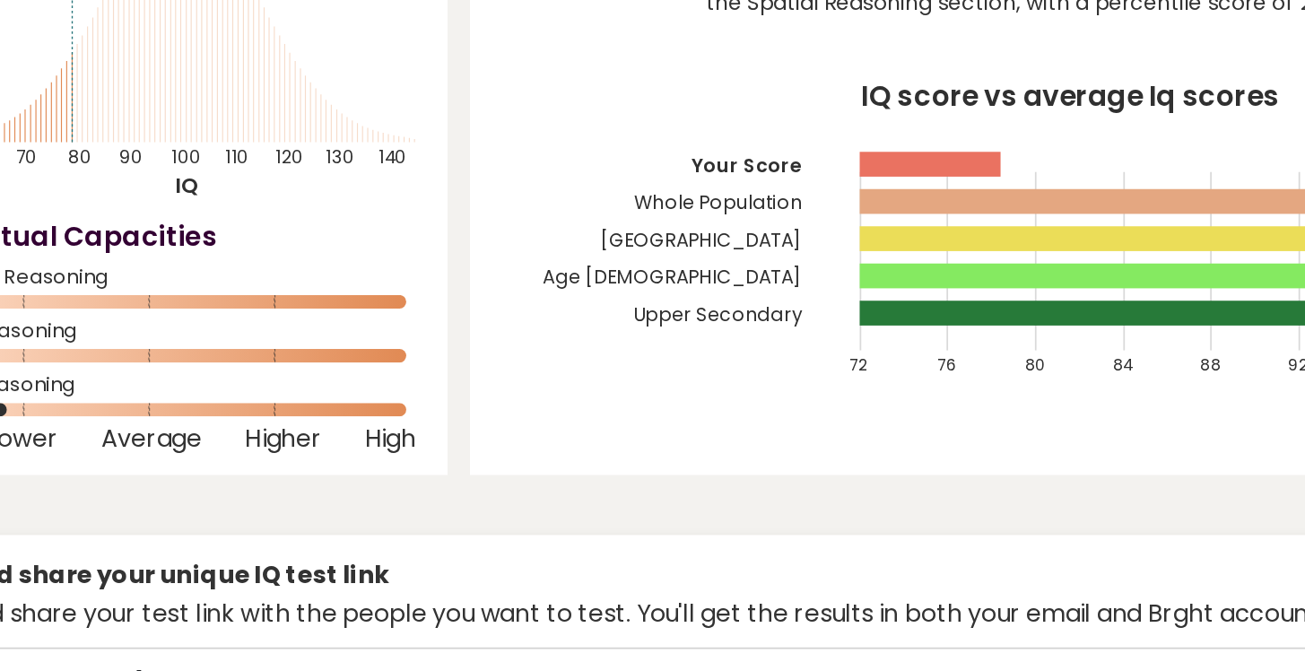
scroll to position [214, 0]
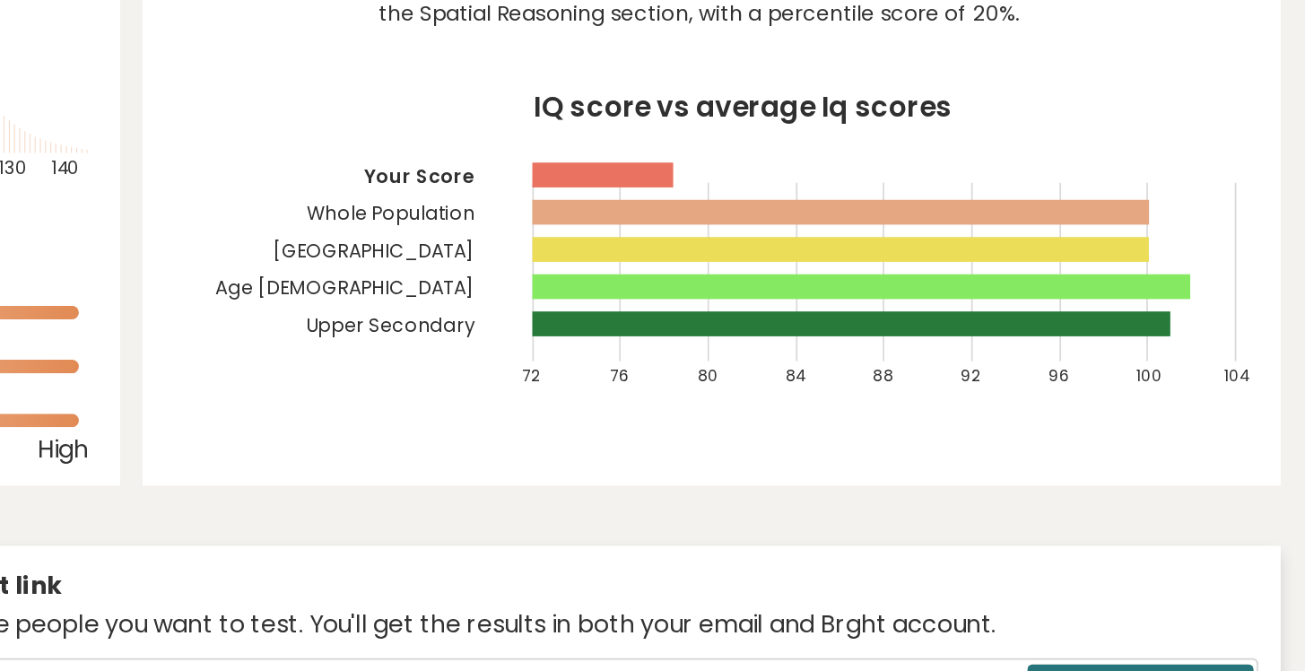
click at [962, 148] on rect at bounding box center [1013, 149] width 369 height 15
click at [957, 174] on rect at bounding box center [1026, 171] width 394 height 15
click at [954, 175] on rect at bounding box center [1026, 171] width 394 height 15
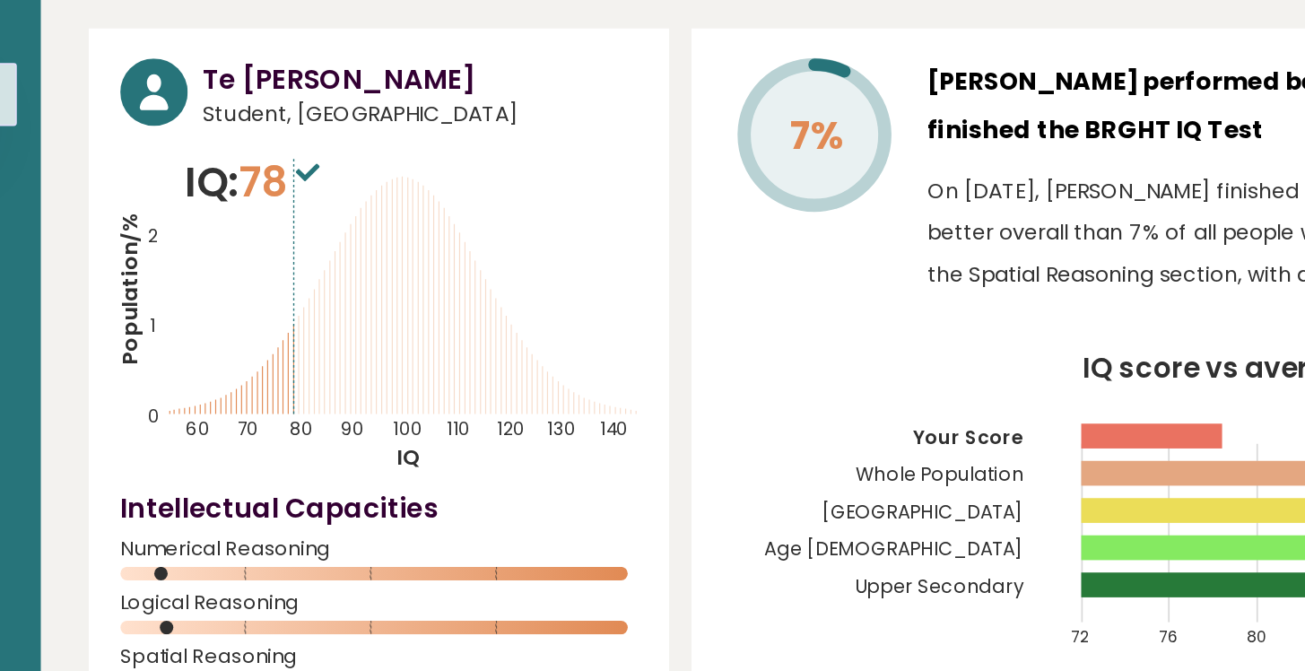
scroll to position [0, 0]
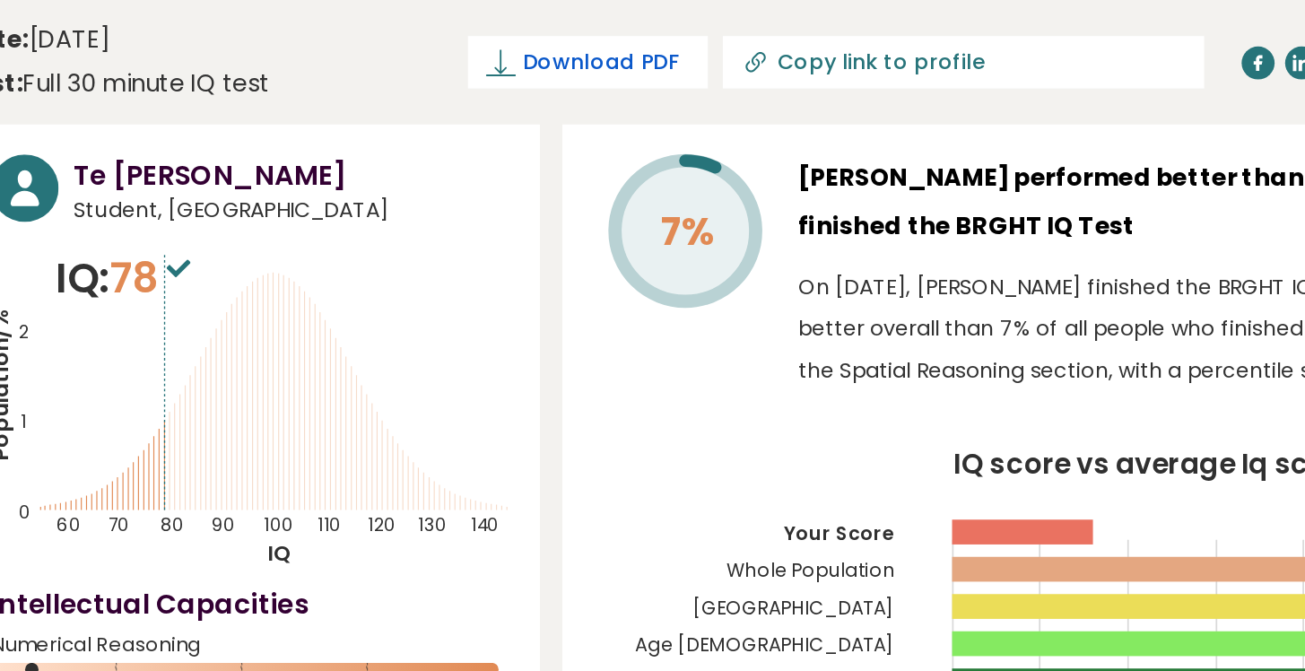
click at [665, 36] on span "Download PDF" at bounding box center [618, 37] width 93 height 19
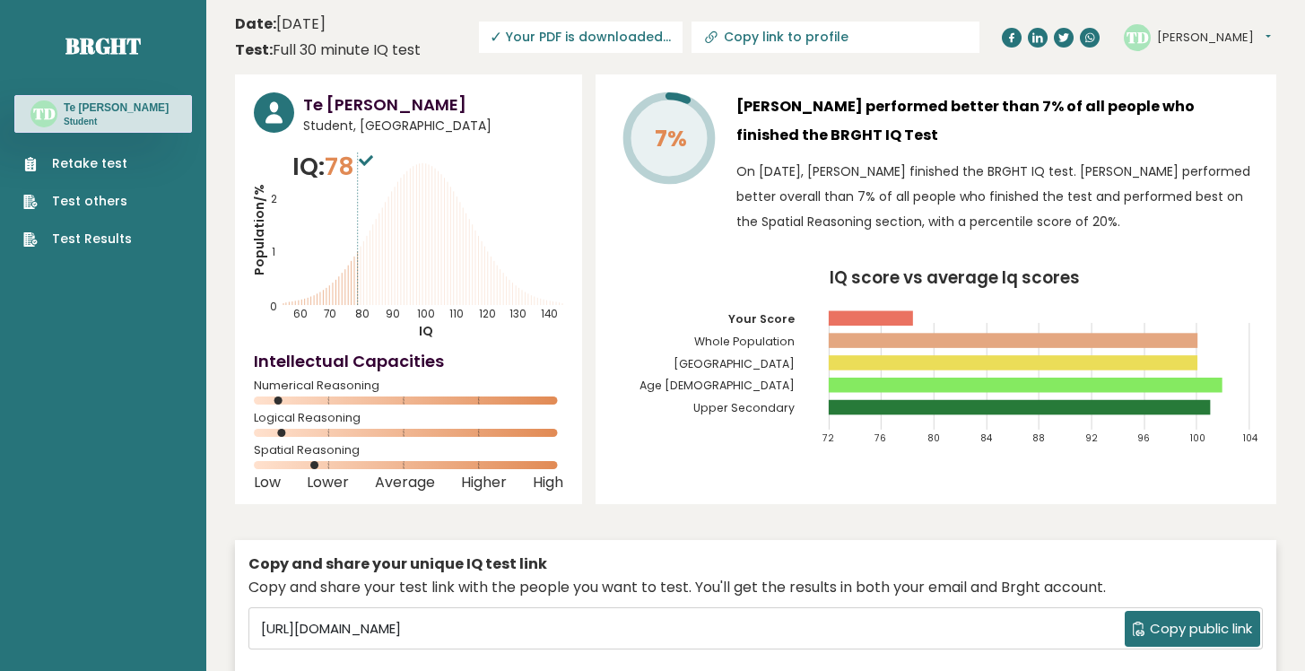
click at [97, 173] on link "Retake test" at bounding box center [77, 163] width 109 height 19
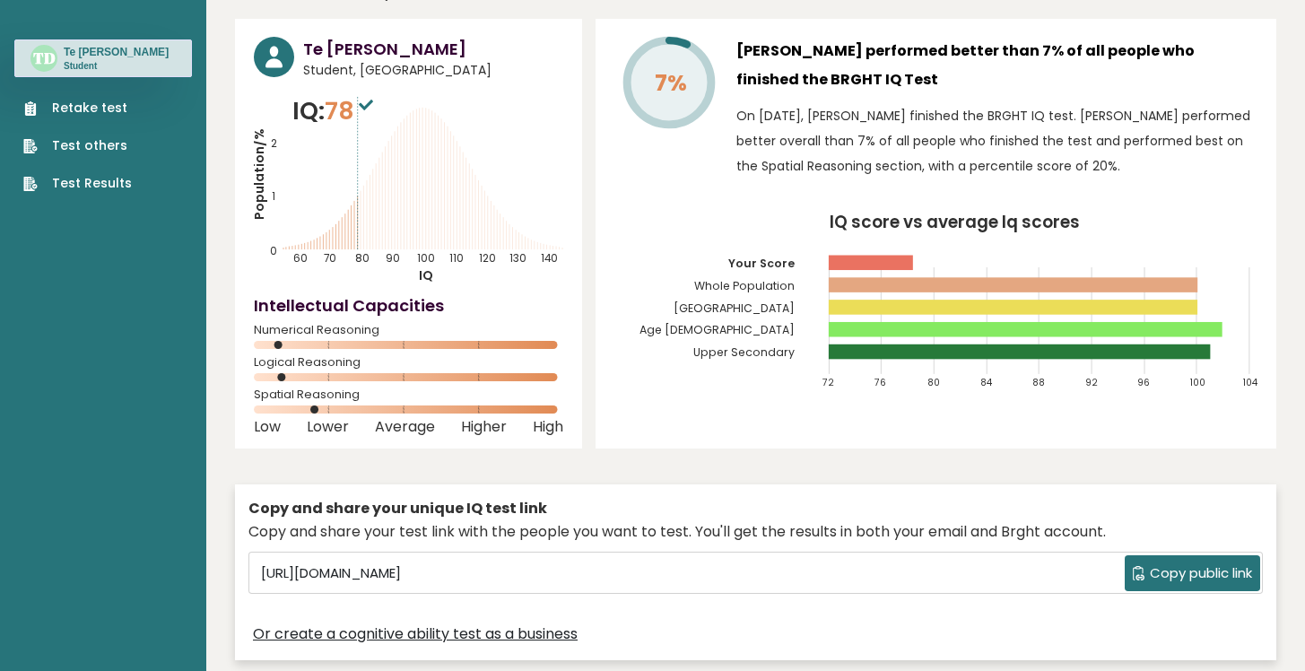
scroll to position [57, 0]
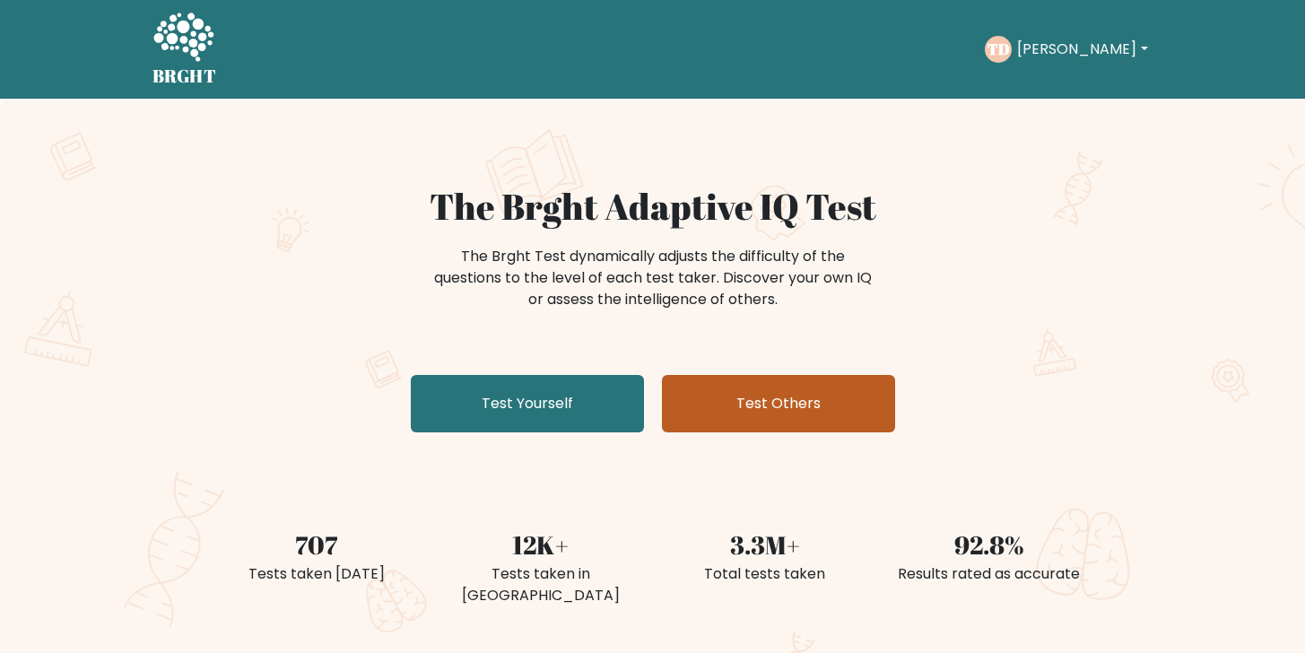
click at [766, 395] on link "Test Others" at bounding box center [778, 403] width 233 height 57
click at [756, 389] on link "Test Others" at bounding box center [778, 403] width 233 height 57
click at [793, 403] on link "Test Others" at bounding box center [778, 403] width 233 height 57
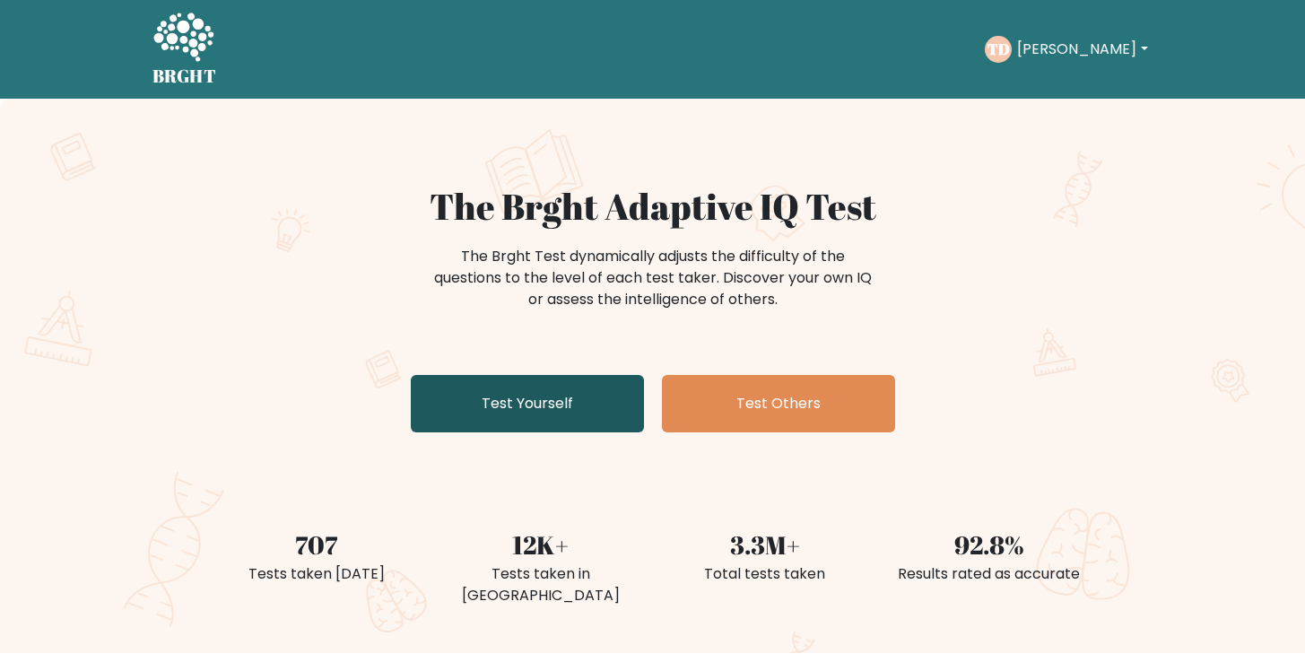
click at [525, 396] on link "Test Yourself" at bounding box center [527, 403] width 233 height 57
click at [607, 399] on link "Test Yourself" at bounding box center [527, 403] width 233 height 57
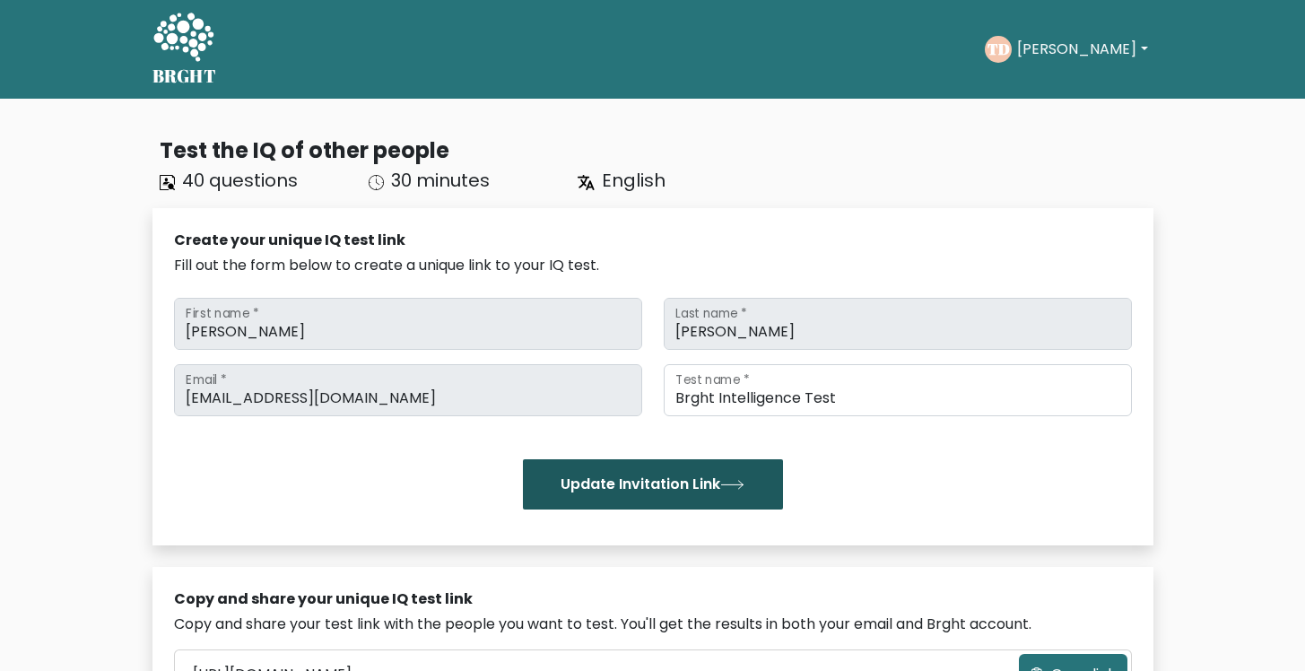
click at [561, 492] on button "Update Invitation Link" at bounding box center [653, 484] width 260 height 50
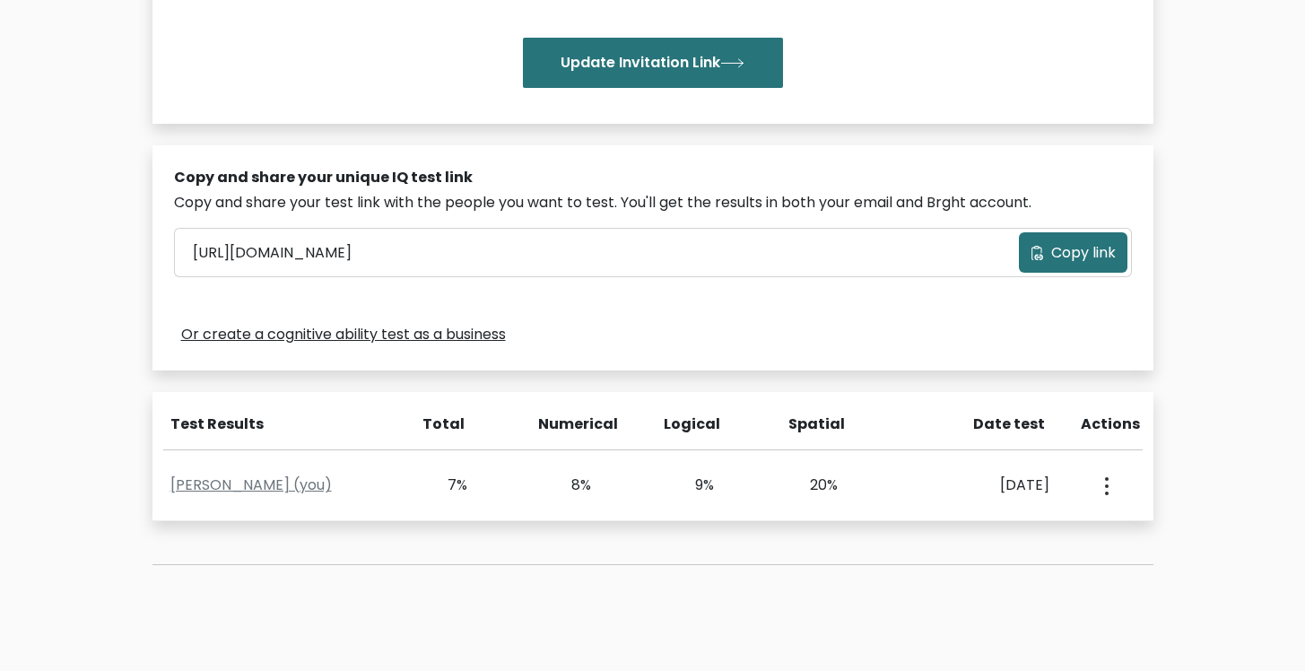
scroll to position [476, 0]
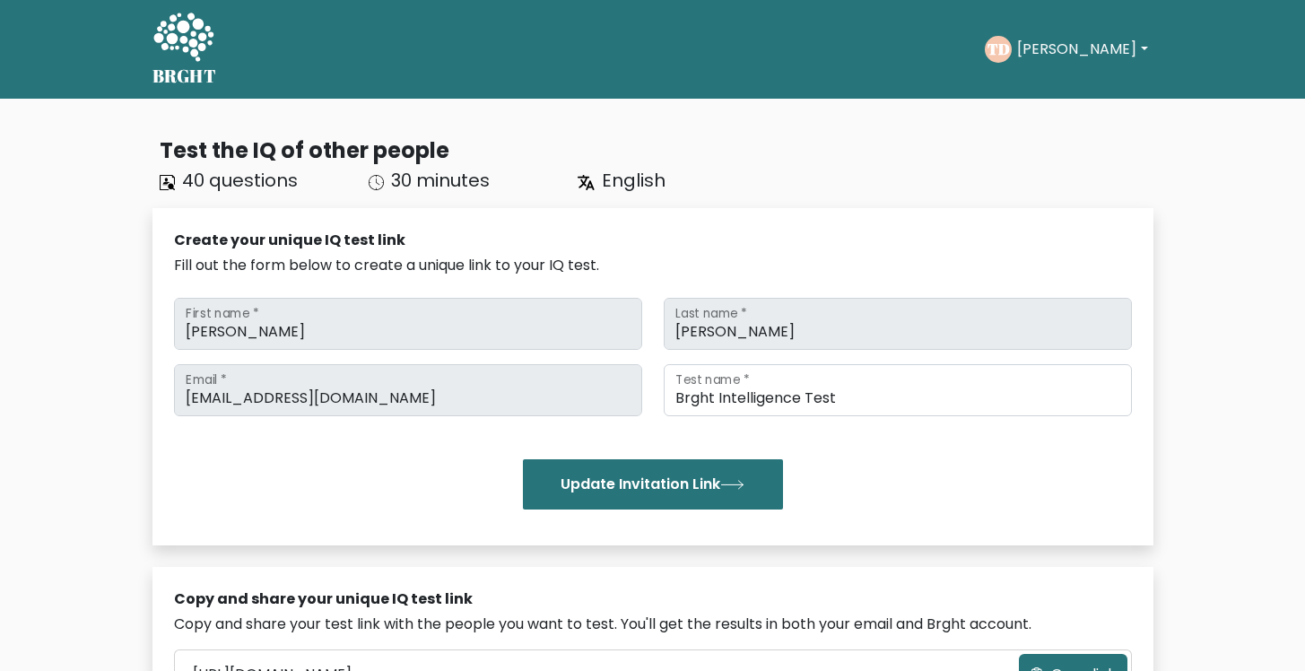
click at [626, 196] on div "Test the IQ of other people 40 questions 30 minutes English Create your unique …" at bounding box center [653, 575] width 1023 height 910
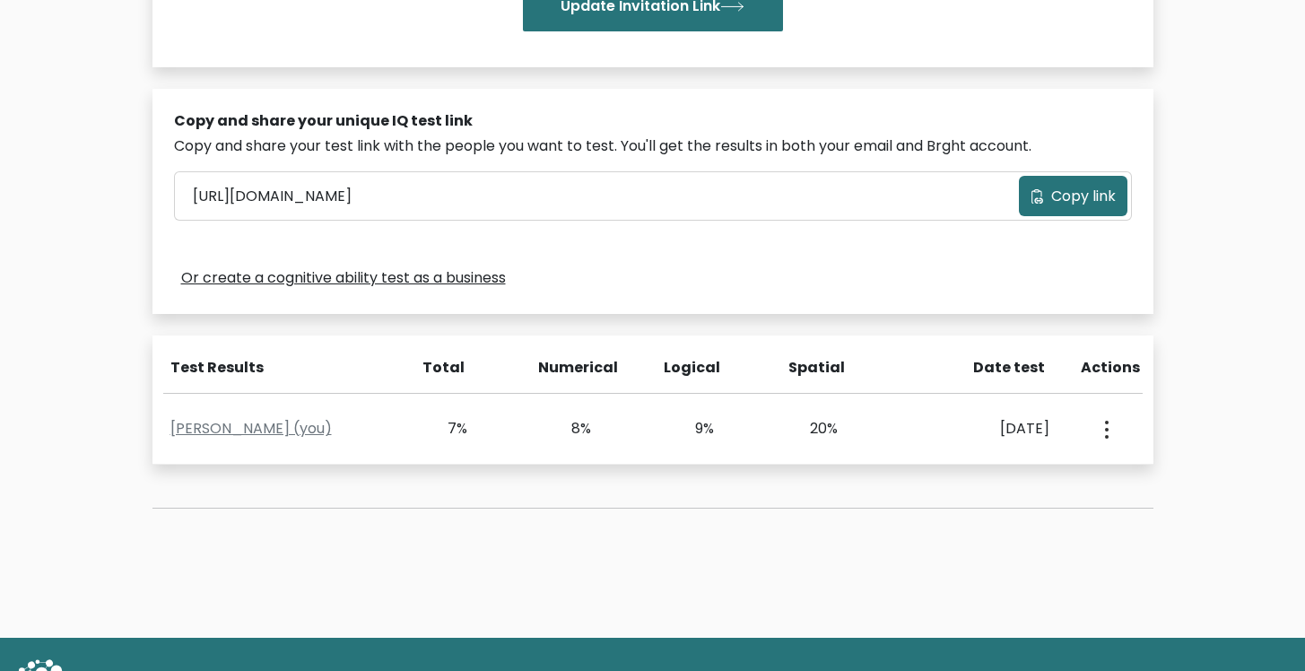
click at [837, 266] on div "Or create a cognitive ability test as a business" at bounding box center [653, 278] width 958 height 29
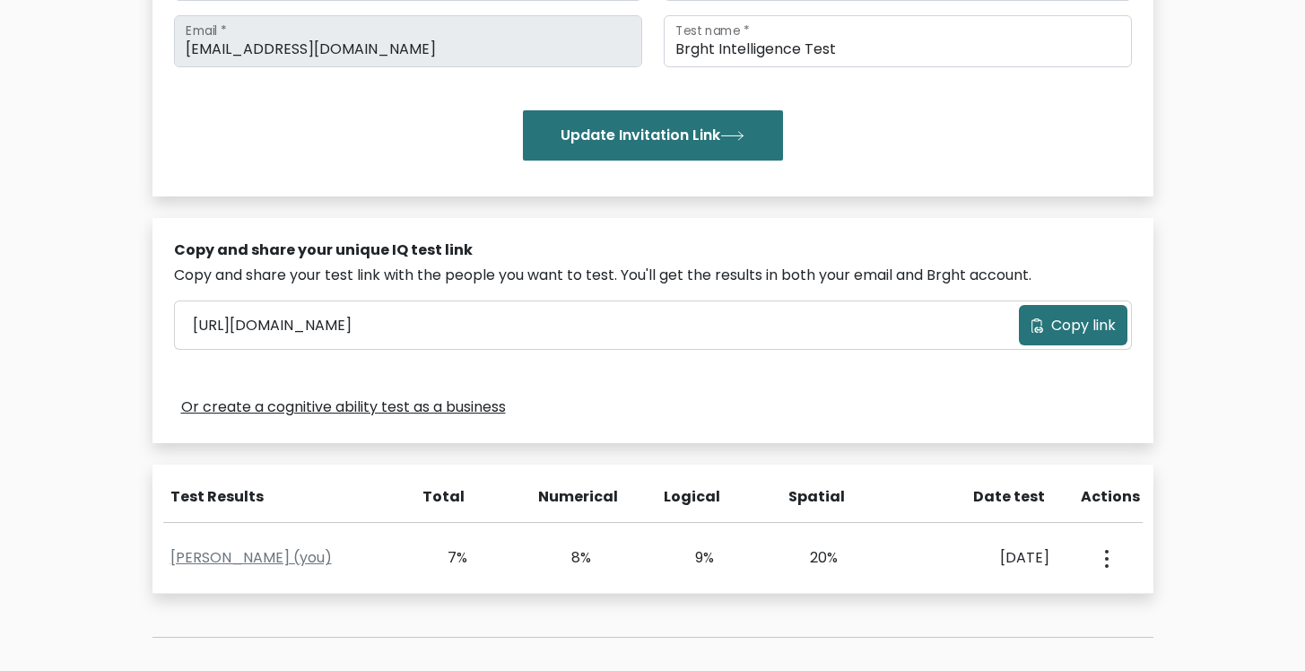
scroll to position [258, 0]
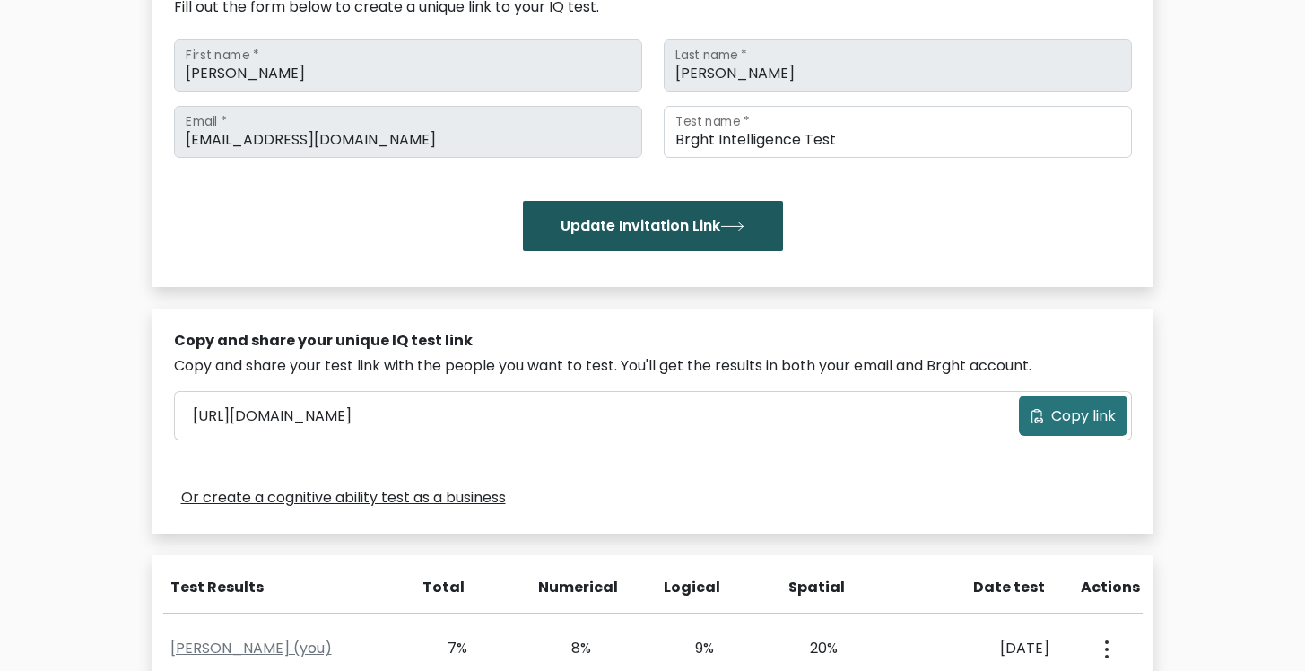
click at [732, 240] on button "Update Invitation Link" at bounding box center [653, 226] width 260 height 50
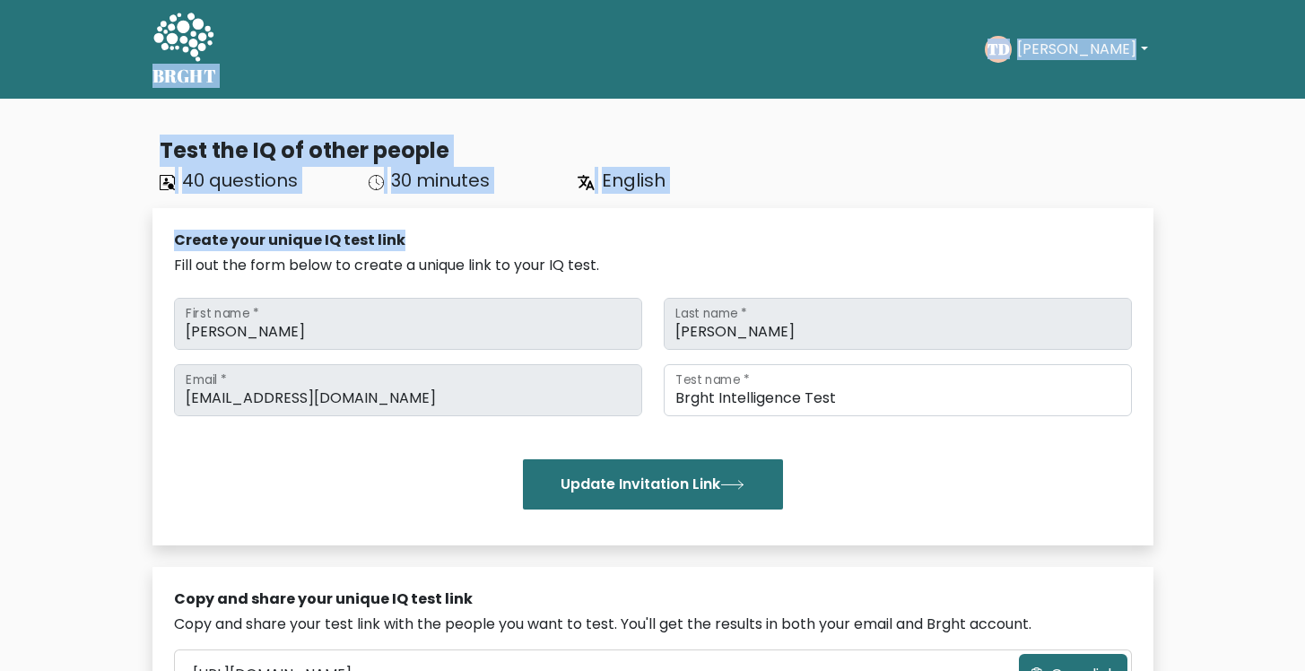
drag, startPoint x: 730, startPoint y: 273, endPoint x: 36, endPoint y: -4, distance: 747.7
click at [36, 0] on html "BRGHT BRGHT Take the test TD Te Aohau Sophia Dashboard Profile Settings Logout …" at bounding box center [652, 613] width 1305 height 1226
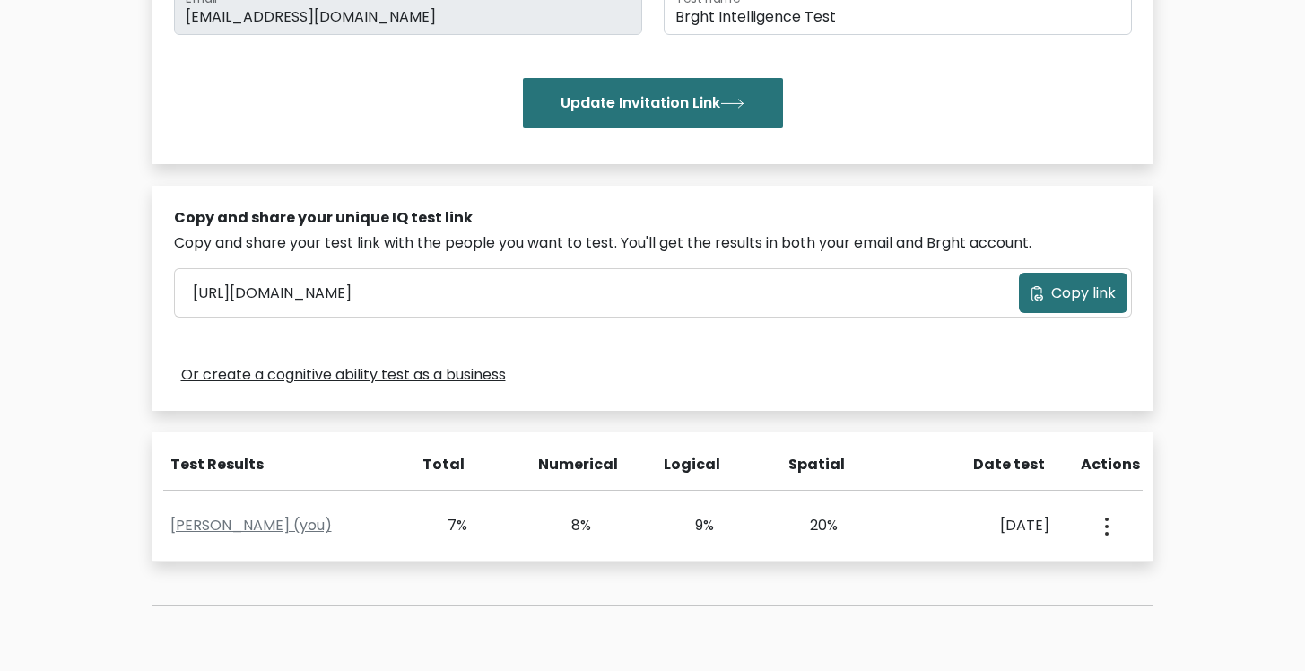
scroll to position [554, 0]
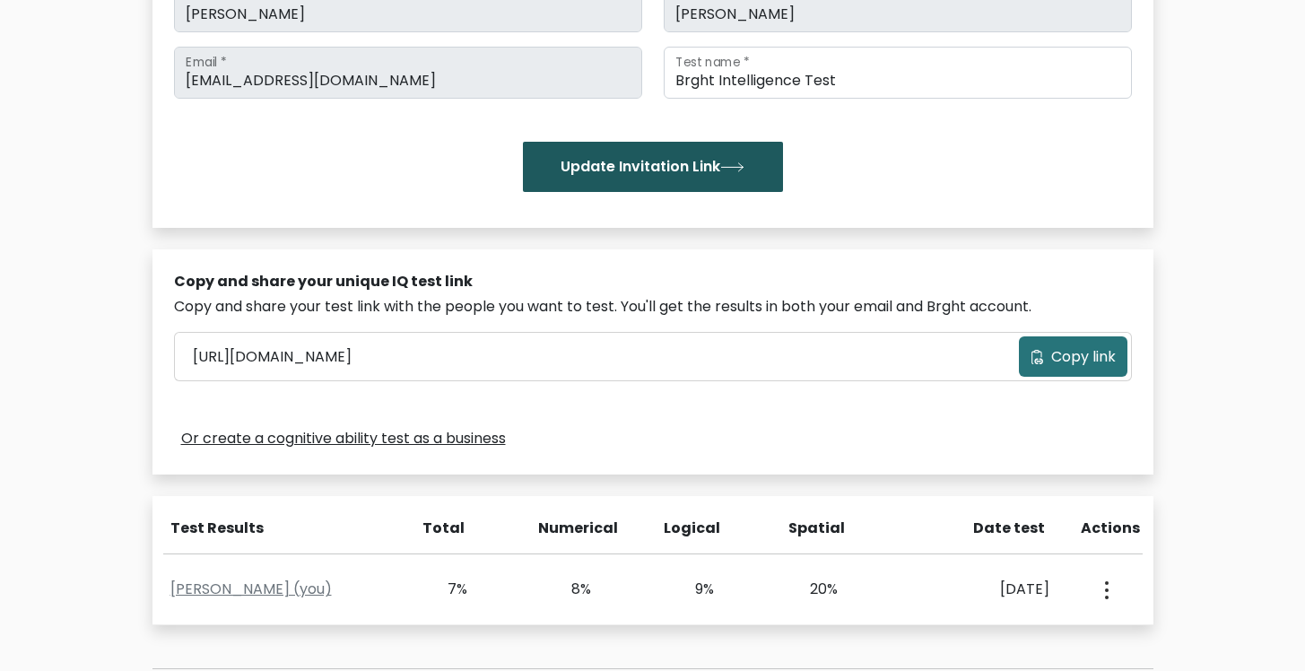
scroll to position [554, 0]
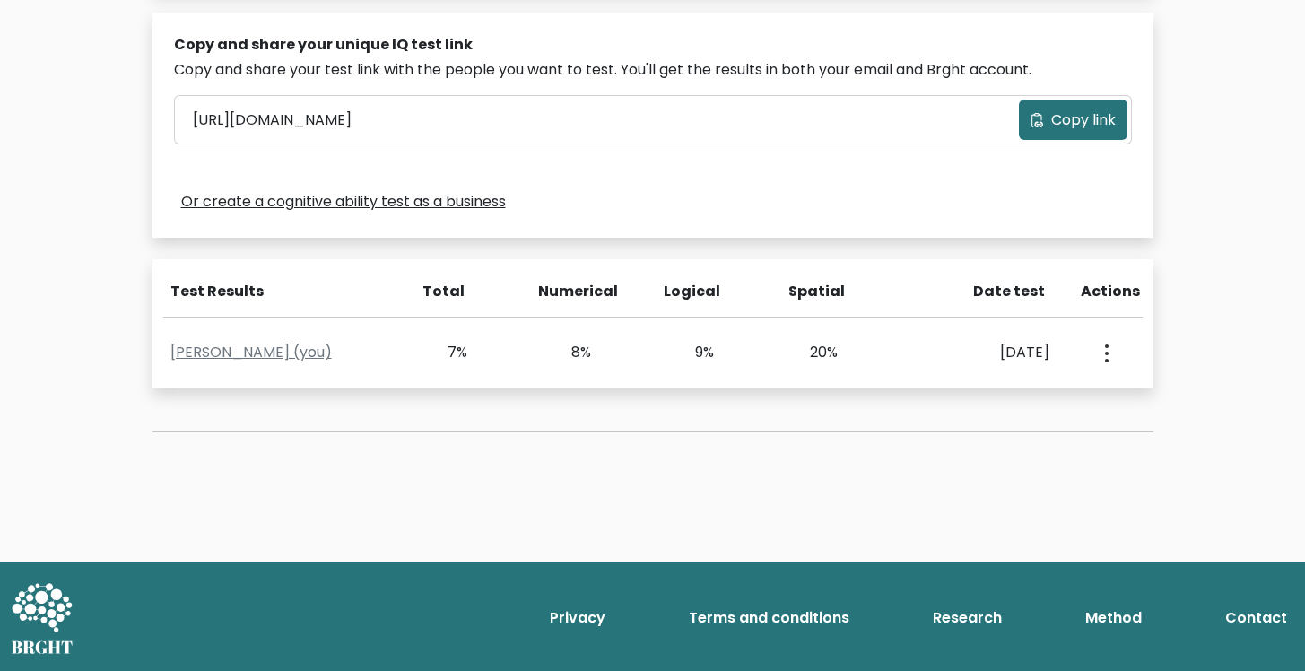
click at [563, 437] on div "Test the IQ of other people 40 questions 30 minutes English Create your unique …" at bounding box center [653, 21] width 1023 height 910
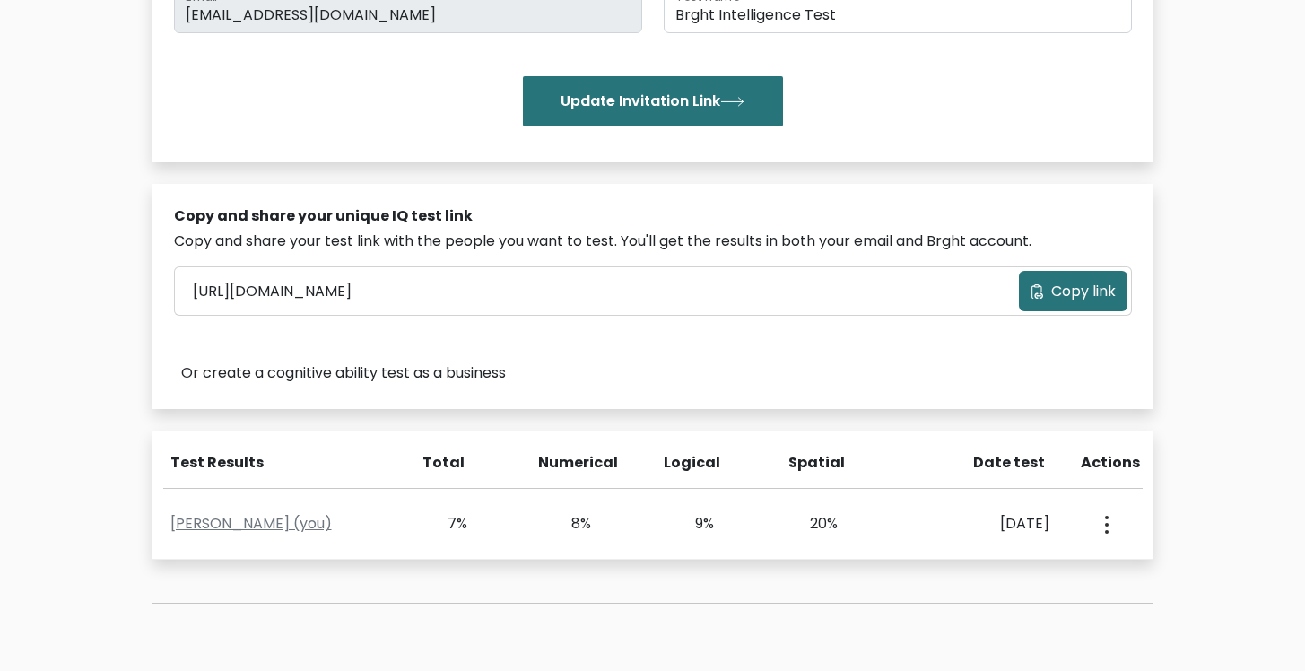
scroll to position [100, 0]
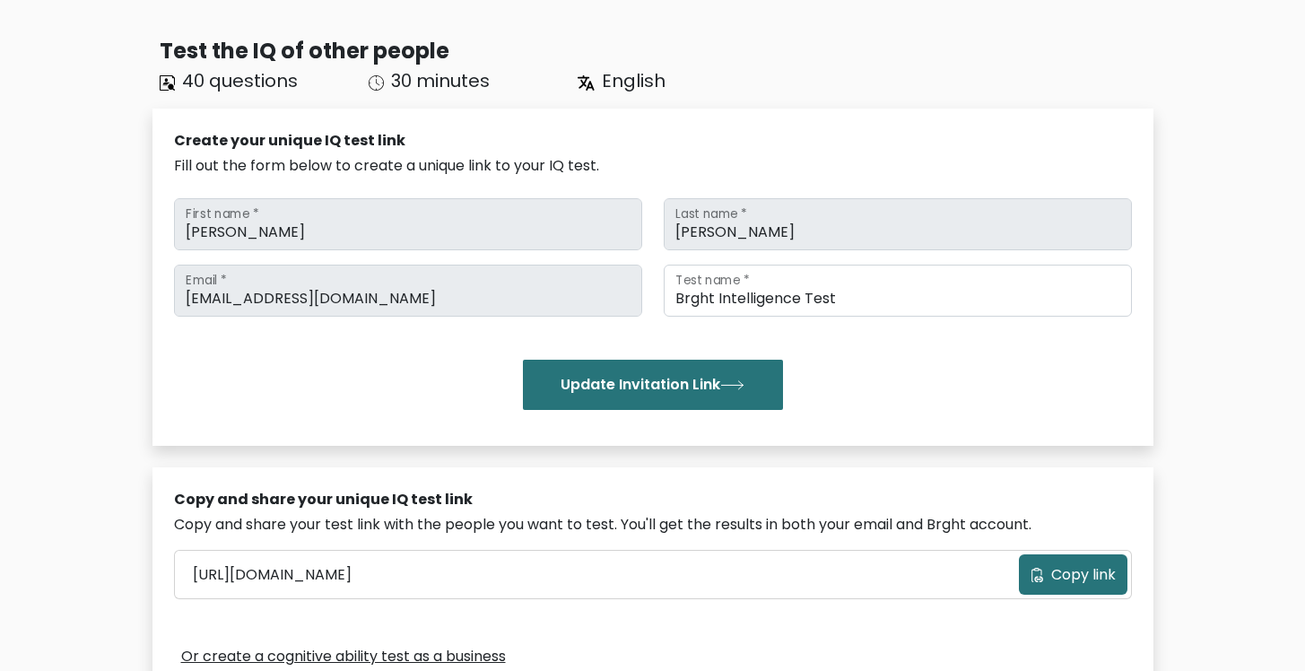
click at [421, 92] on span "30 minutes" at bounding box center [440, 80] width 99 height 25
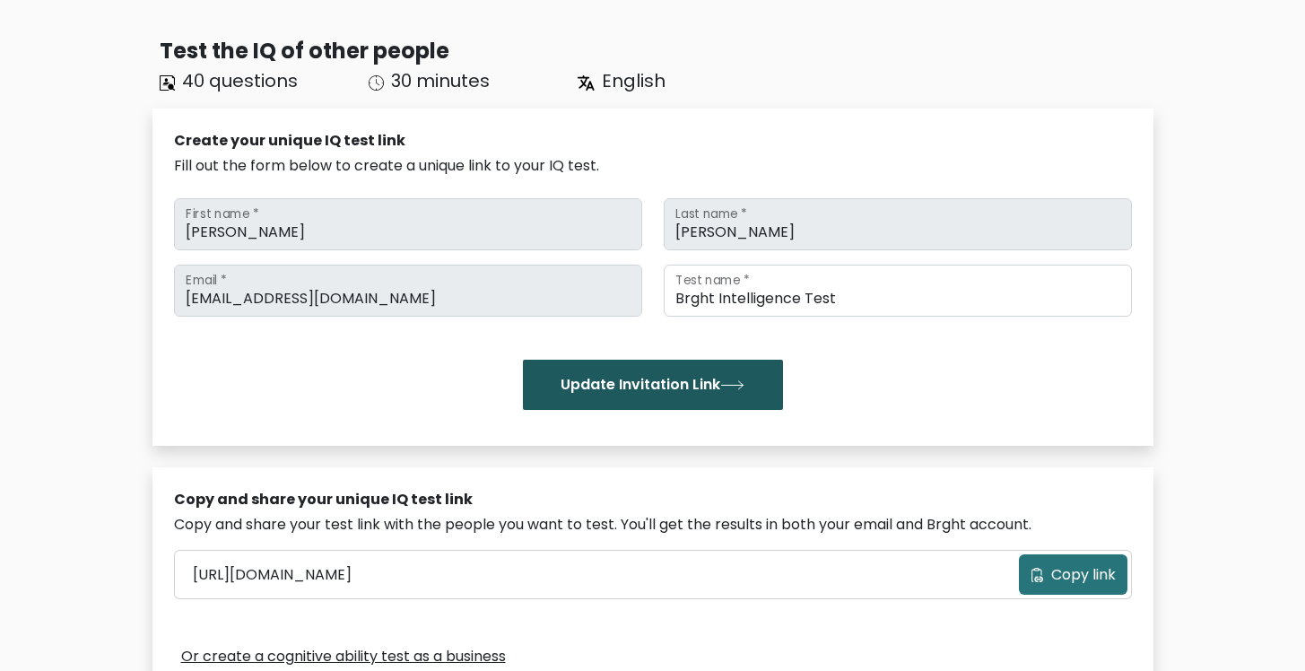
click at [590, 377] on button "Update Invitation Link" at bounding box center [653, 385] width 260 height 50
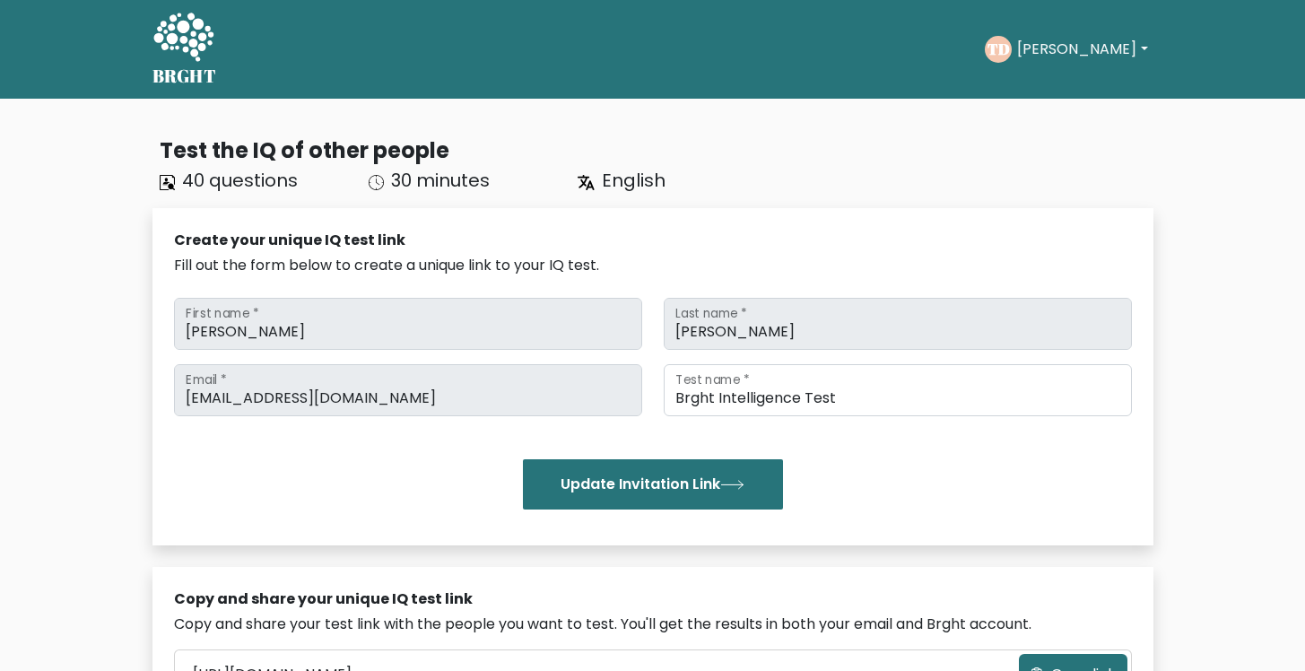
click at [298, 194] on div "Test the IQ of other people 40 questions 30 minutes English Create your unique …" at bounding box center [653, 575] width 1023 height 910
click at [272, 182] on span "40 questions" at bounding box center [240, 180] width 116 height 25
click at [1103, 50] on button "[PERSON_NAME]" at bounding box center [1082, 49] width 141 height 23
click at [846, 140] on div "Test the IQ of other people" at bounding box center [657, 151] width 994 height 32
click at [228, 142] on div "Test the IQ of other people" at bounding box center [657, 151] width 994 height 32
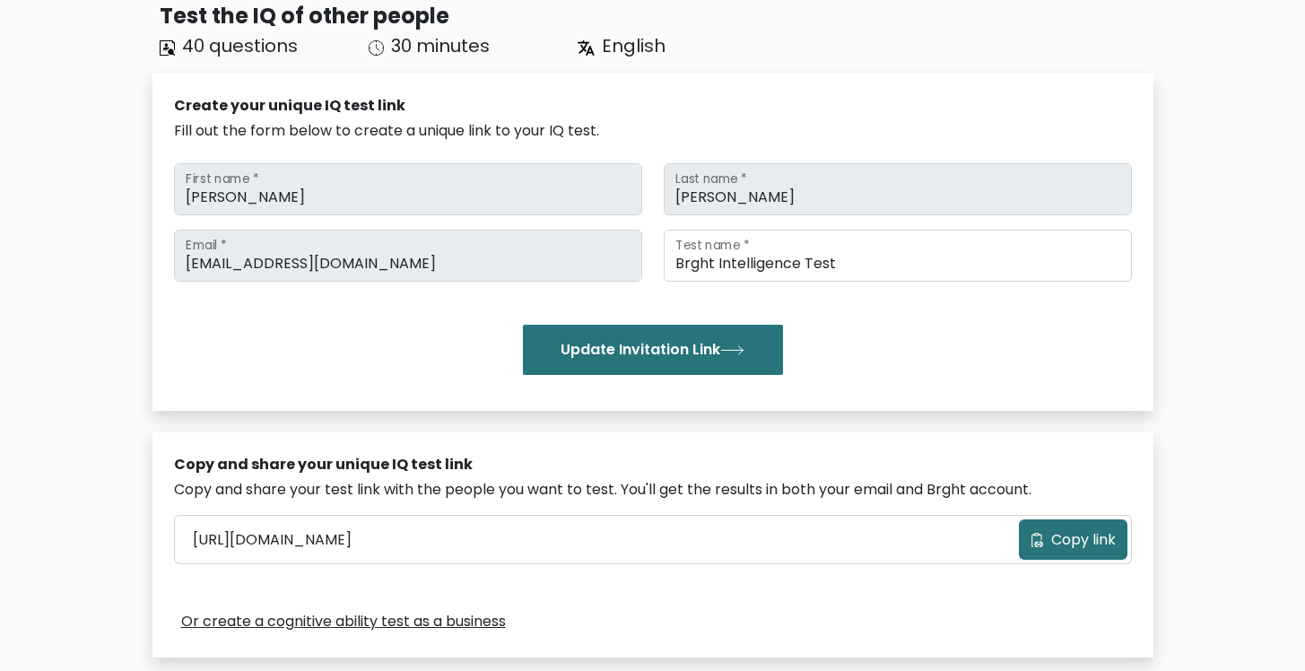
scroll to position [106, 0]
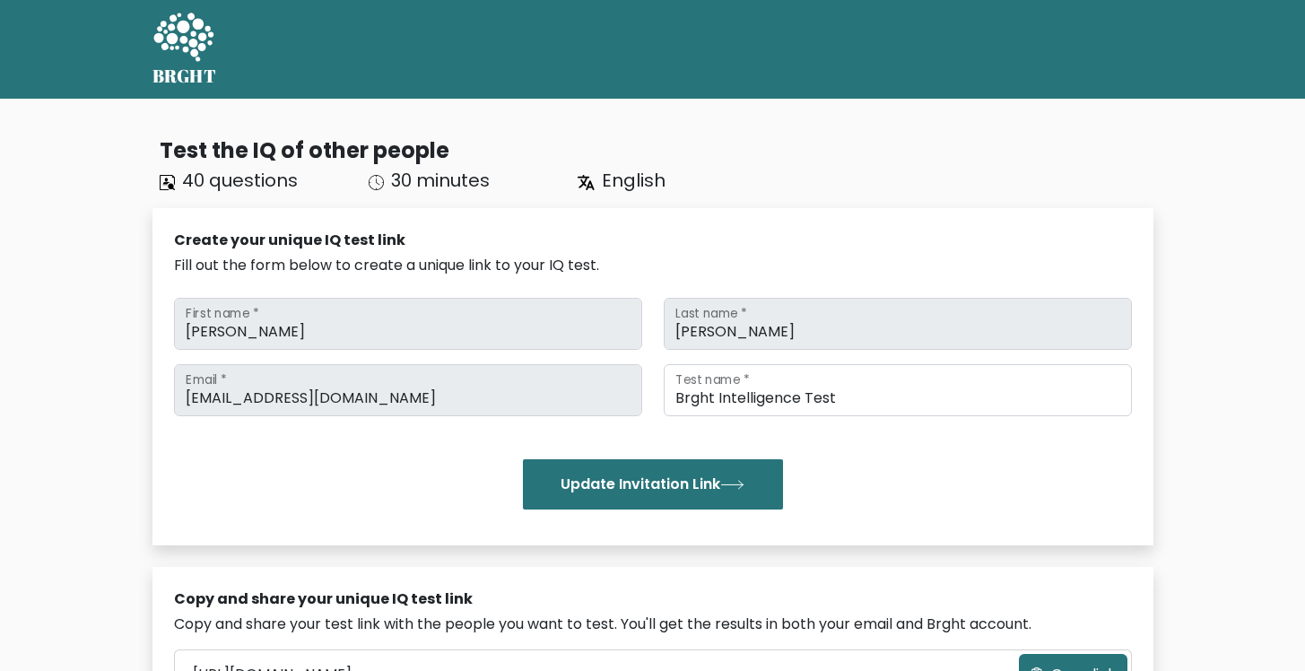
scroll to position [100, 0]
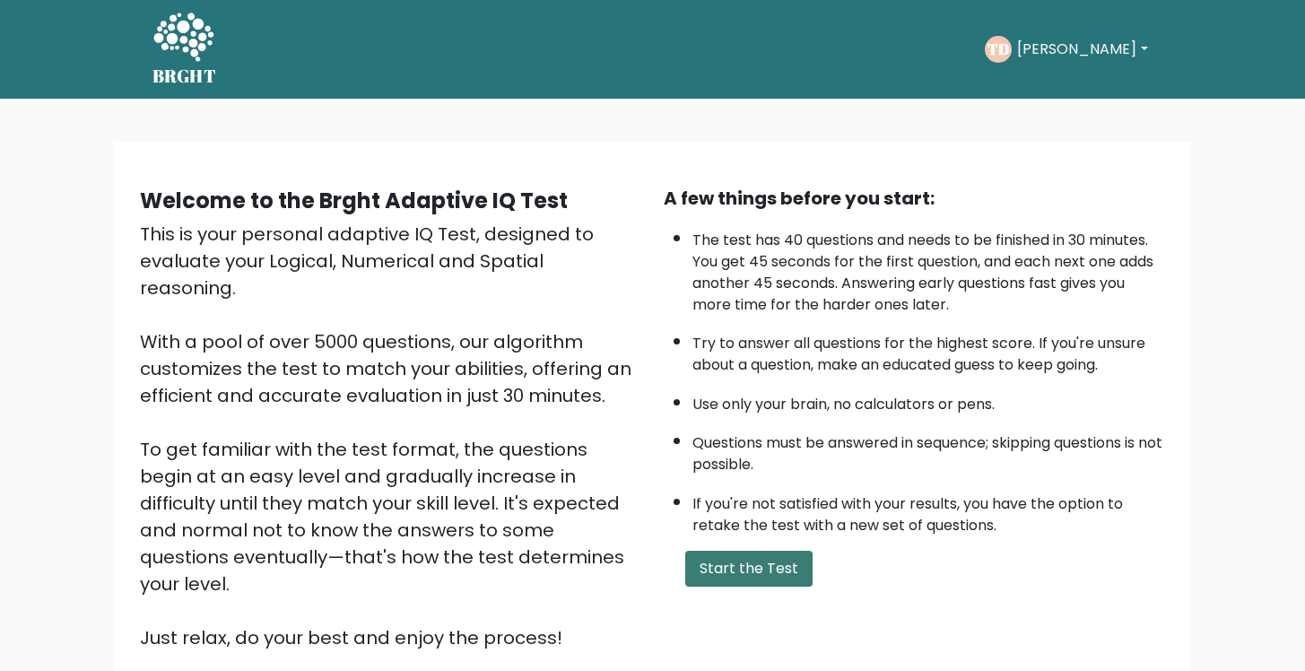
click at [718, 563] on button "Start the Test" at bounding box center [748, 569] width 127 height 36
click at [740, 562] on button "Start the Test" at bounding box center [748, 569] width 127 height 36
click at [746, 566] on button "Start the Test" at bounding box center [748, 569] width 127 height 36
